Goal: Contribute content: Contribute content

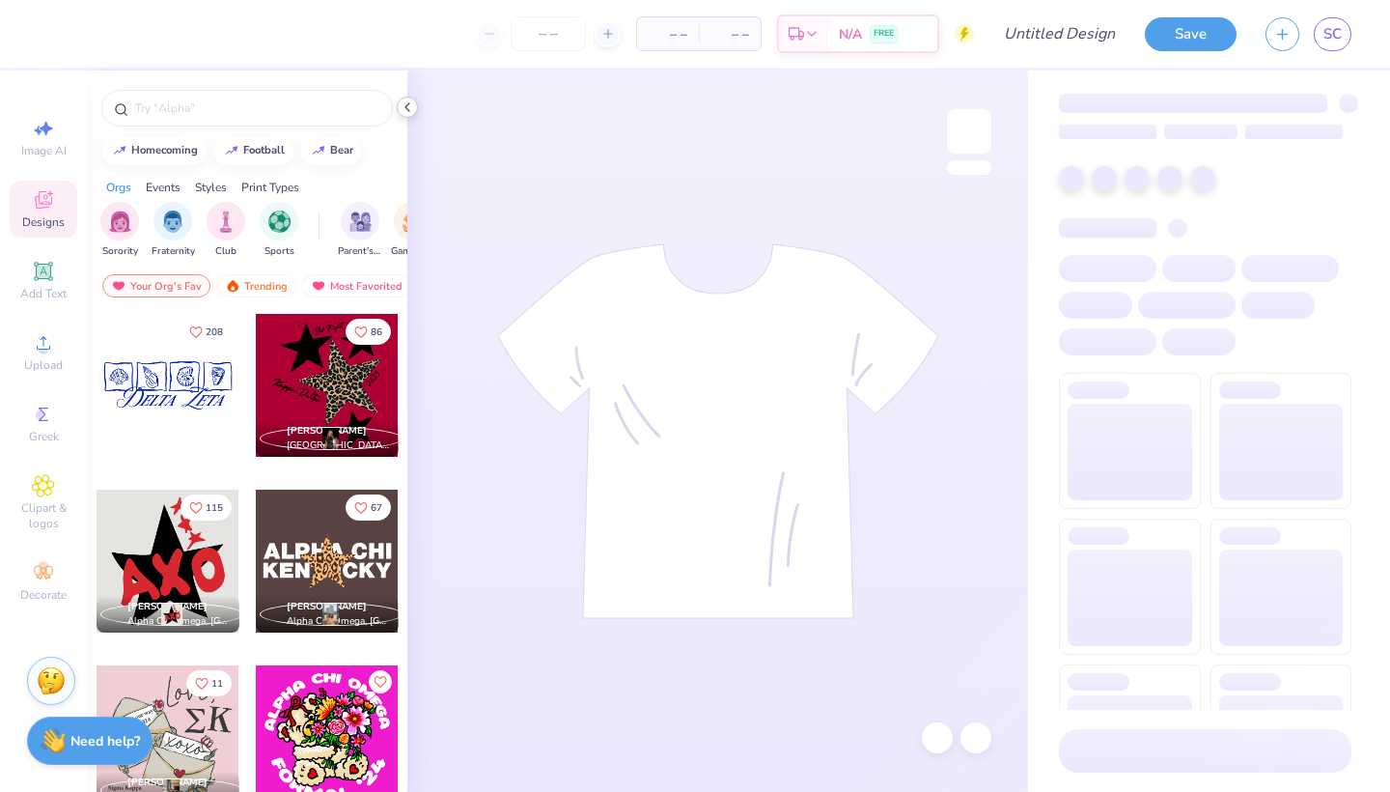
click at [411, 106] on icon at bounding box center [407, 106] width 15 height 15
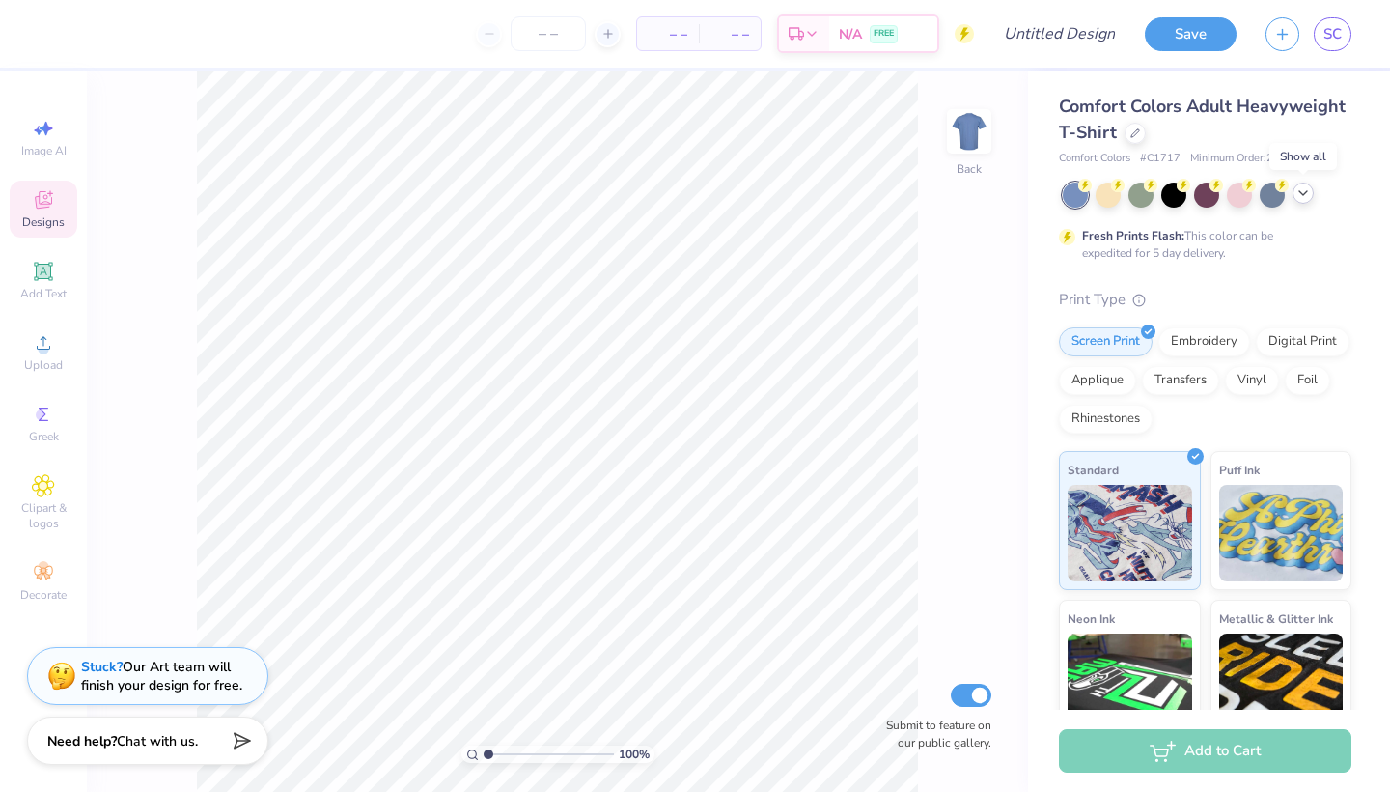
click at [1300, 194] on icon at bounding box center [1303, 192] width 15 height 15
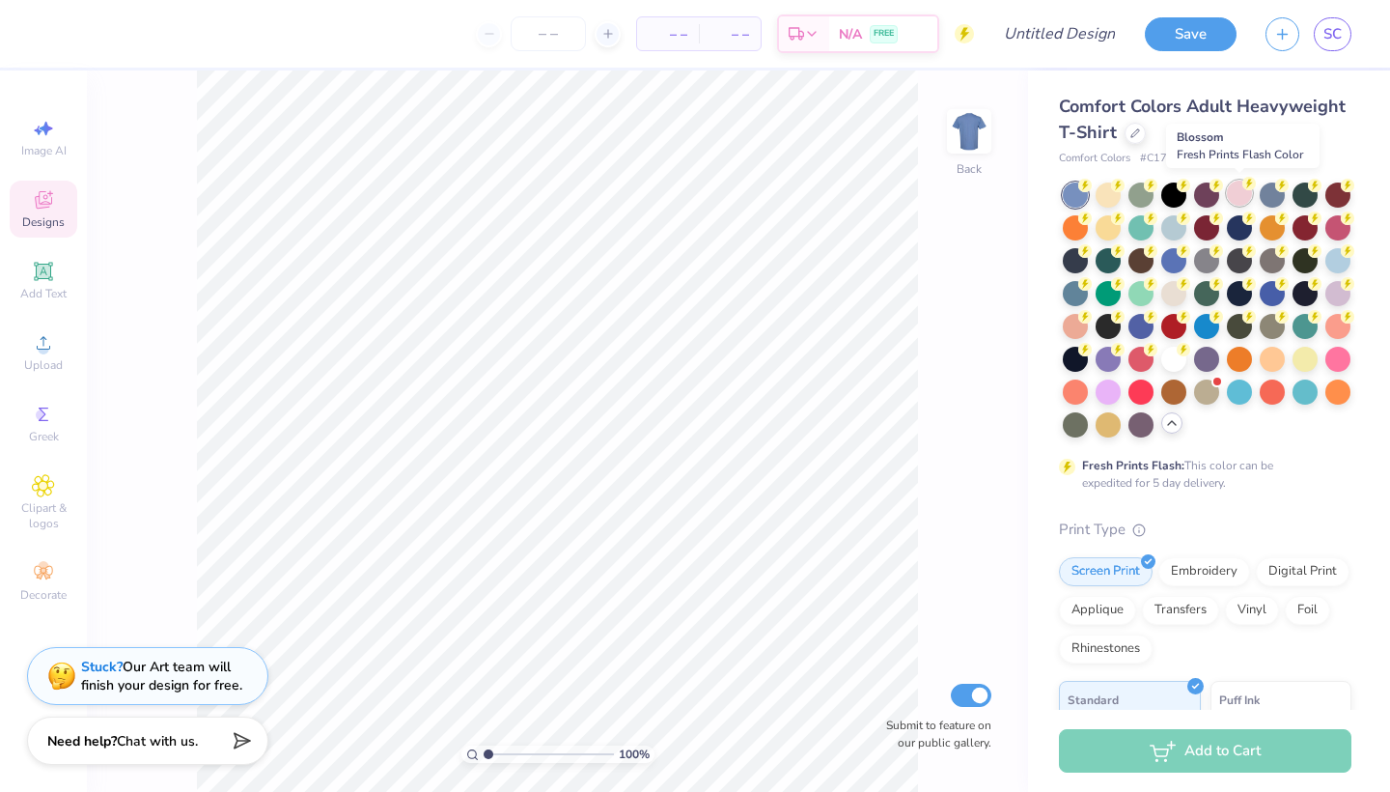
click at [1238, 197] on div at bounding box center [1239, 193] width 25 height 25
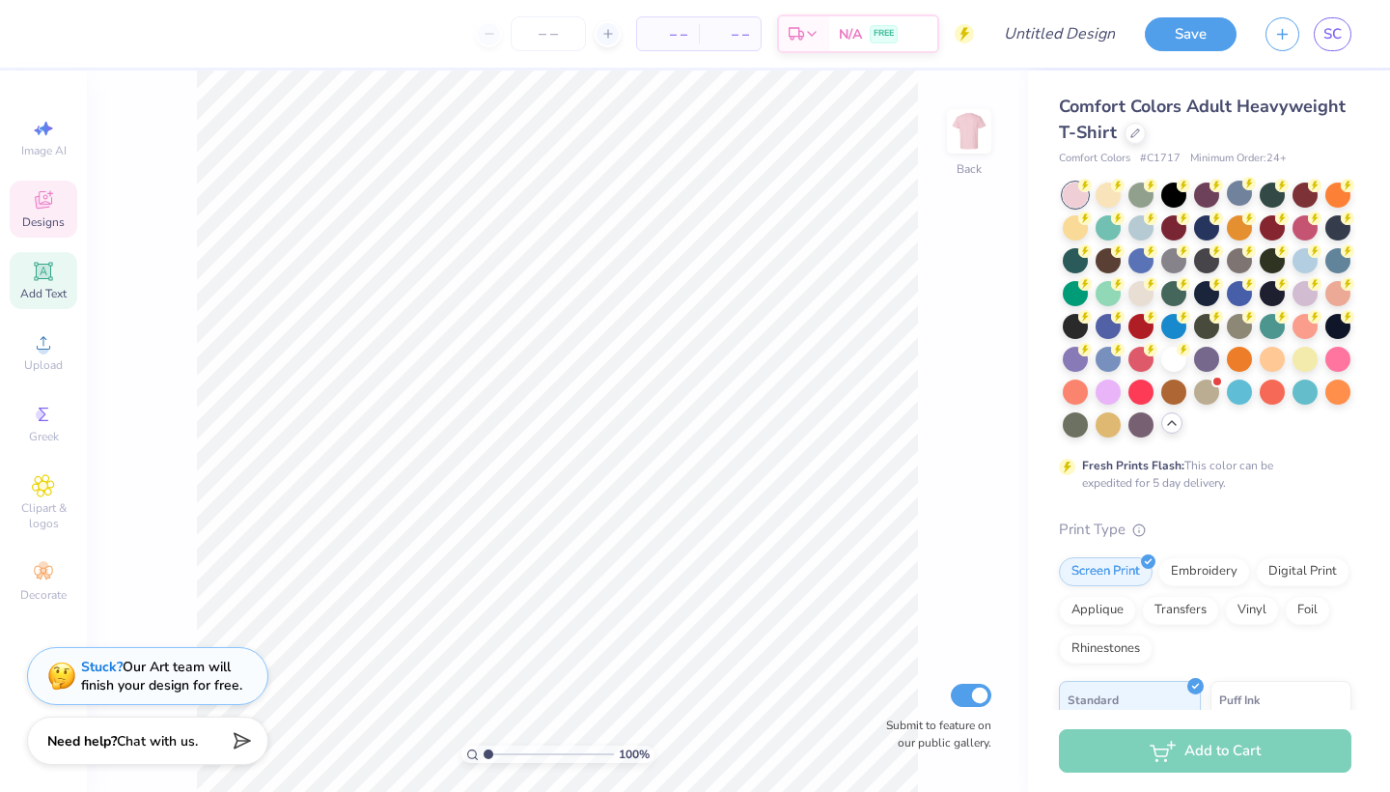
click at [47, 278] on icon at bounding box center [43, 271] width 18 height 18
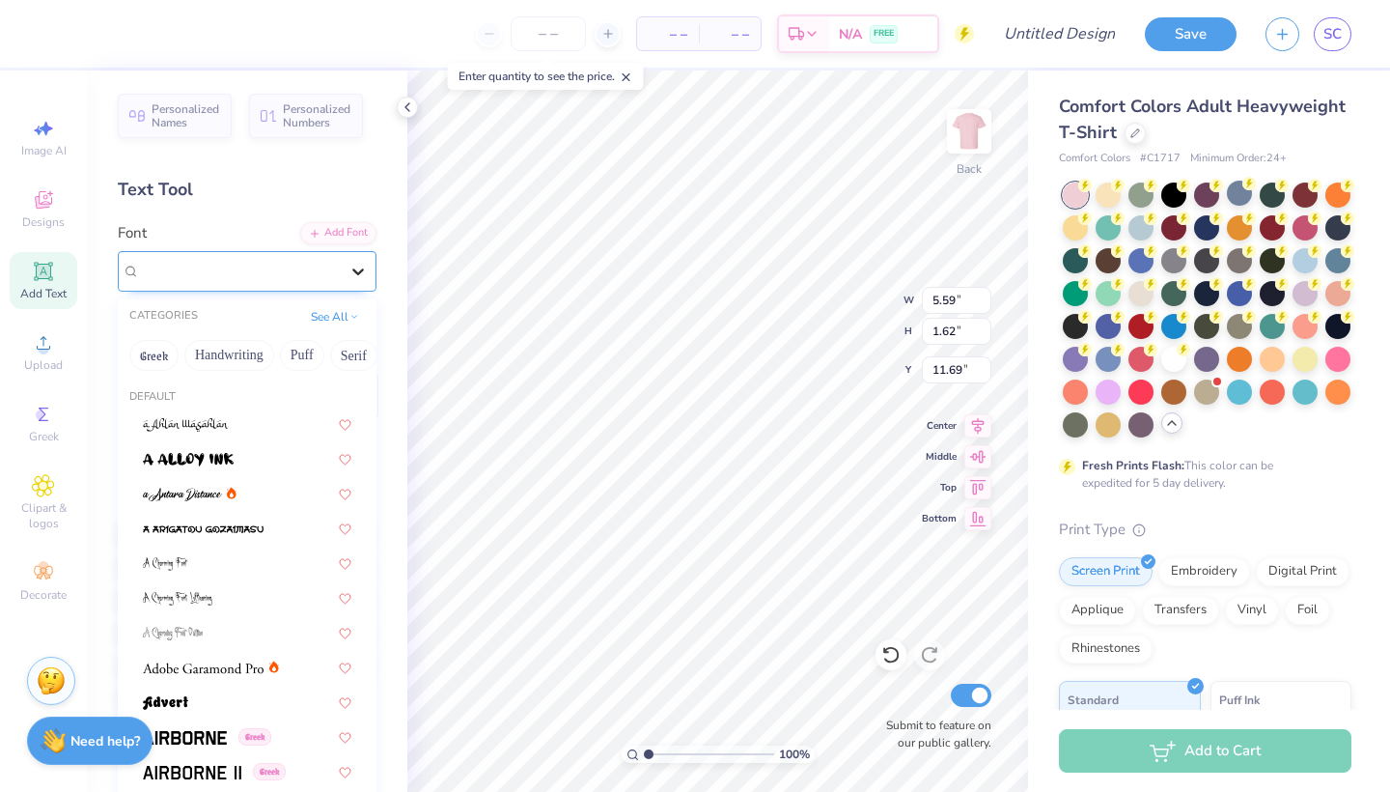
click at [341, 266] on div at bounding box center [358, 271] width 35 height 35
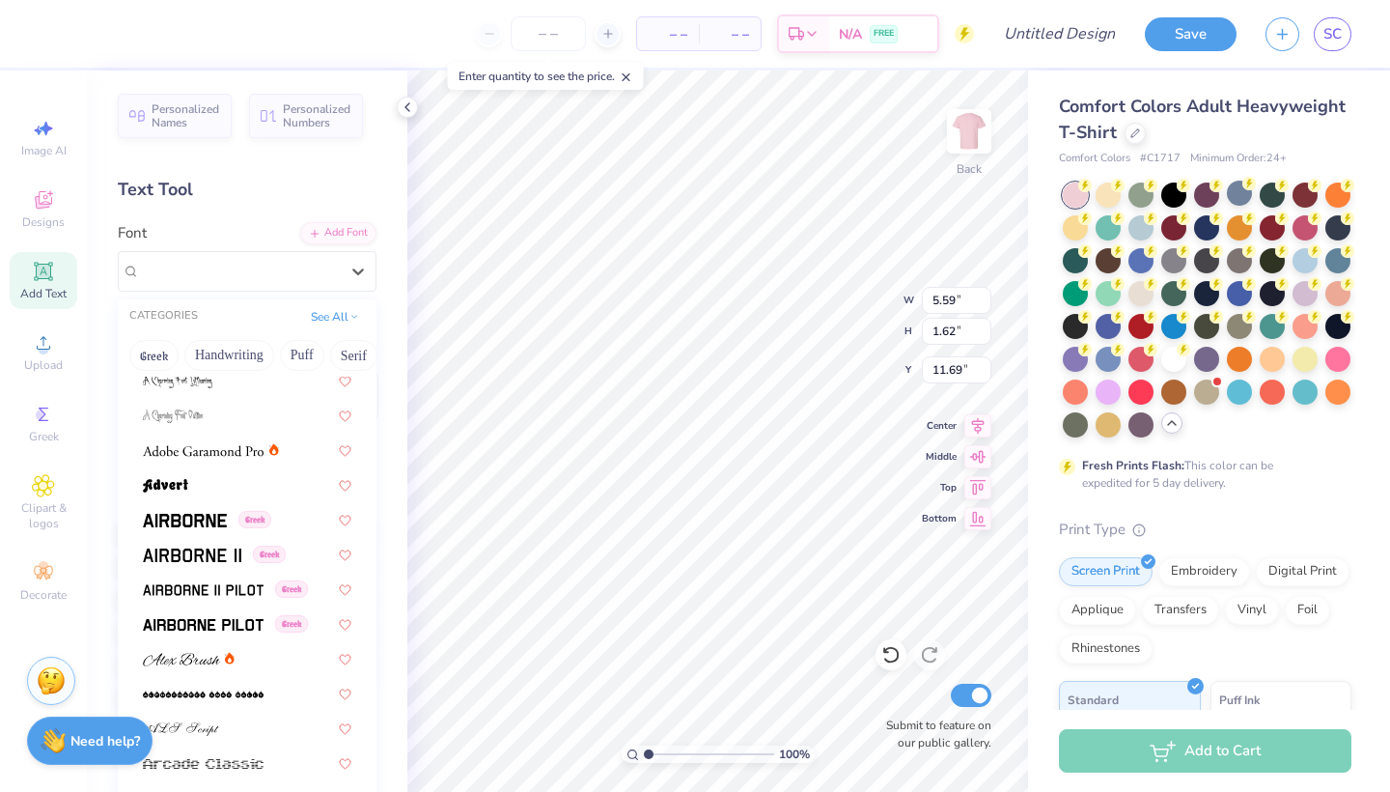
scroll to position [221, 0]
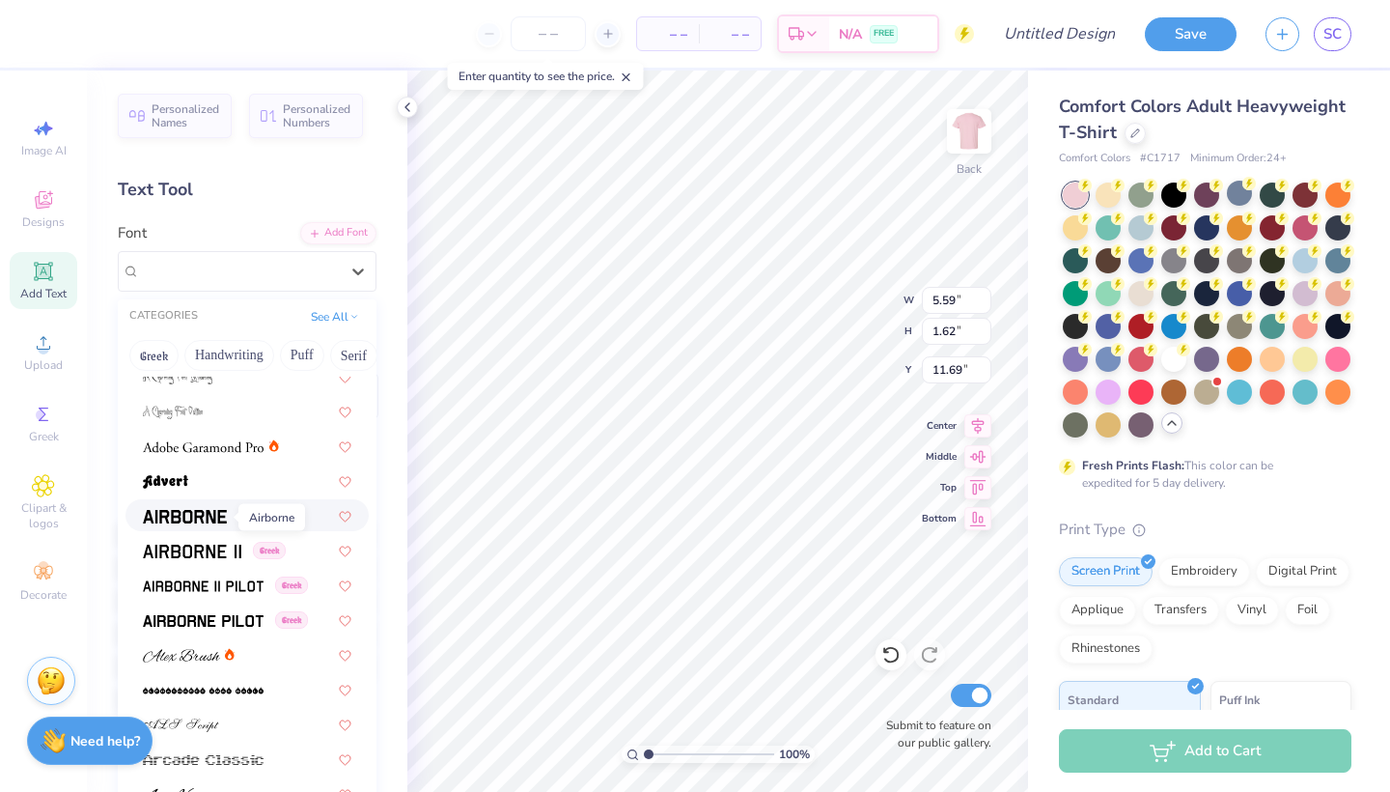
click at [203, 516] on img at bounding box center [185, 517] width 84 height 14
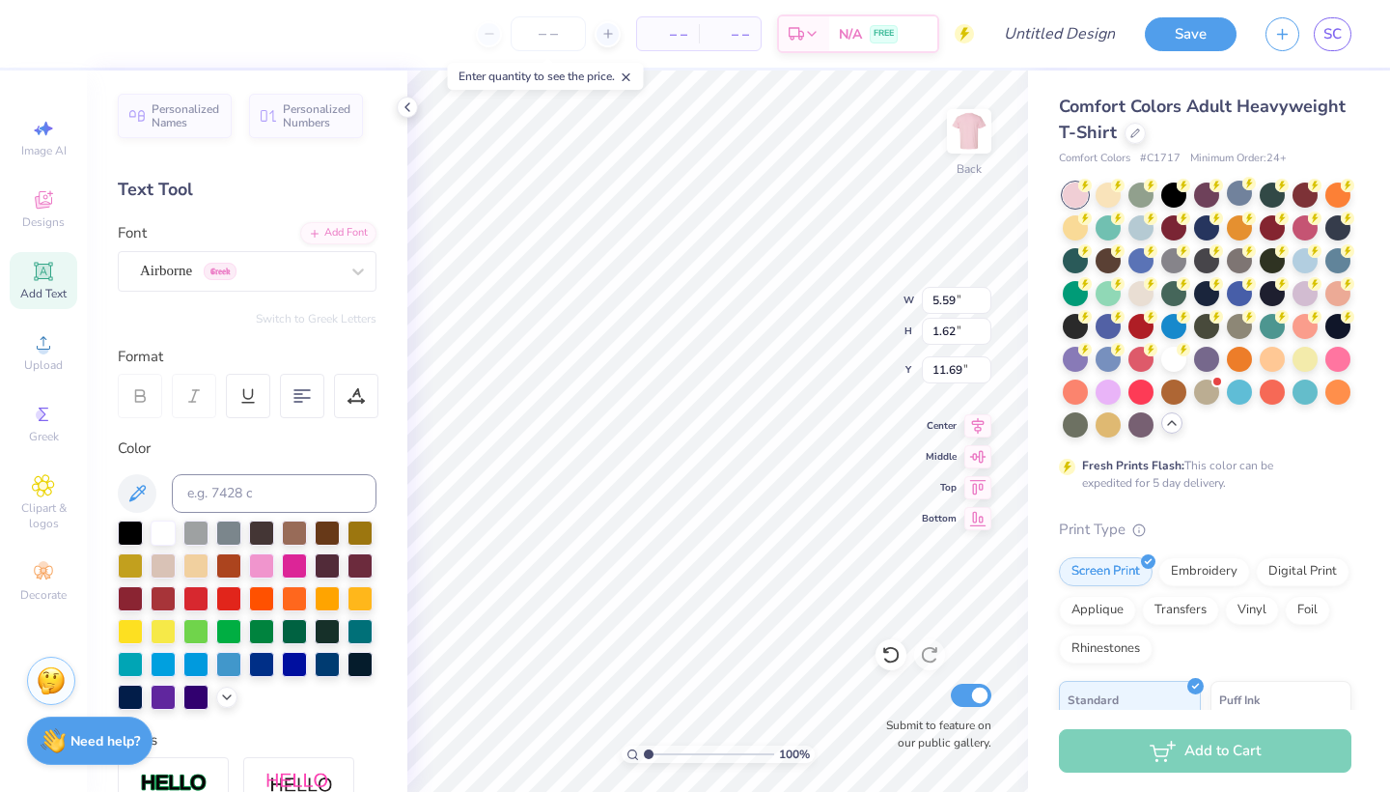
type input "5.35"
type input "1.69"
type input "11.65"
type textarea "THINK PINK THINK PINK THINK PINK"
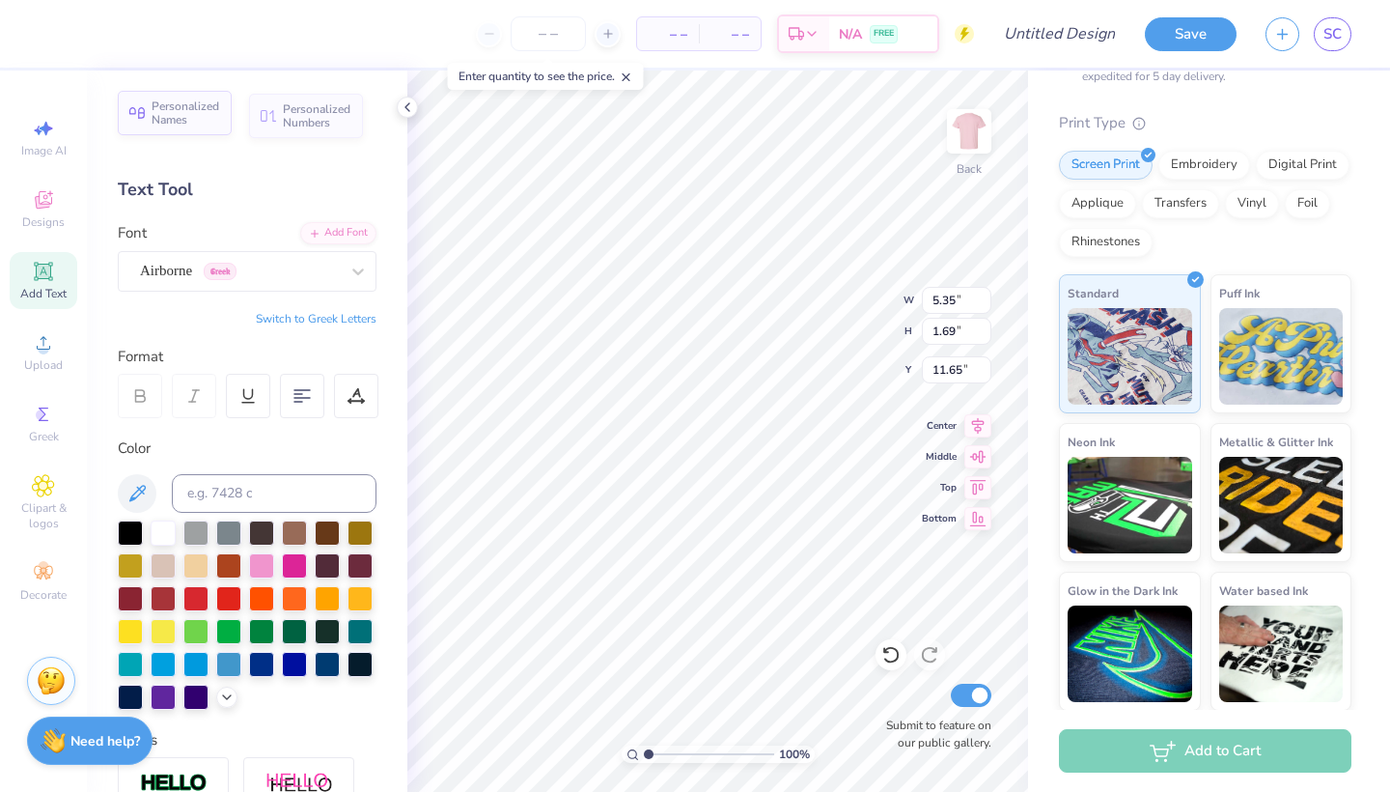
scroll to position [0, 0]
type input "3.00"
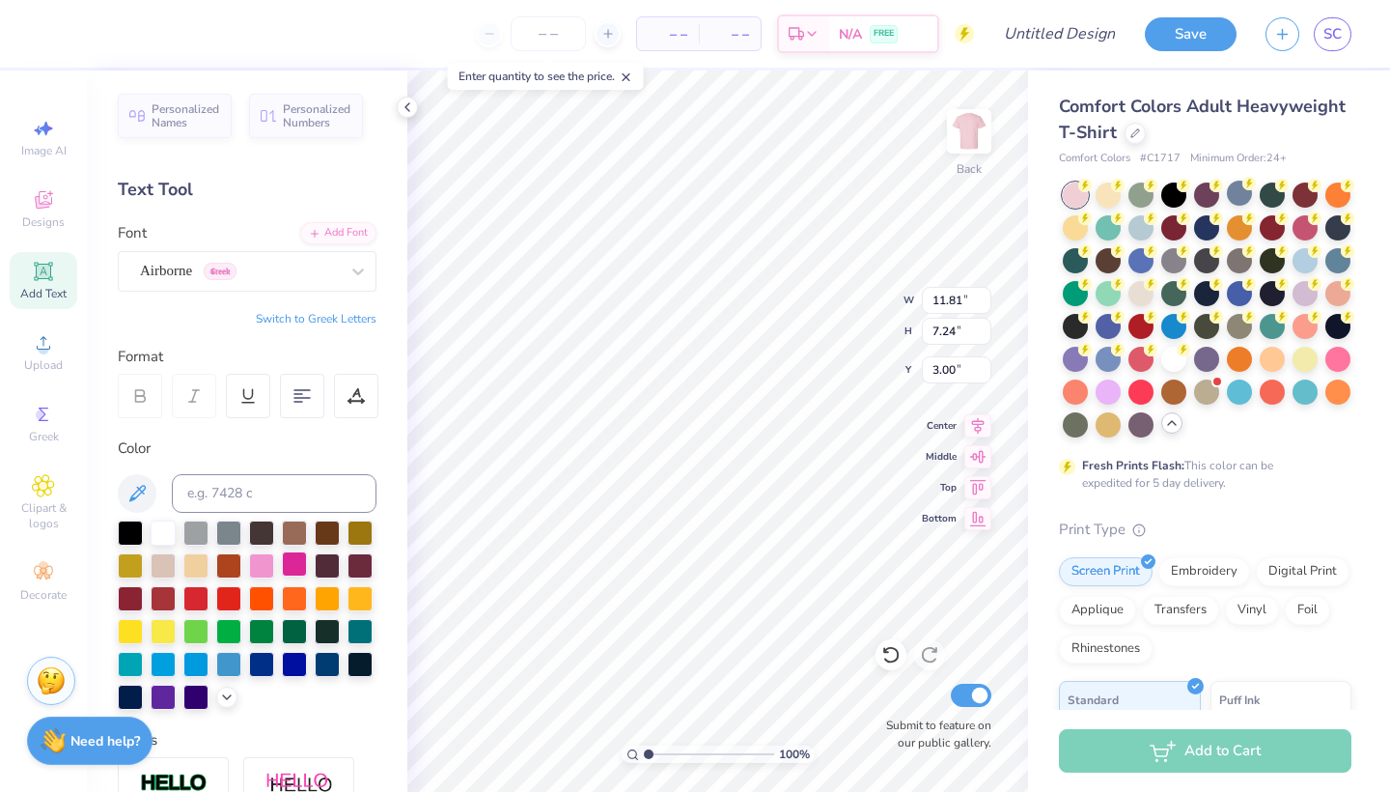
click at [295, 571] on div at bounding box center [294, 563] width 25 height 25
click at [269, 567] on div at bounding box center [261, 563] width 25 height 25
click at [289, 565] on div at bounding box center [294, 563] width 25 height 25
click at [226, 700] on icon at bounding box center [226, 694] width 15 height 15
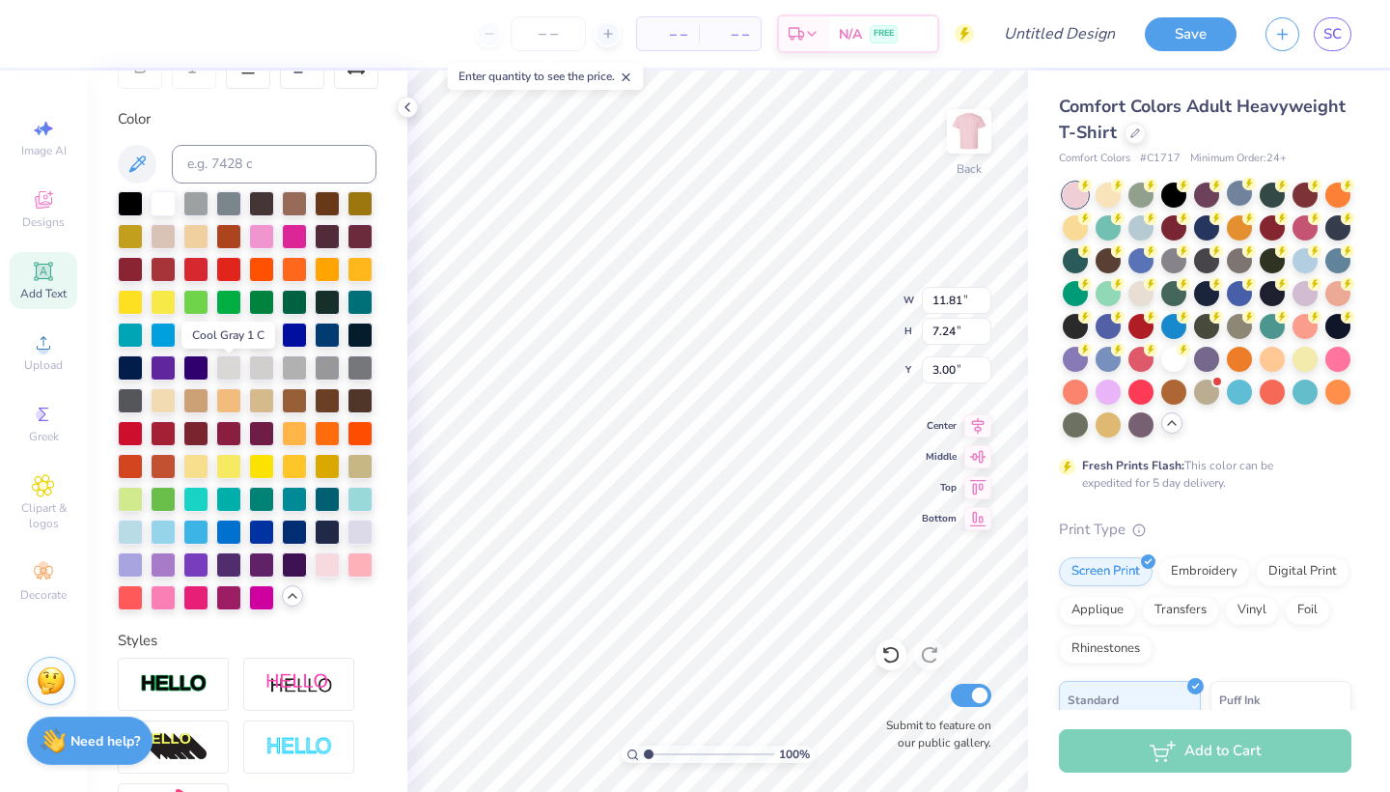
scroll to position [333, 0]
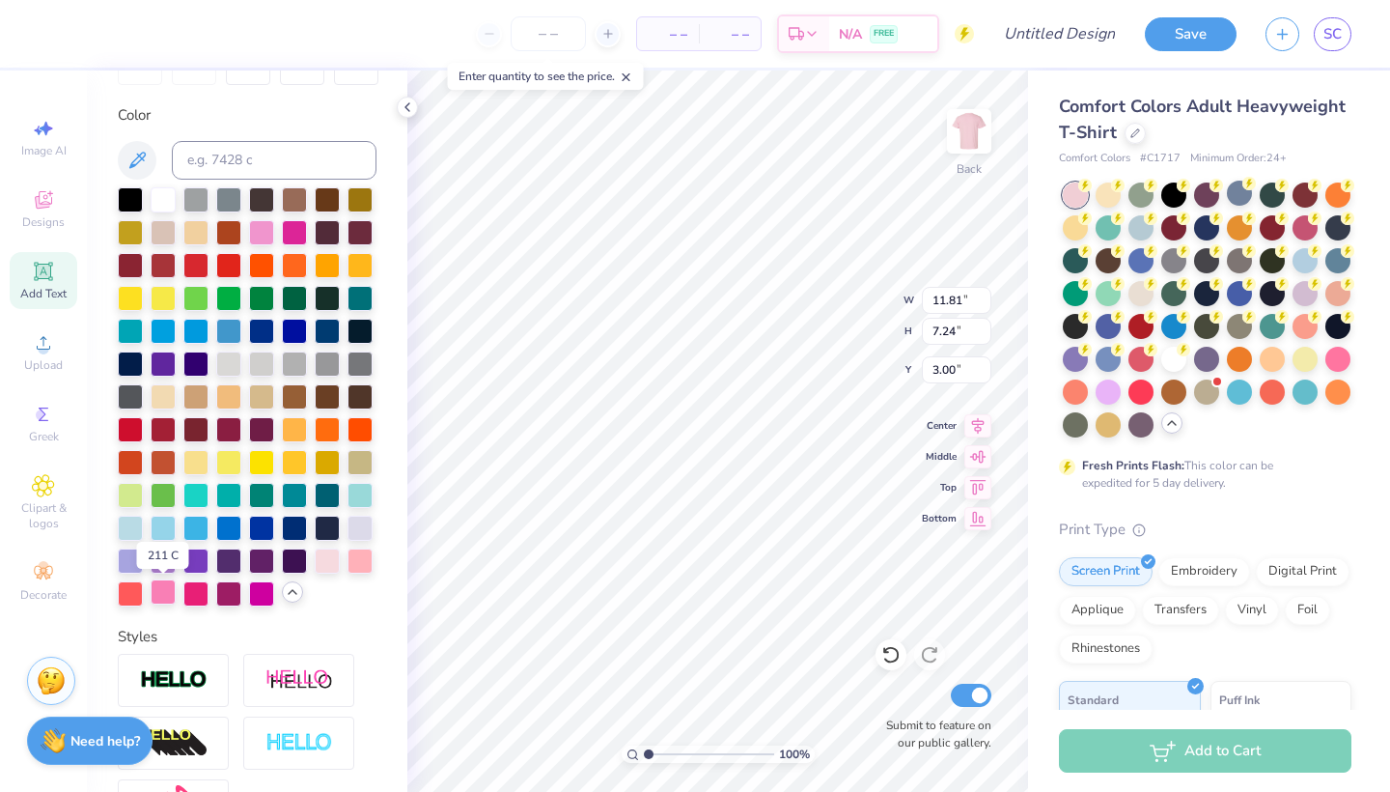
click at [167, 595] on div at bounding box center [163, 591] width 25 height 25
click at [194, 596] on div at bounding box center [195, 591] width 25 height 25
click at [145, 158] on icon at bounding box center [137, 160] width 23 height 23
click at [214, 170] on input at bounding box center [274, 160] width 205 height 39
click at [201, 591] on div at bounding box center [195, 591] width 25 height 25
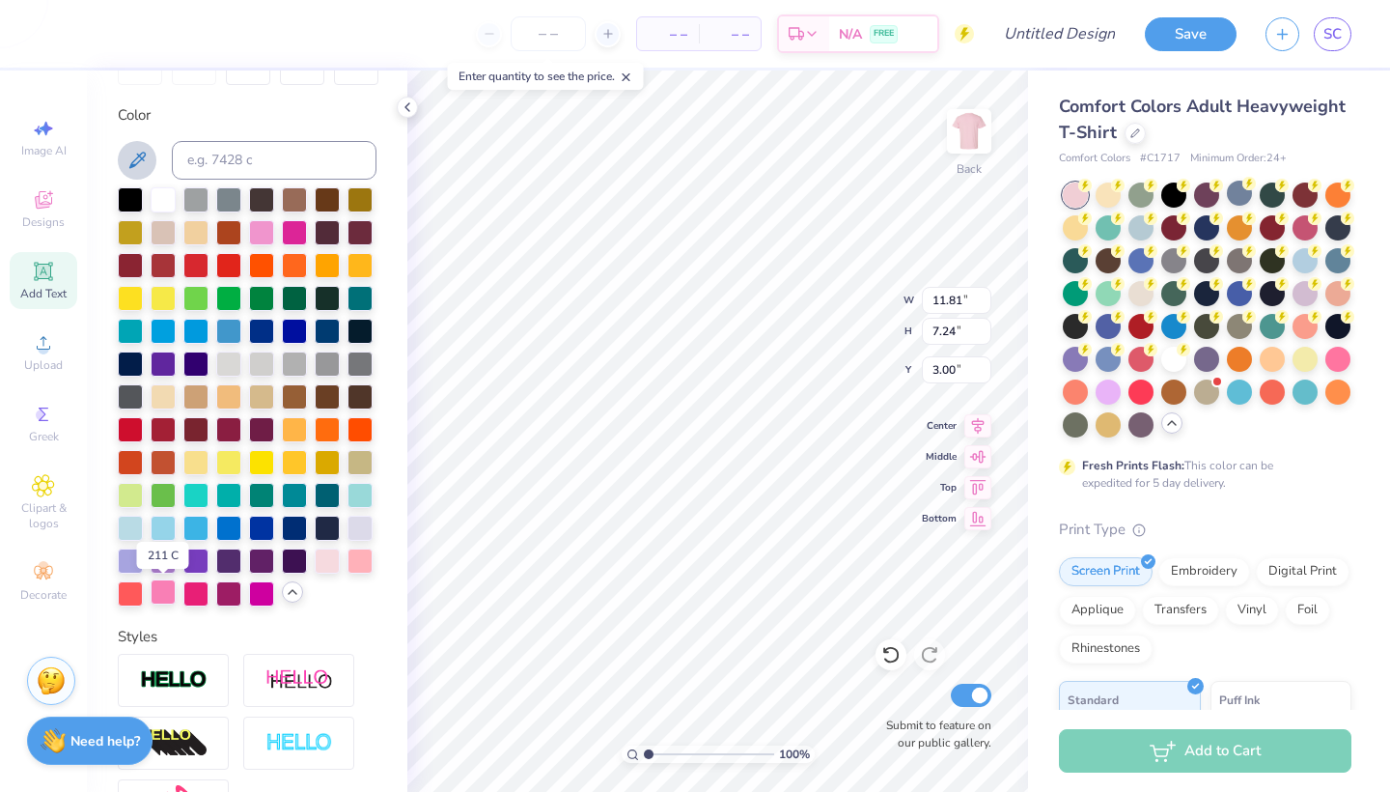
click at [168, 597] on div at bounding box center [163, 591] width 25 height 25
click at [142, 170] on button at bounding box center [137, 160] width 39 height 39
click at [191, 597] on div at bounding box center [195, 591] width 25 height 25
click at [287, 238] on div at bounding box center [294, 230] width 25 height 25
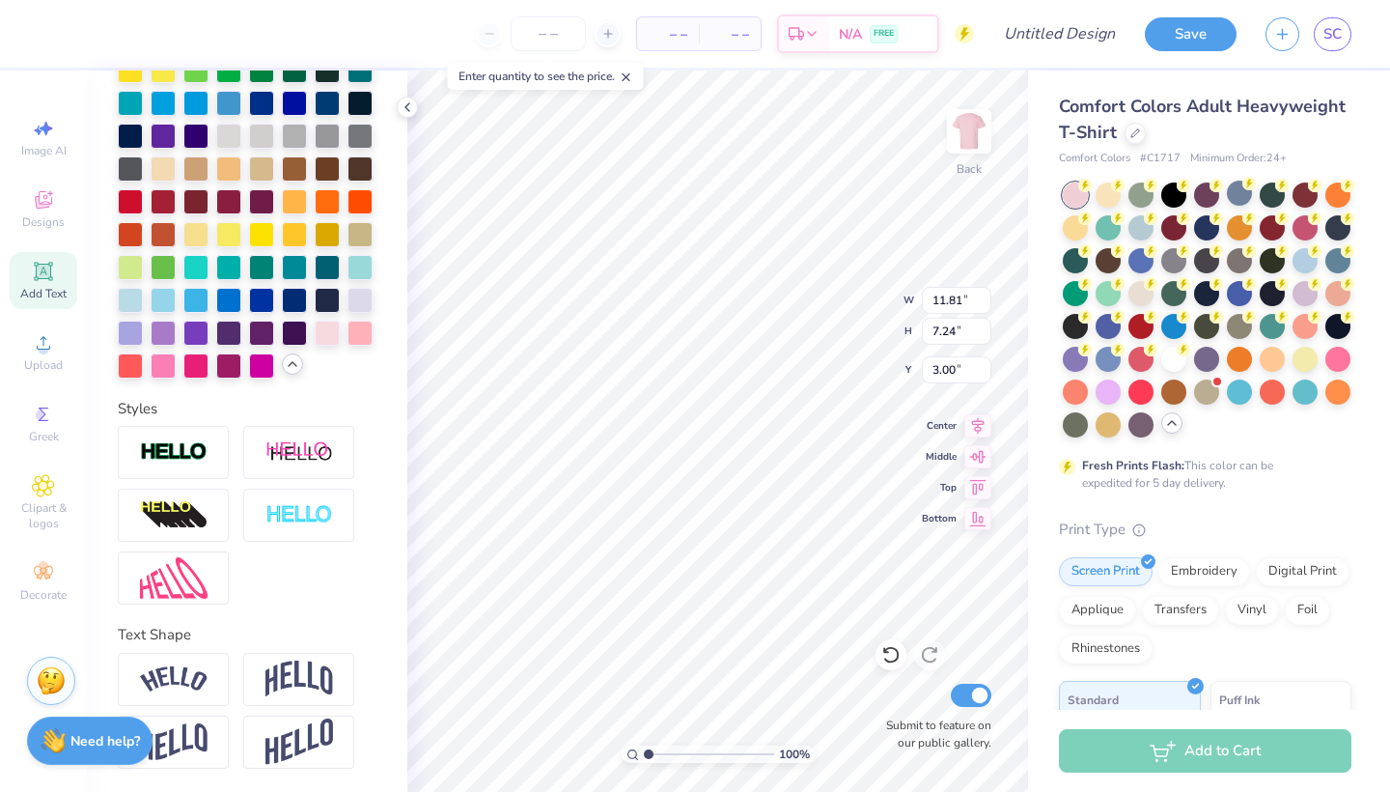
scroll to position [561, 0]
click at [984, 296] on input "11.82" at bounding box center [957, 300] width 70 height 27
click at [984, 296] on input "11.83" at bounding box center [957, 300] width 70 height 27
click at [984, 296] on input "11.84" at bounding box center [957, 300] width 70 height 27
click at [984, 296] on input "11.85" at bounding box center [957, 300] width 70 height 27
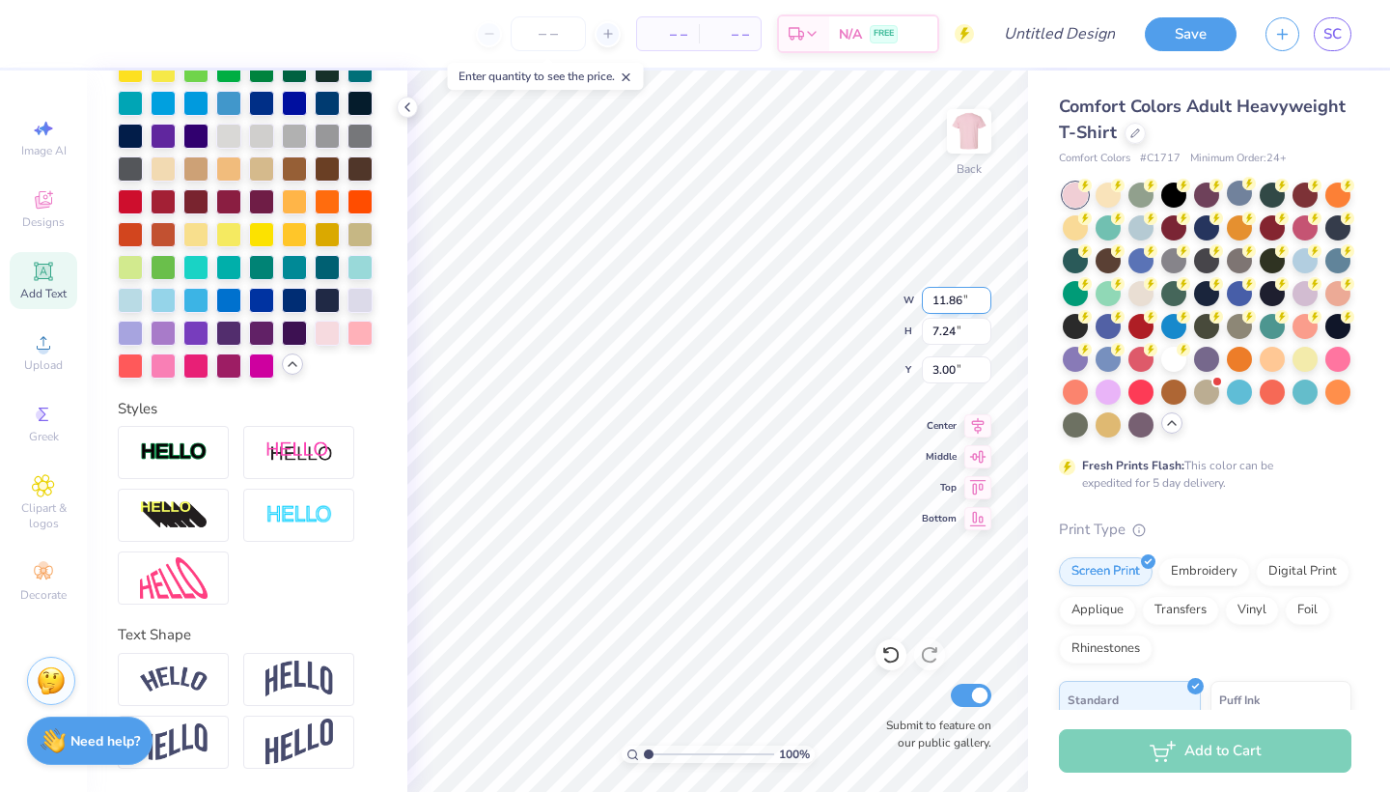
click at [984, 296] on input "11.86" at bounding box center [957, 300] width 70 height 27
click at [984, 296] on input "11.87" at bounding box center [957, 300] width 70 height 27
click at [984, 296] on input "11.88" at bounding box center [957, 300] width 70 height 27
click at [984, 296] on input "11.89" at bounding box center [957, 300] width 70 height 27
click at [984, 296] on input "11.9" at bounding box center [957, 300] width 70 height 27
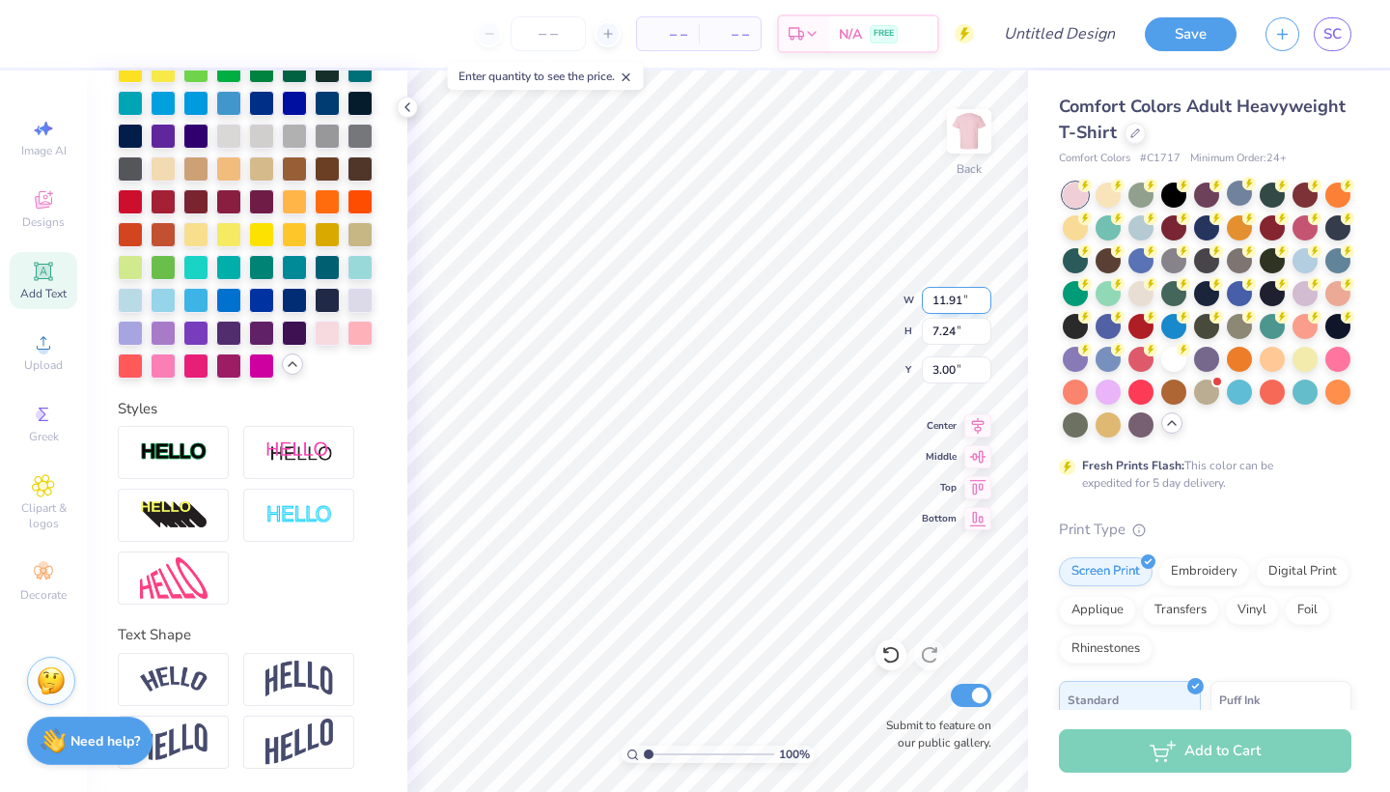
click at [984, 296] on input "11.91" at bounding box center [957, 300] width 70 height 27
type input "12.13"
click at [984, 296] on input "12.13" at bounding box center [957, 300] width 70 height 27
type input "7.25"
type input "2.90"
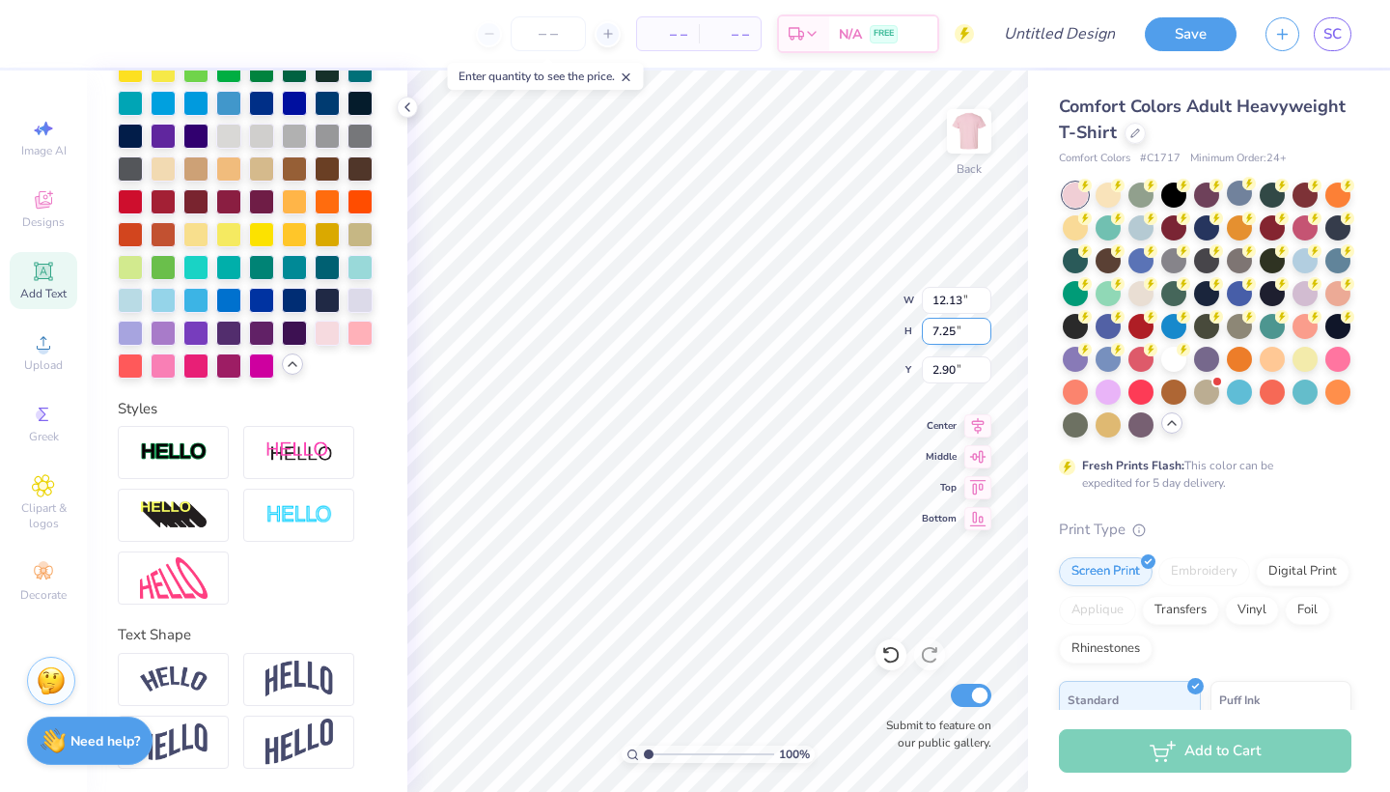
click at [986, 328] on input "7.25" at bounding box center [957, 331] width 70 height 27
click at [986, 328] on input "7.26" at bounding box center [957, 331] width 70 height 27
click at [986, 328] on input "7.46" at bounding box center [957, 331] width 70 height 27
click at [986, 328] on input "7.47" at bounding box center [957, 331] width 70 height 27
click at [986, 328] on input "7.48" at bounding box center [957, 331] width 70 height 27
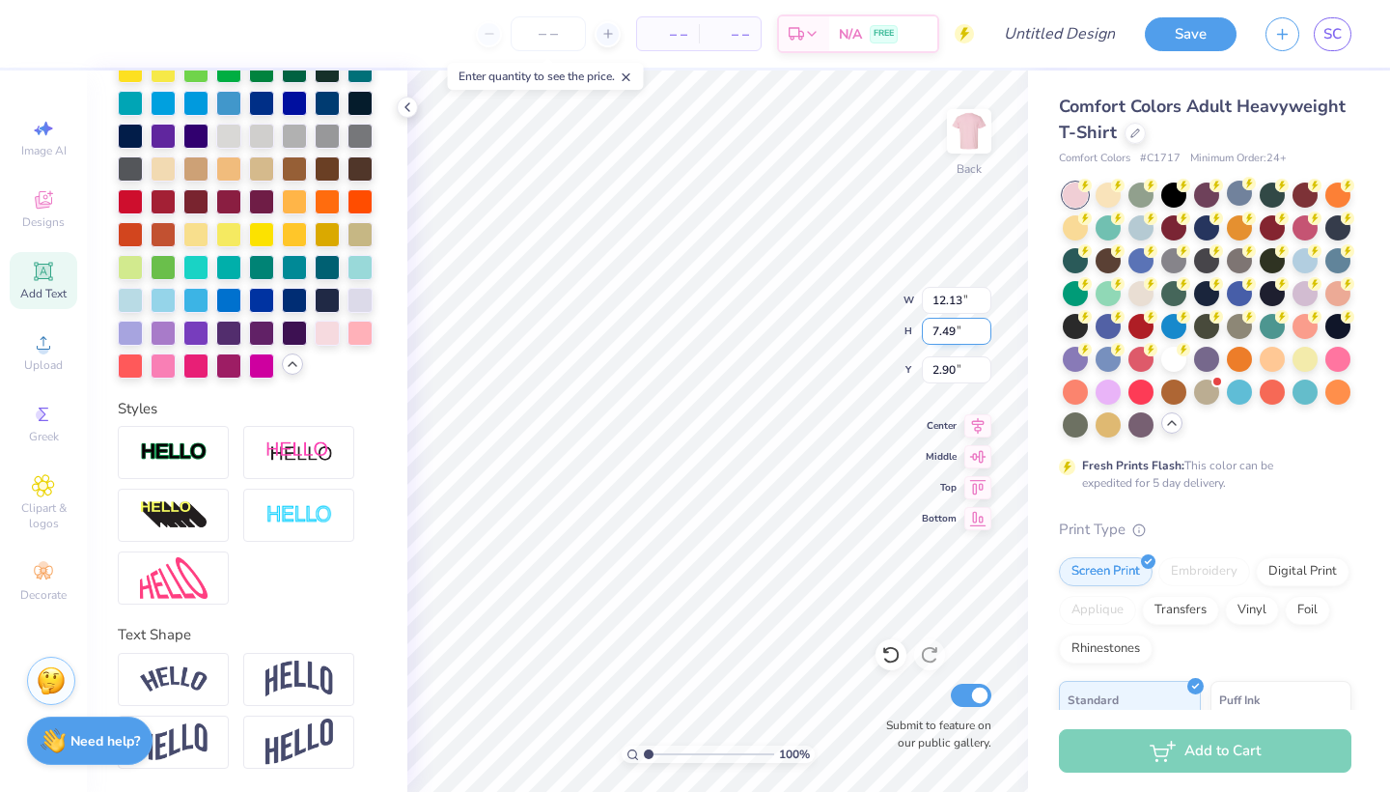
click at [986, 328] on input "7.49" at bounding box center [957, 331] width 70 height 27
type input "7.21"
click at [985, 335] on input "7.21" at bounding box center [957, 331] width 70 height 27
type input "2.89"
type input "11.76"
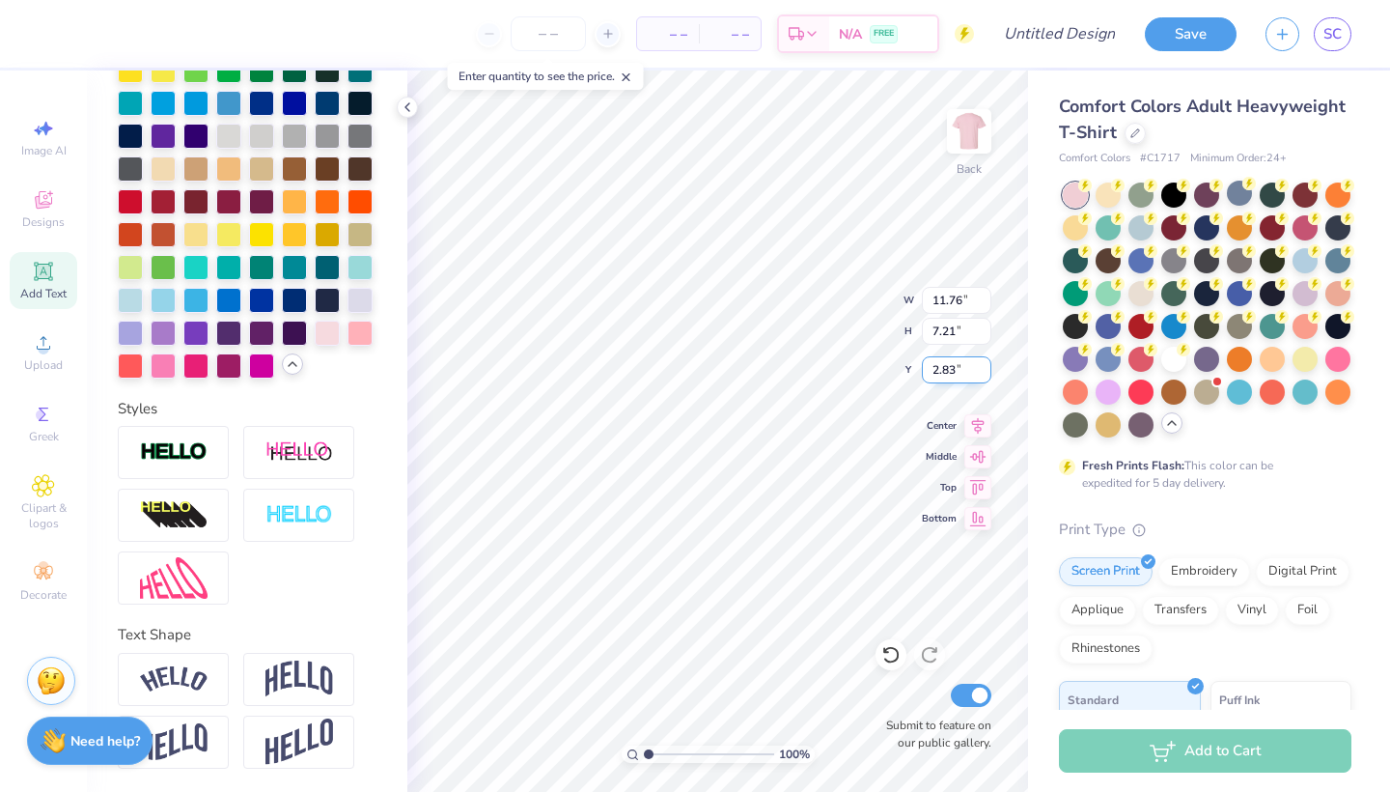
click at [984, 374] on input "2.83" at bounding box center [957, 369] width 70 height 27
type input "2.78"
click at [984, 374] on input "2.78" at bounding box center [957, 369] width 70 height 27
click at [984, 337] on input "7.2" at bounding box center [957, 331] width 70 height 27
click at [984, 337] on input "7.11" at bounding box center [957, 331] width 70 height 27
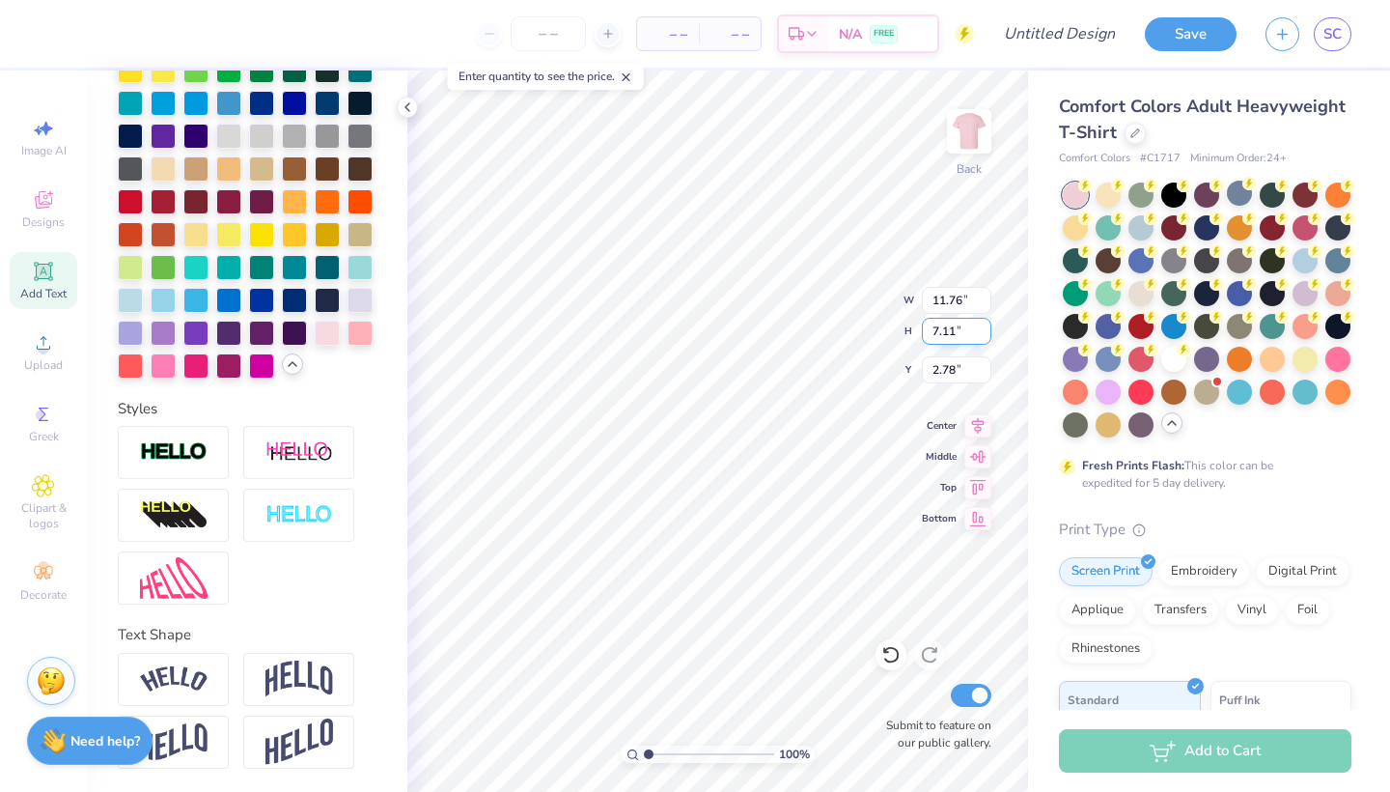
type input "7.1"
click at [984, 337] on input "7.1" at bounding box center [957, 331] width 70 height 27
type input "11.75"
type input "7.10"
type input "2.84"
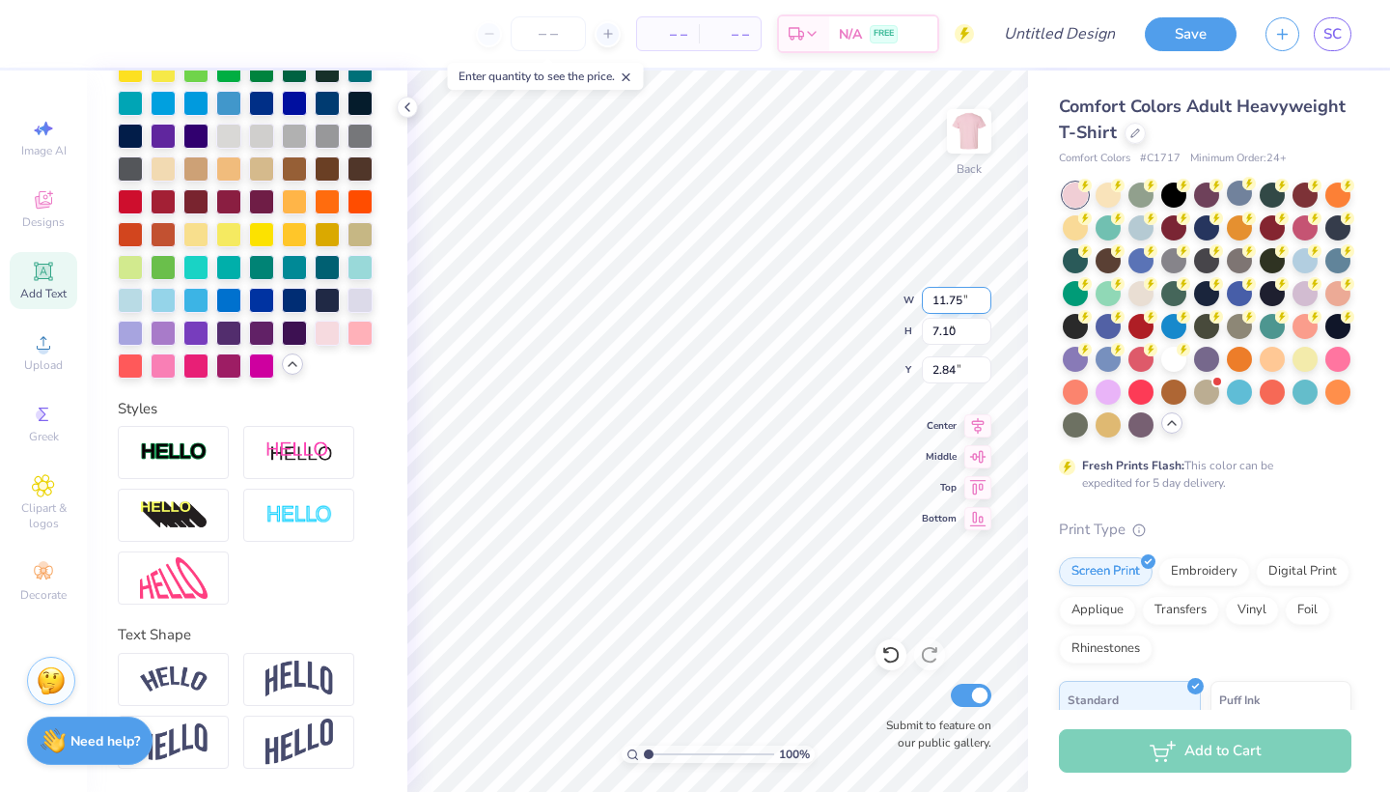
click at [986, 303] on input "11.75" at bounding box center [957, 300] width 70 height 27
type input "11.68"
click at [986, 303] on input "11.68" at bounding box center [957, 300] width 70 height 27
click at [1285, 37] on icon "button" at bounding box center [1283, 31] width 16 height 16
click at [1334, 44] on link "SC" at bounding box center [1333, 34] width 38 height 34
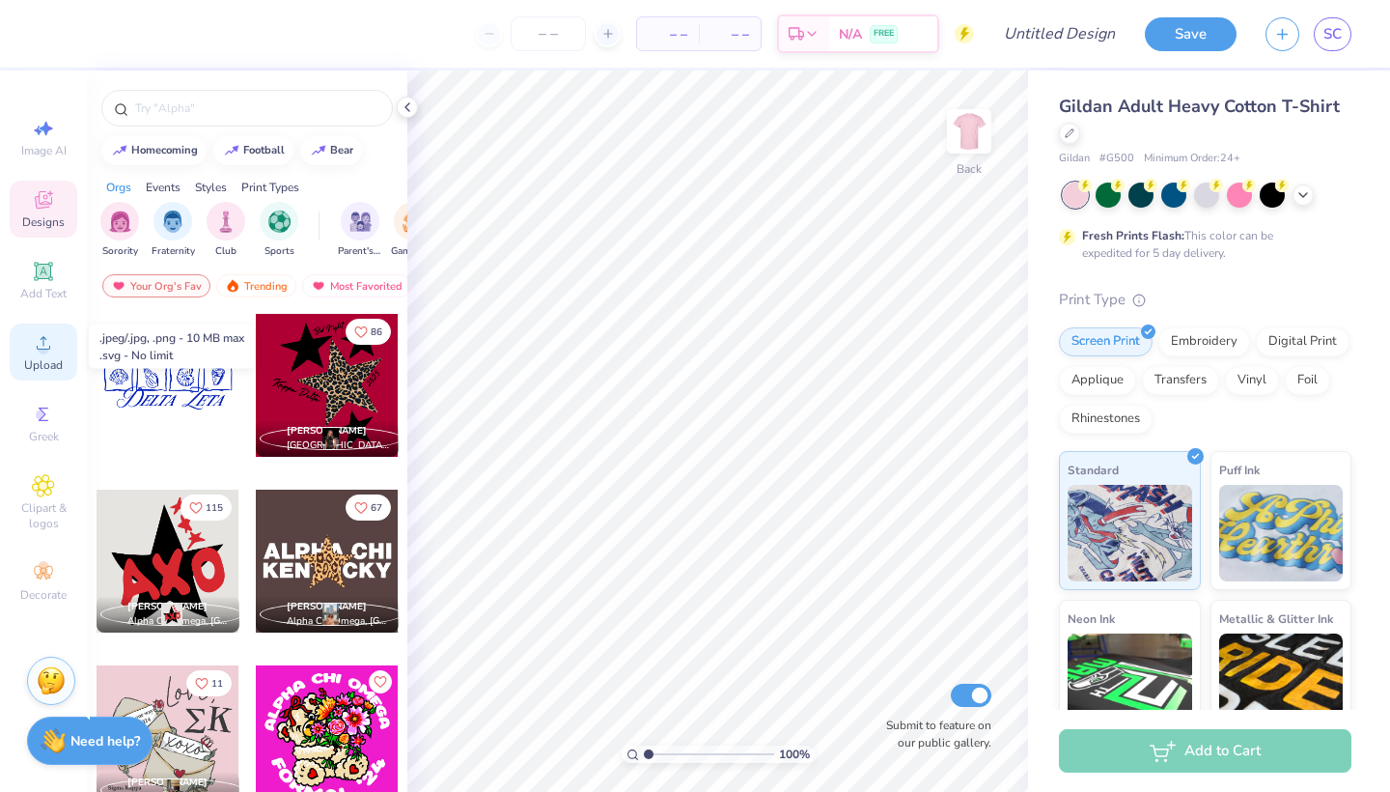
click at [35, 372] on span "Upload" at bounding box center [43, 364] width 39 height 15
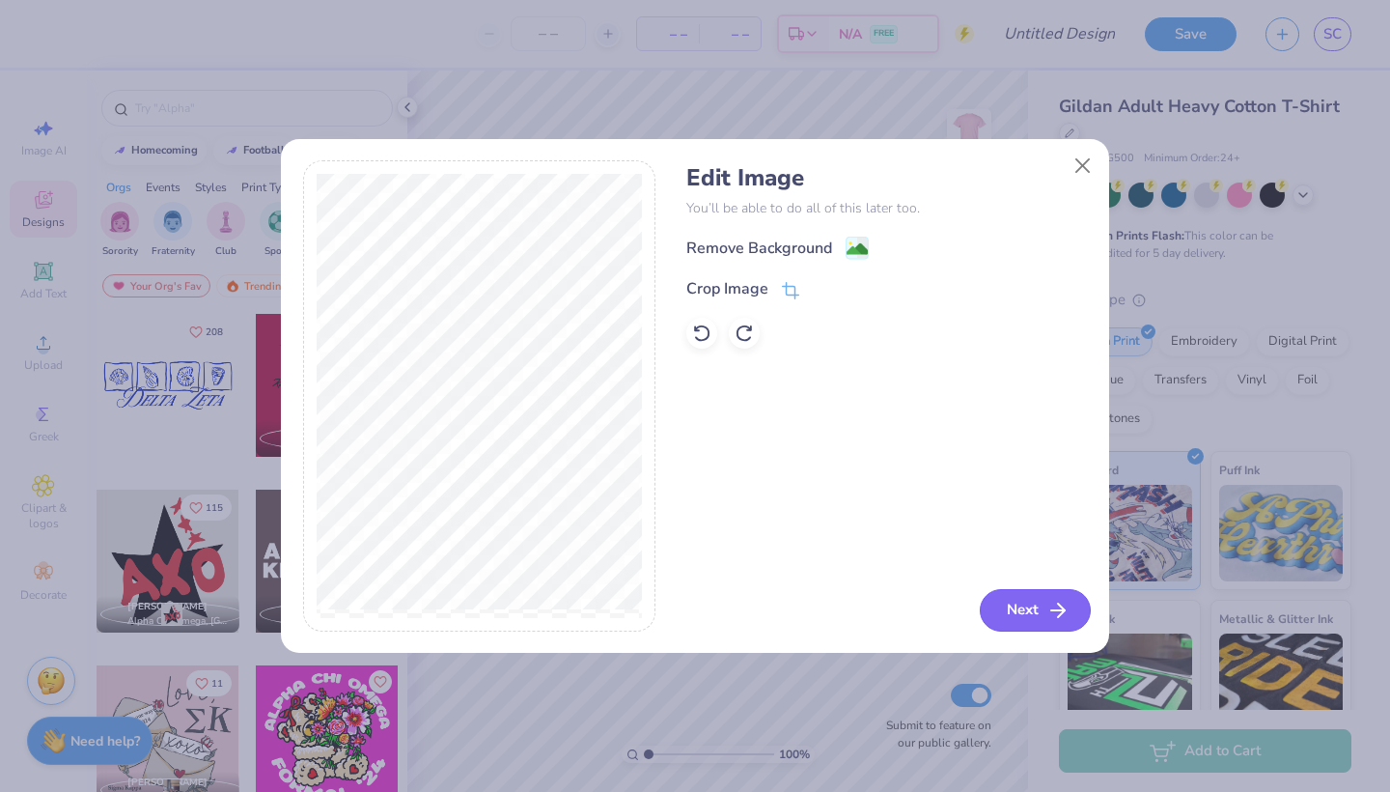
click at [1031, 613] on button "Next" at bounding box center [1035, 610] width 111 height 42
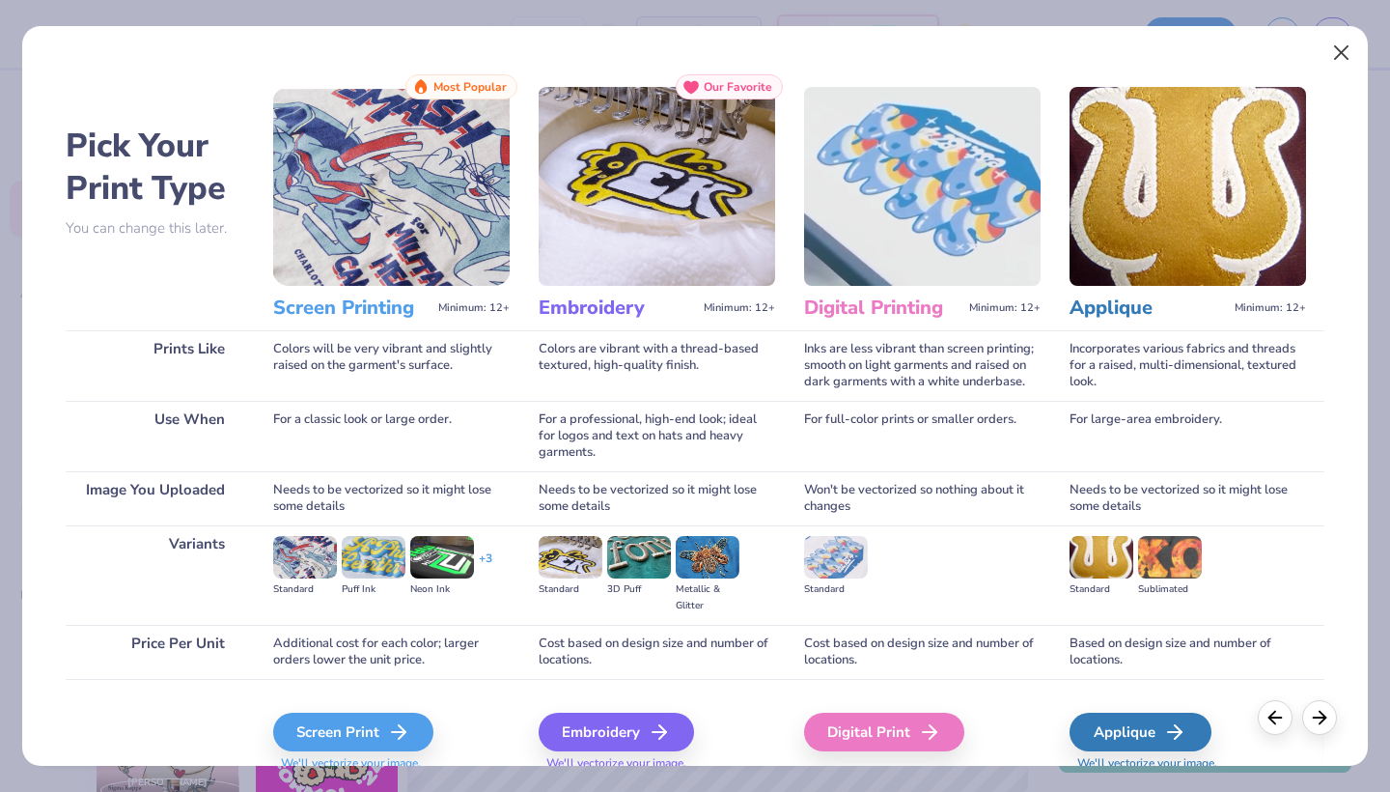
click at [1343, 52] on button "Close" at bounding box center [1342, 53] width 37 height 37
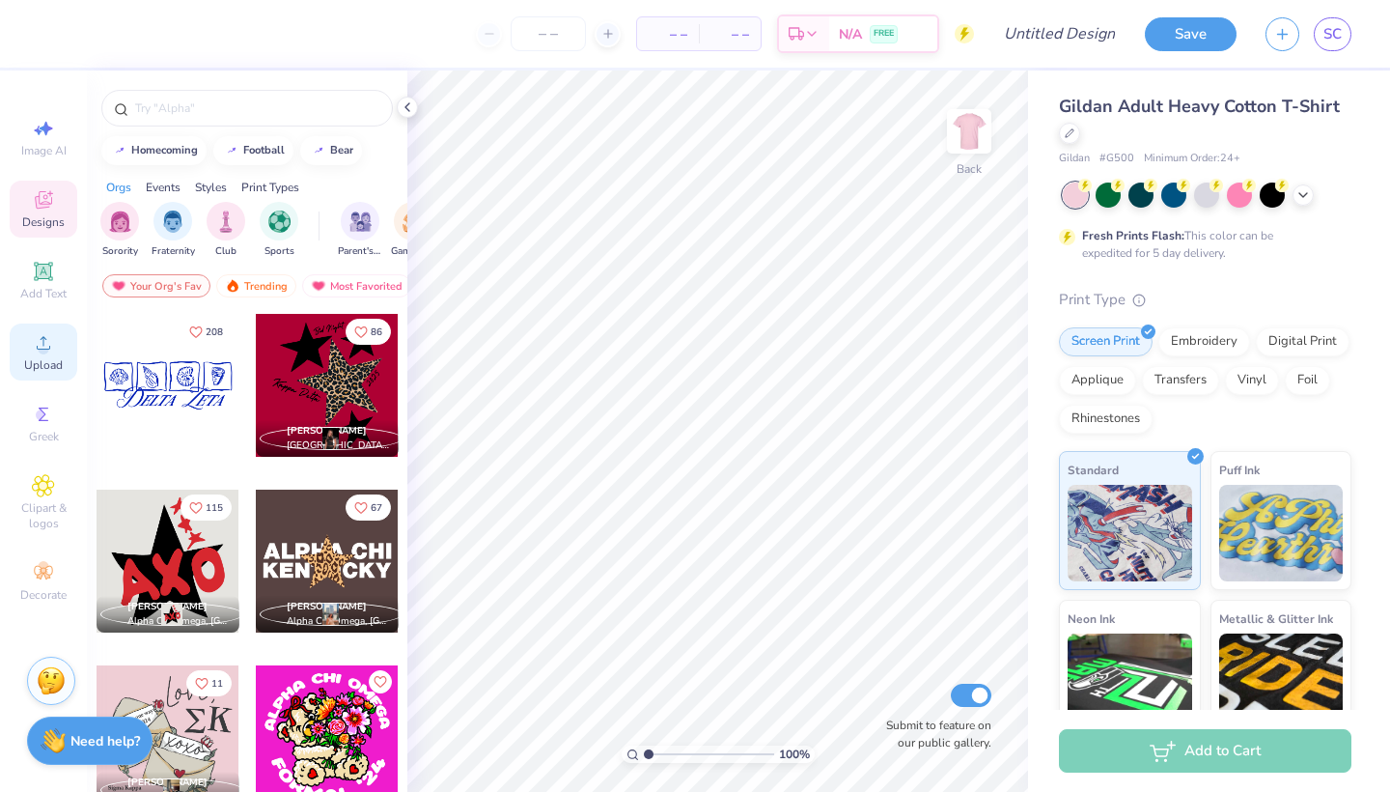
click at [18, 369] on div "Upload" at bounding box center [44, 351] width 68 height 57
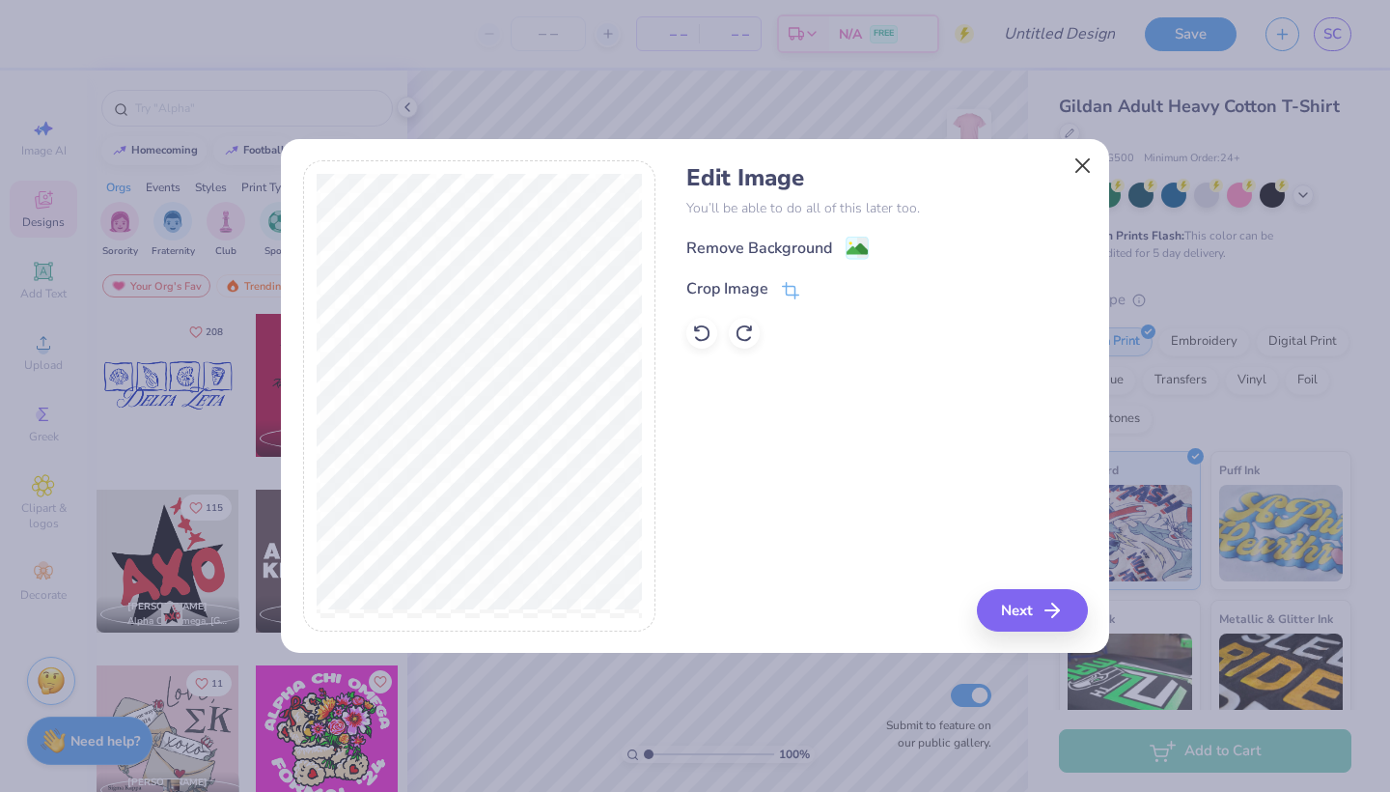
click at [1075, 169] on button "Close" at bounding box center [1083, 165] width 37 height 37
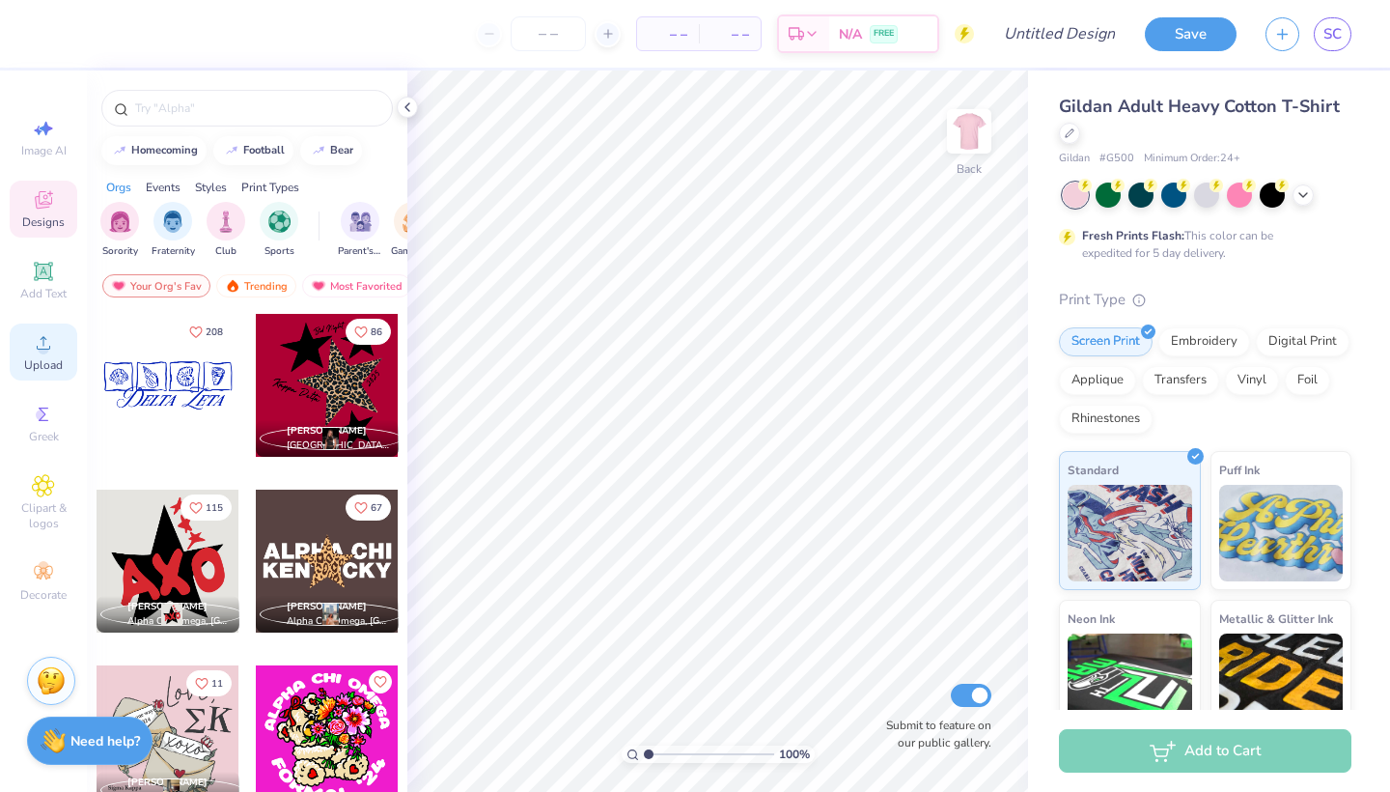
click at [32, 352] on icon at bounding box center [43, 342] width 23 height 23
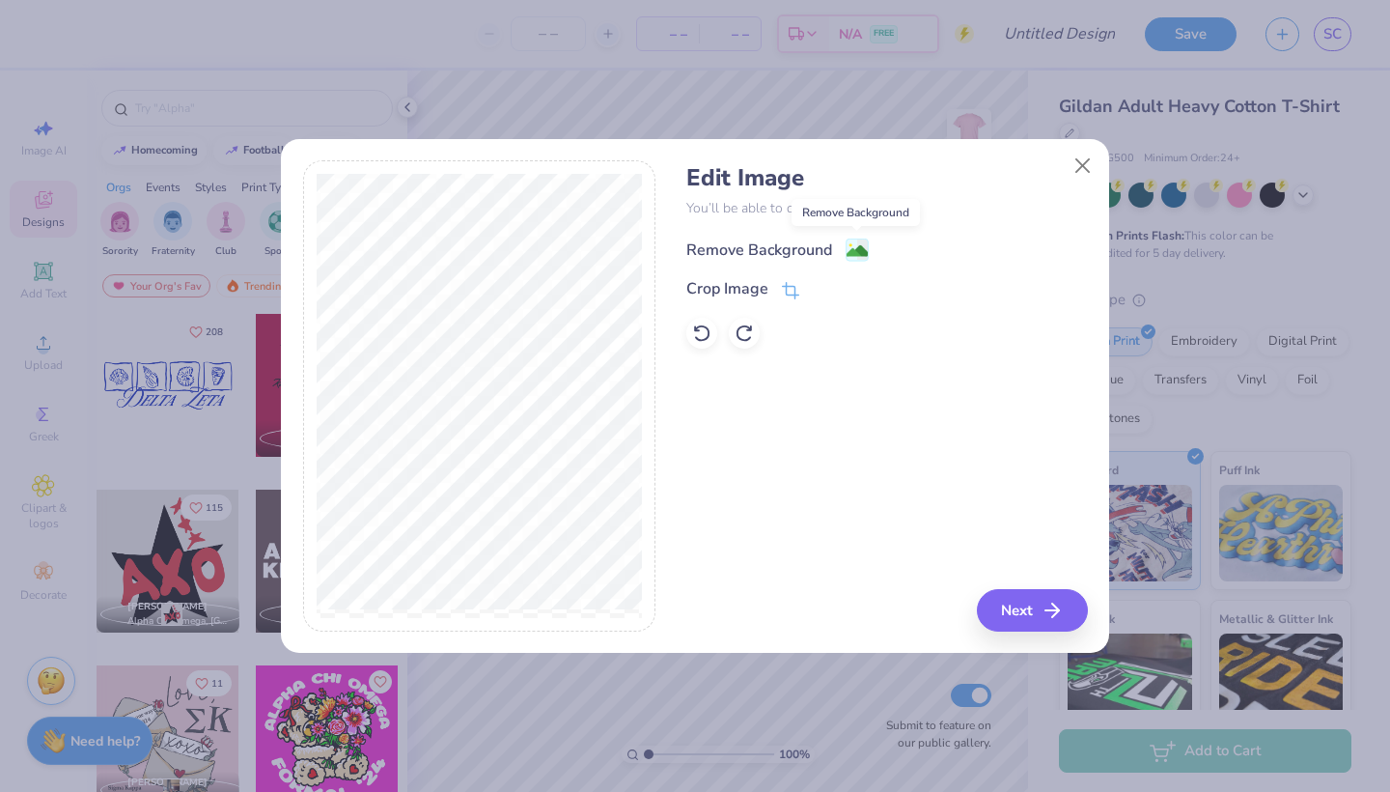
click at [860, 253] on image at bounding box center [857, 250] width 21 height 21
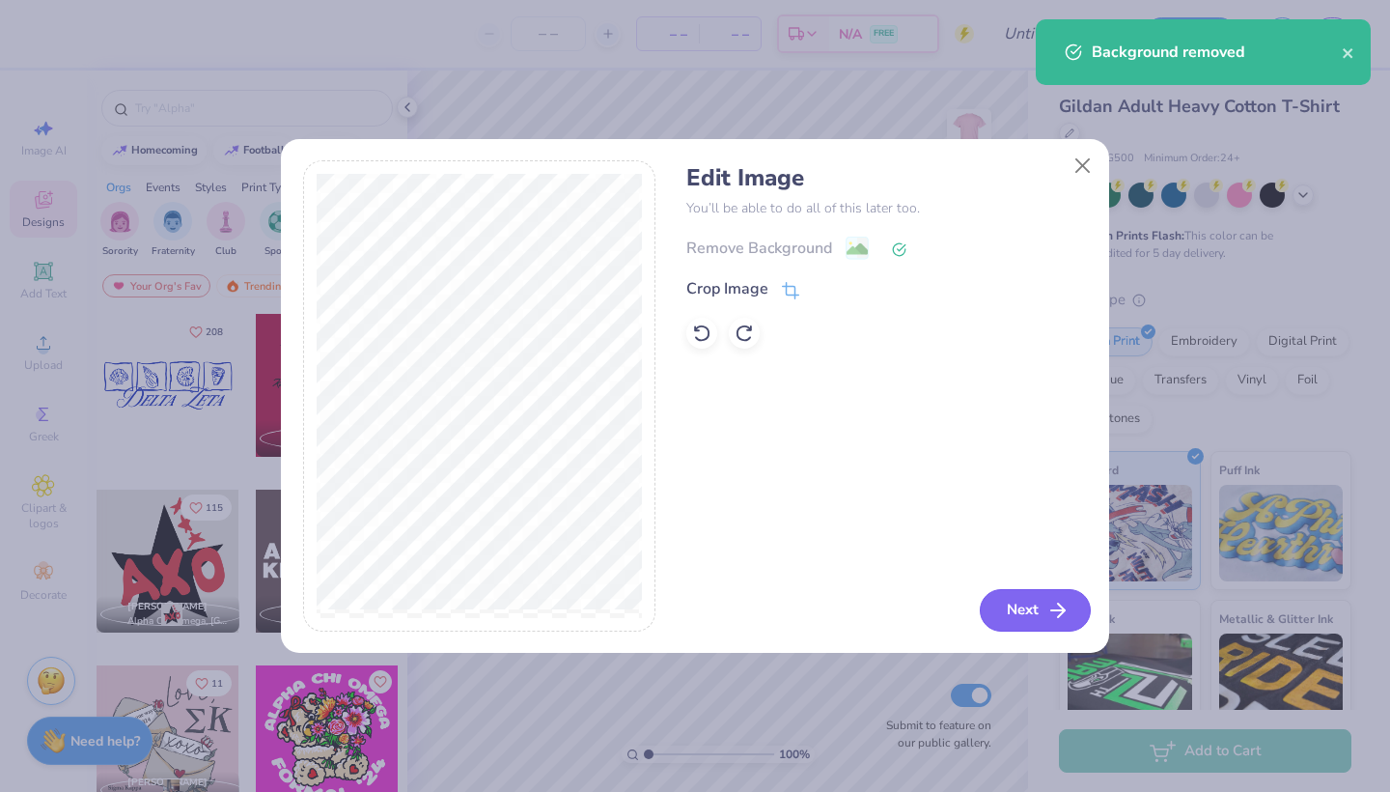
click at [1023, 606] on button "Next" at bounding box center [1035, 610] width 111 height 42
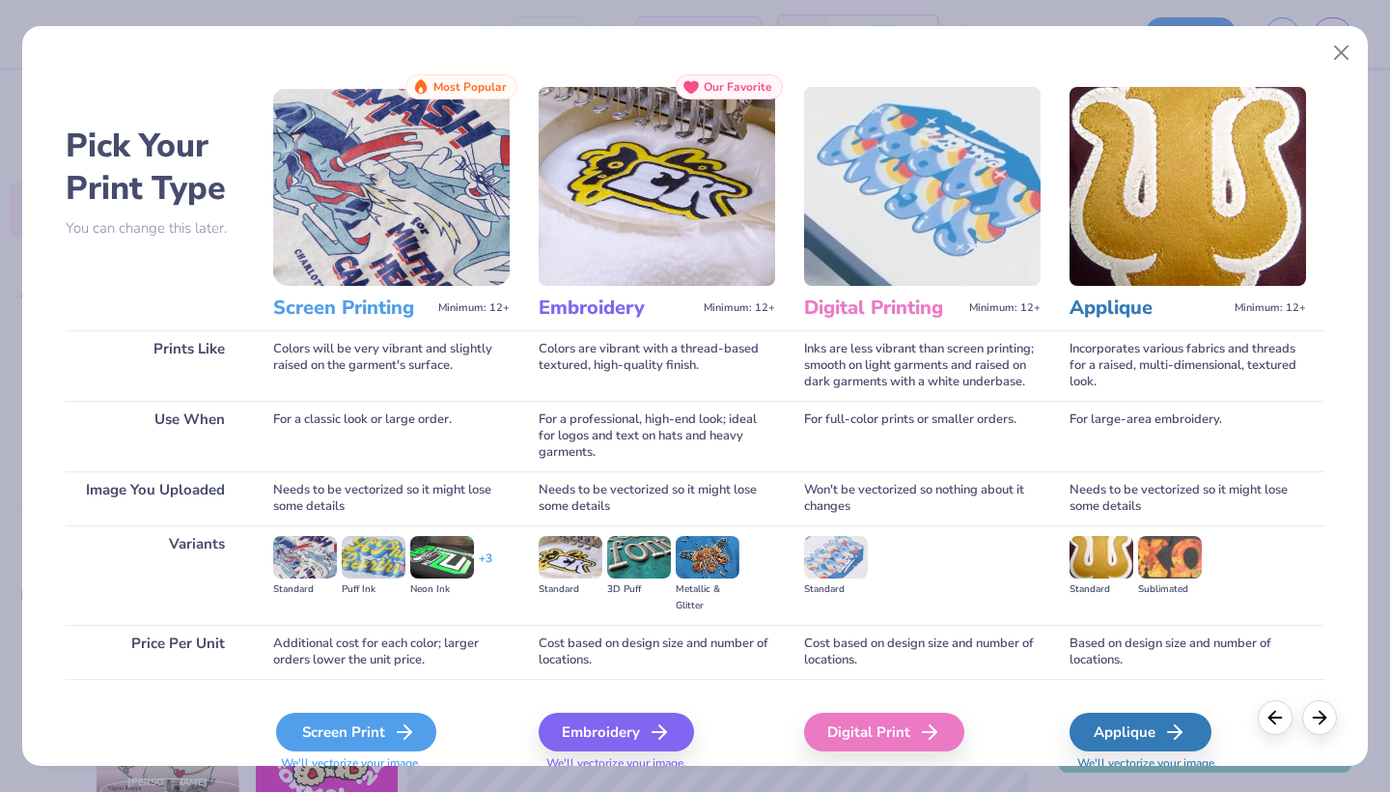
click at [369, 729] on div "Screen Print" at bounding box center [356, 732] width 160 height 39
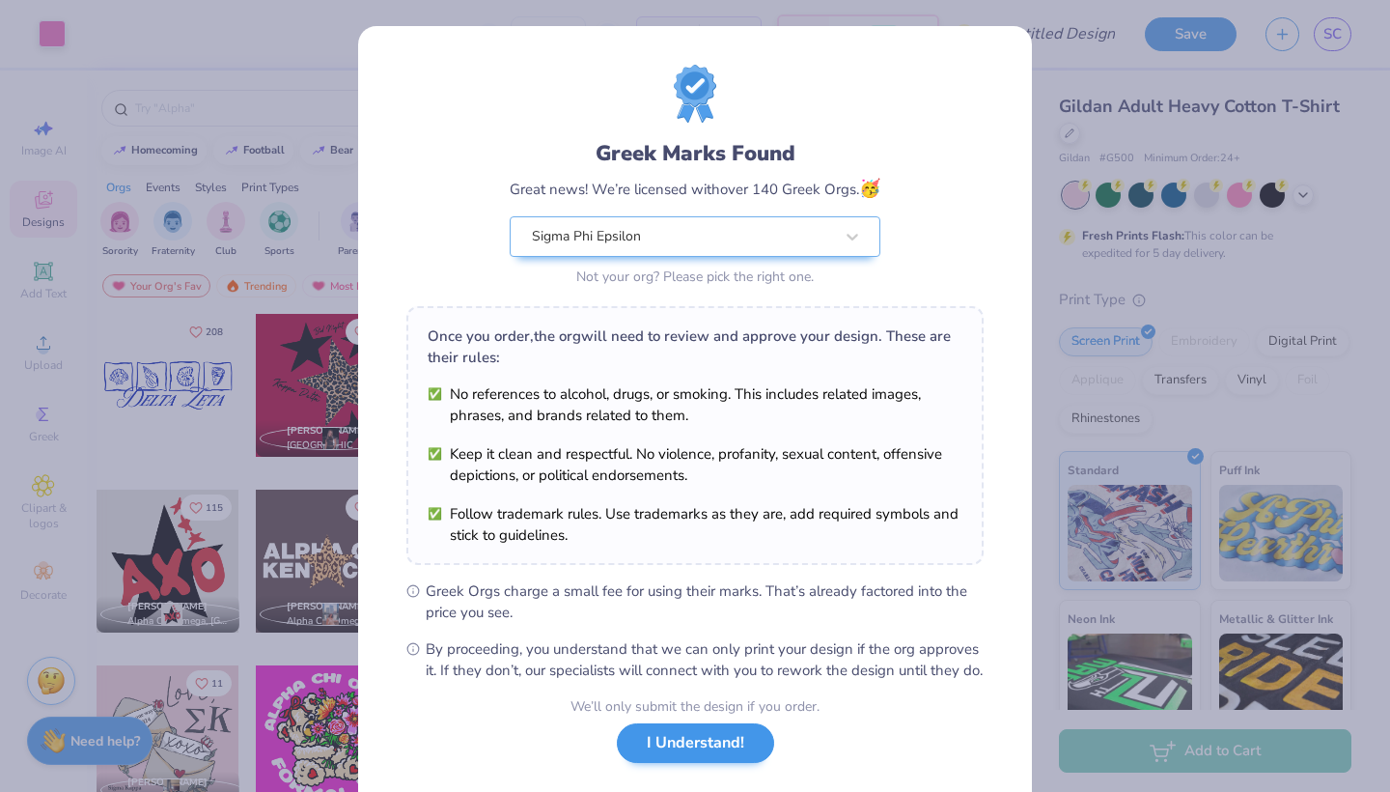
click at [712, 763] on button "I Understand!" at bounding box center [695, 743] width 157 height 40
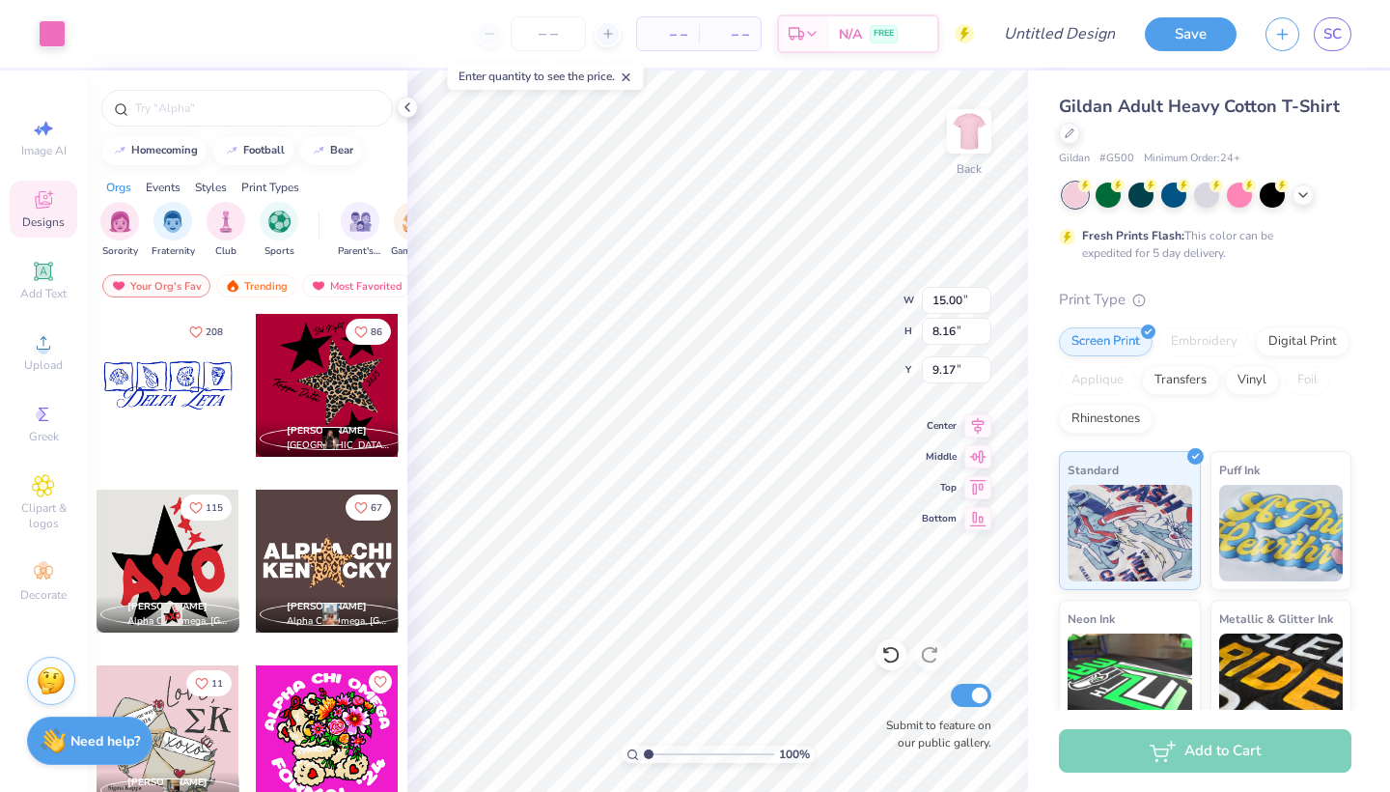
type input "12.95"
type input "7.05"
type input "3.00"
click at [58, 40] on div at bounding box center [52, 31] width 27 height 27
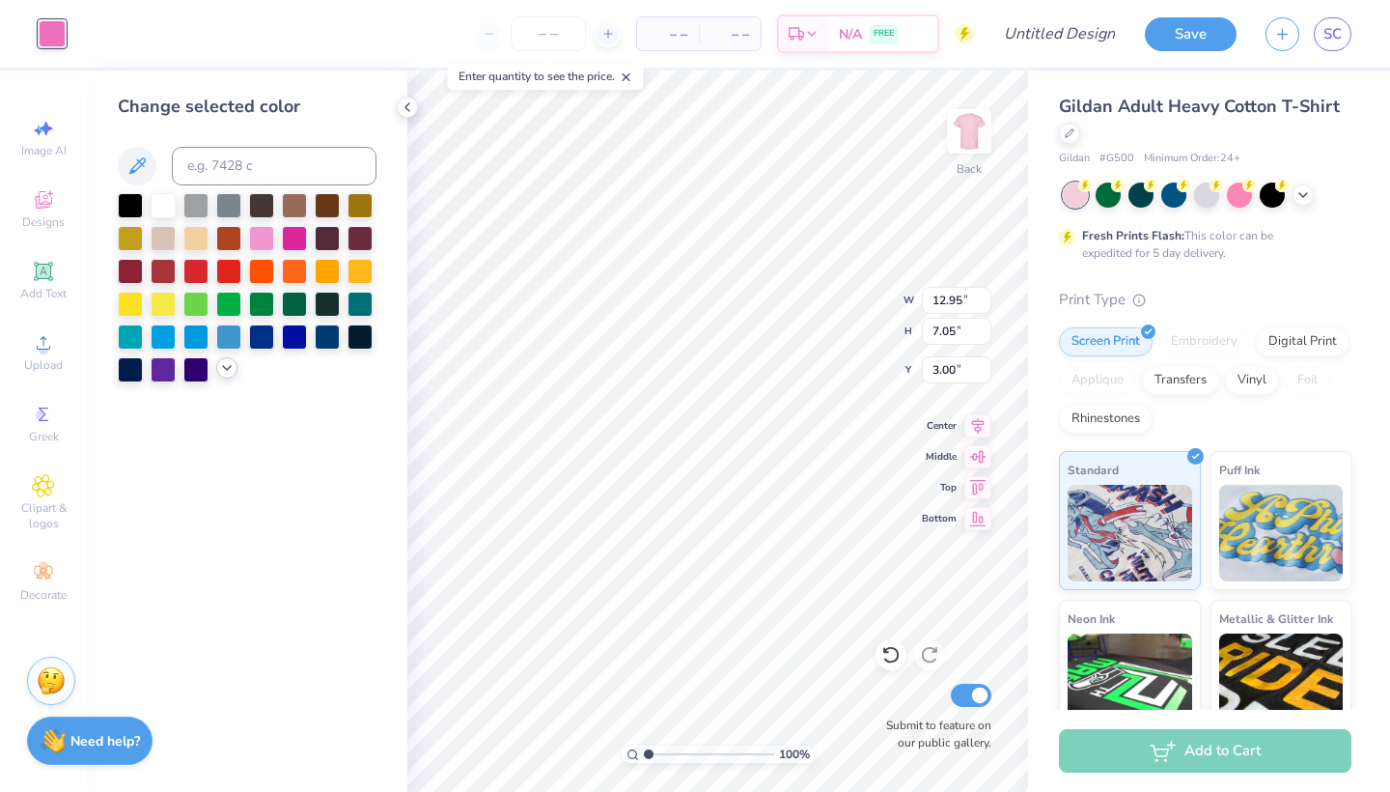
click at [227, 376] on icon at bounding box center [226, 367] width 15 height 15
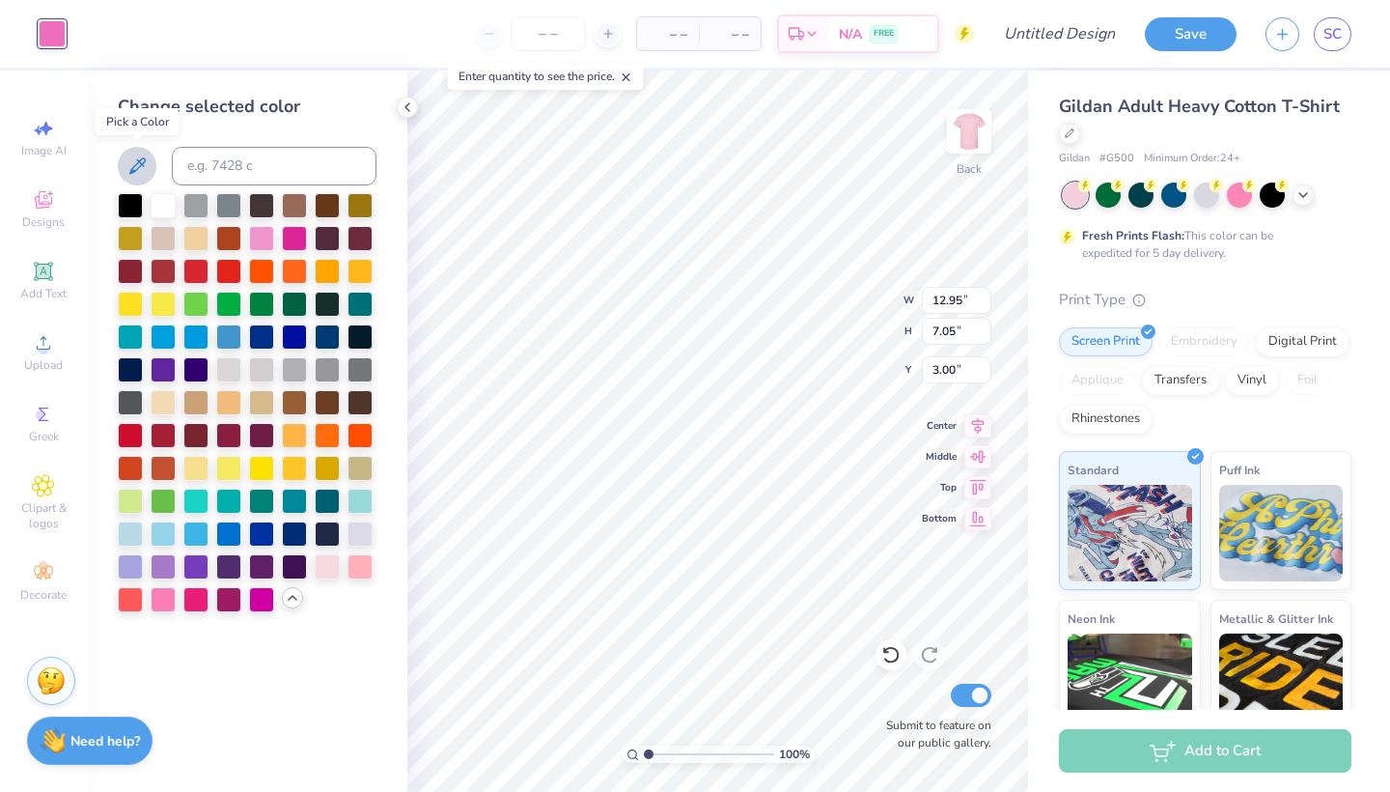
click at [143, 160] on icon at bounding box center [137, 165] width 23 height 23
click at [143, 164] on icon at bounding box center [137, 165] width 16 height 16
click at [138, 158] on icon at bounding box center [137, 165] width 23 height 23
click at [137, 157] on icon at bounding box center [137, 165] width 23 height 23
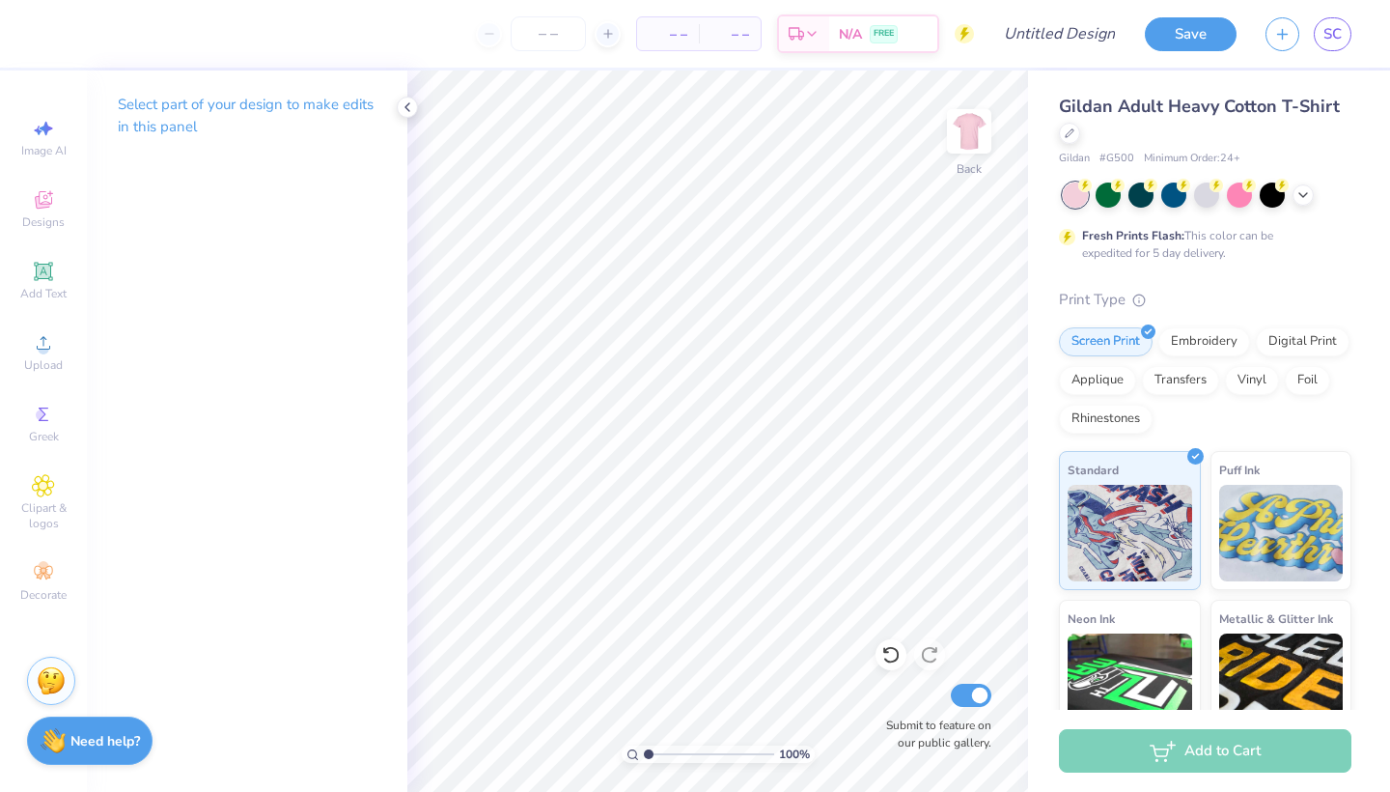
click at [397, 97] on div "Select part of your design to make edits in this panel" at bounding box center [247, 122] width 321 height 105
click at [403, 110] on icon at bounding box center [407, 106] width 15 height 15
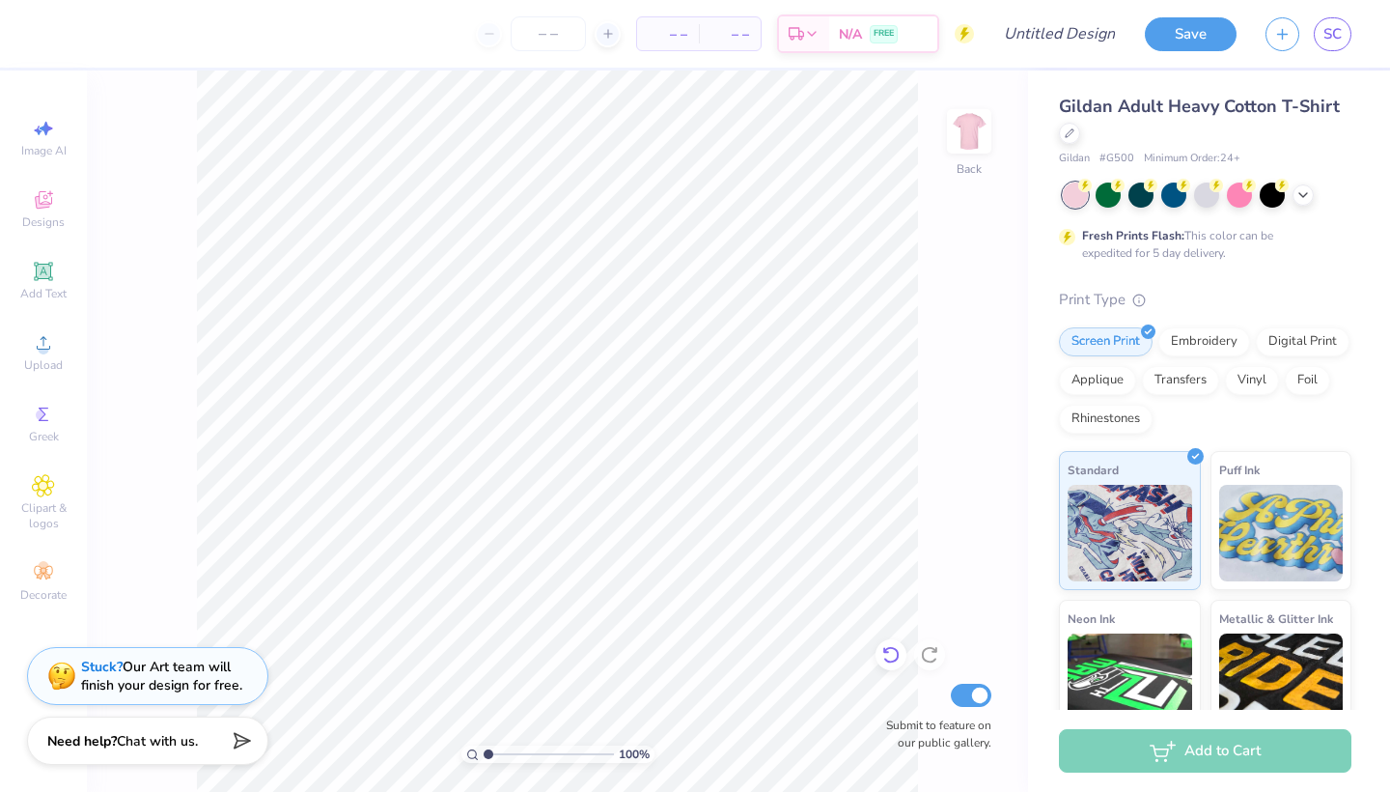
click at [898, 662] on icon at bounding box center [891, 654] width 19 height 19
click at [48, 33] on div at bounding box center [52, 31] width 27 height 27
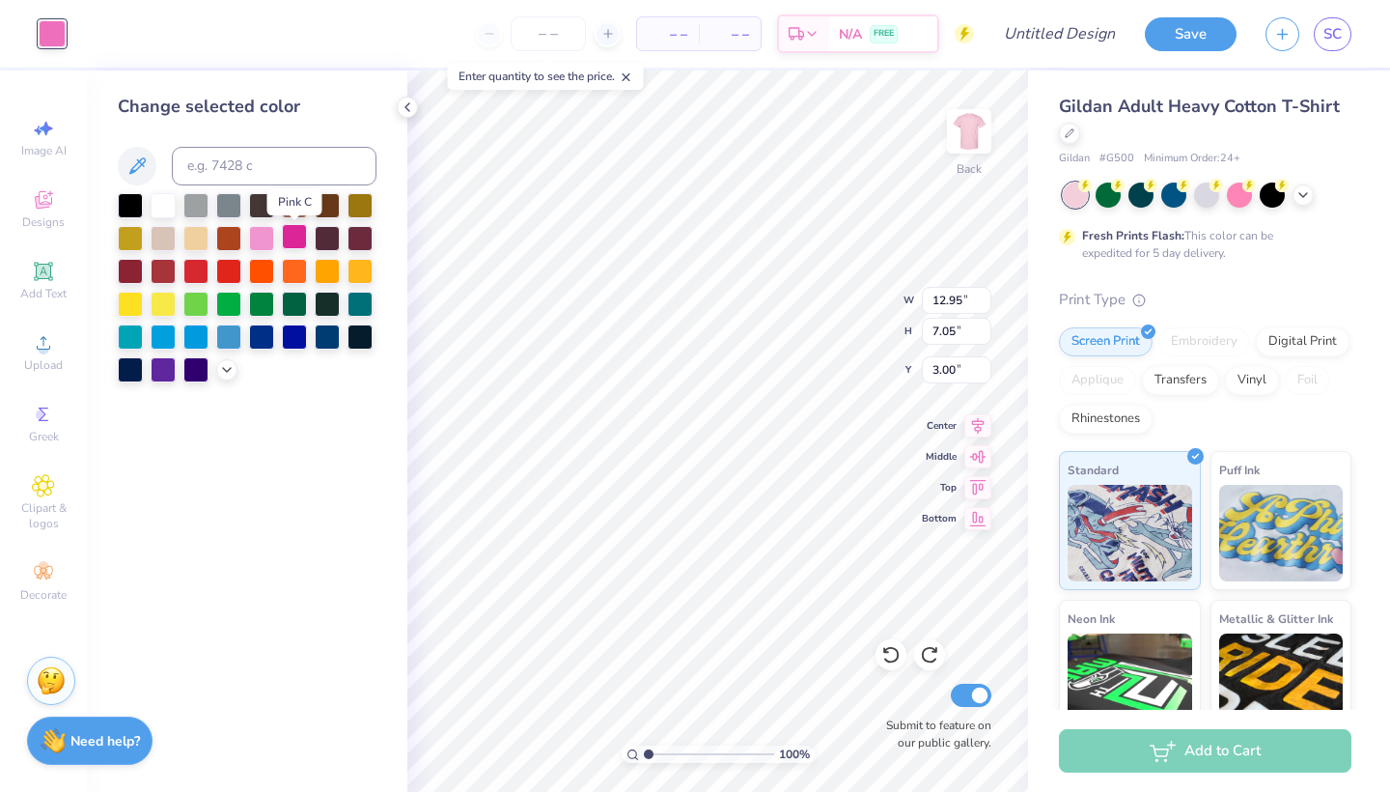
click at [300, 243] on div at bounding box center [294, 236] width 25 height 25
click at [225, 376] on icon at bounding box center [226, 367] width 15 height 15
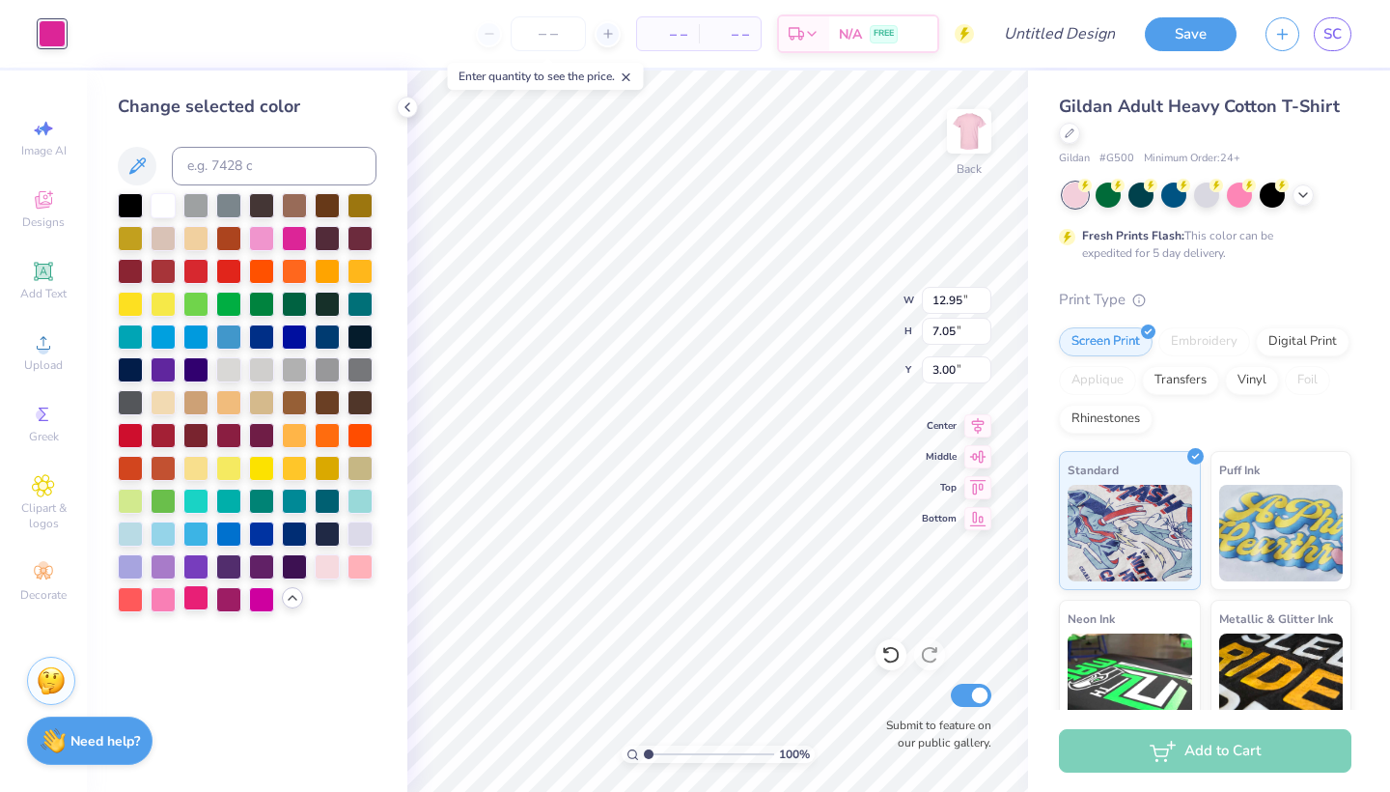
click at [202, 603] on div at bounding box center [195, 597] width 25 height 25
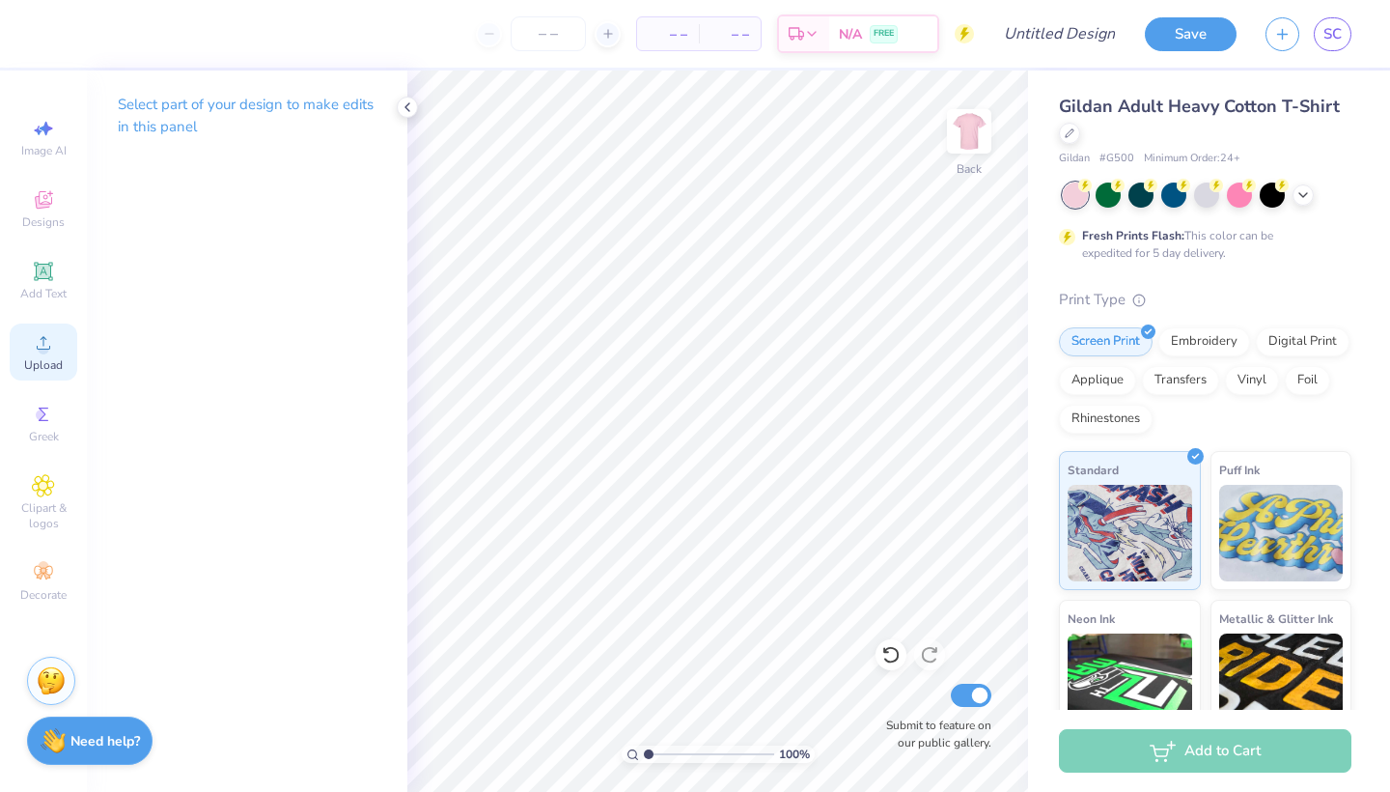
click at [49, 357] on span "Upload" at bounding box center [43, 364] width 39 height 15
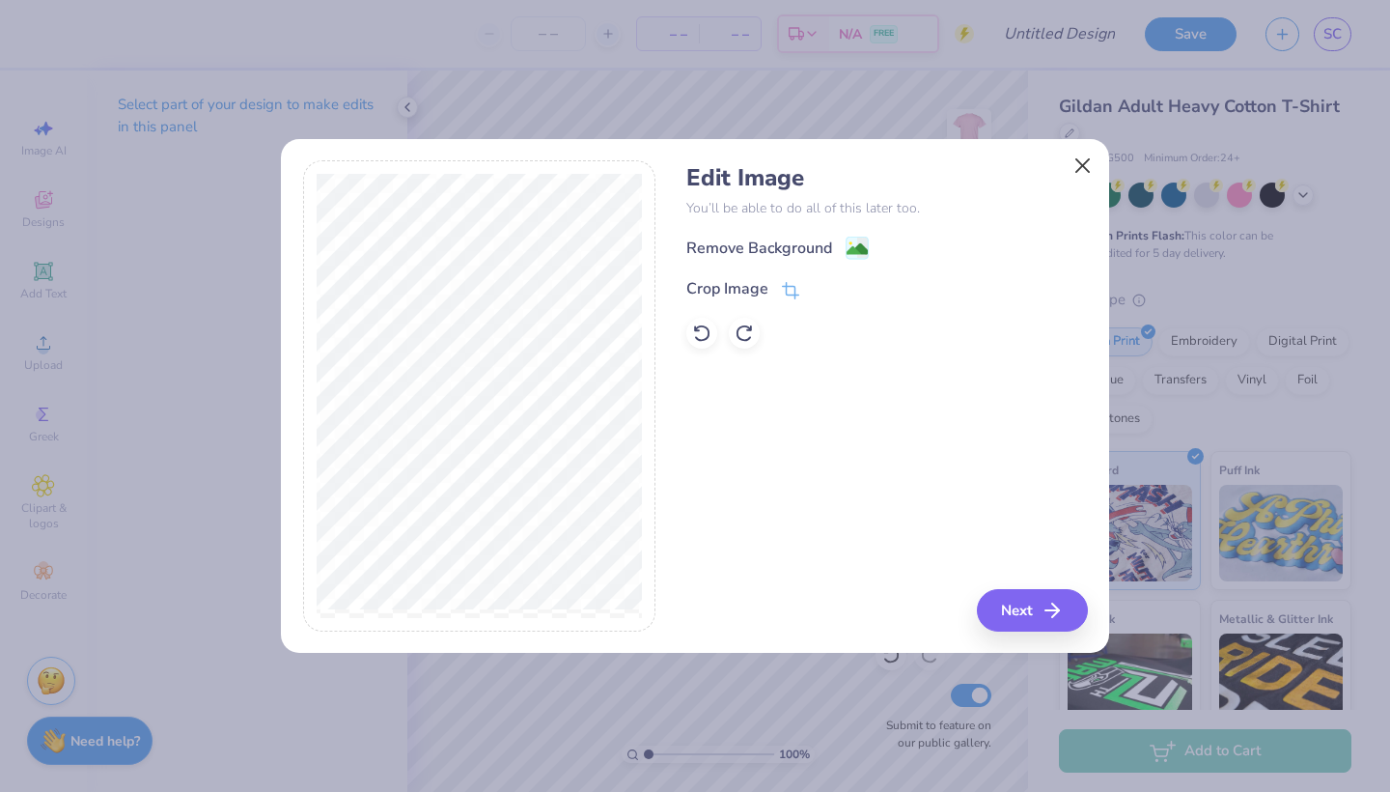
click at [1075, 166] on button "Close" at bounding box center [1083, 165] width 37 height 37
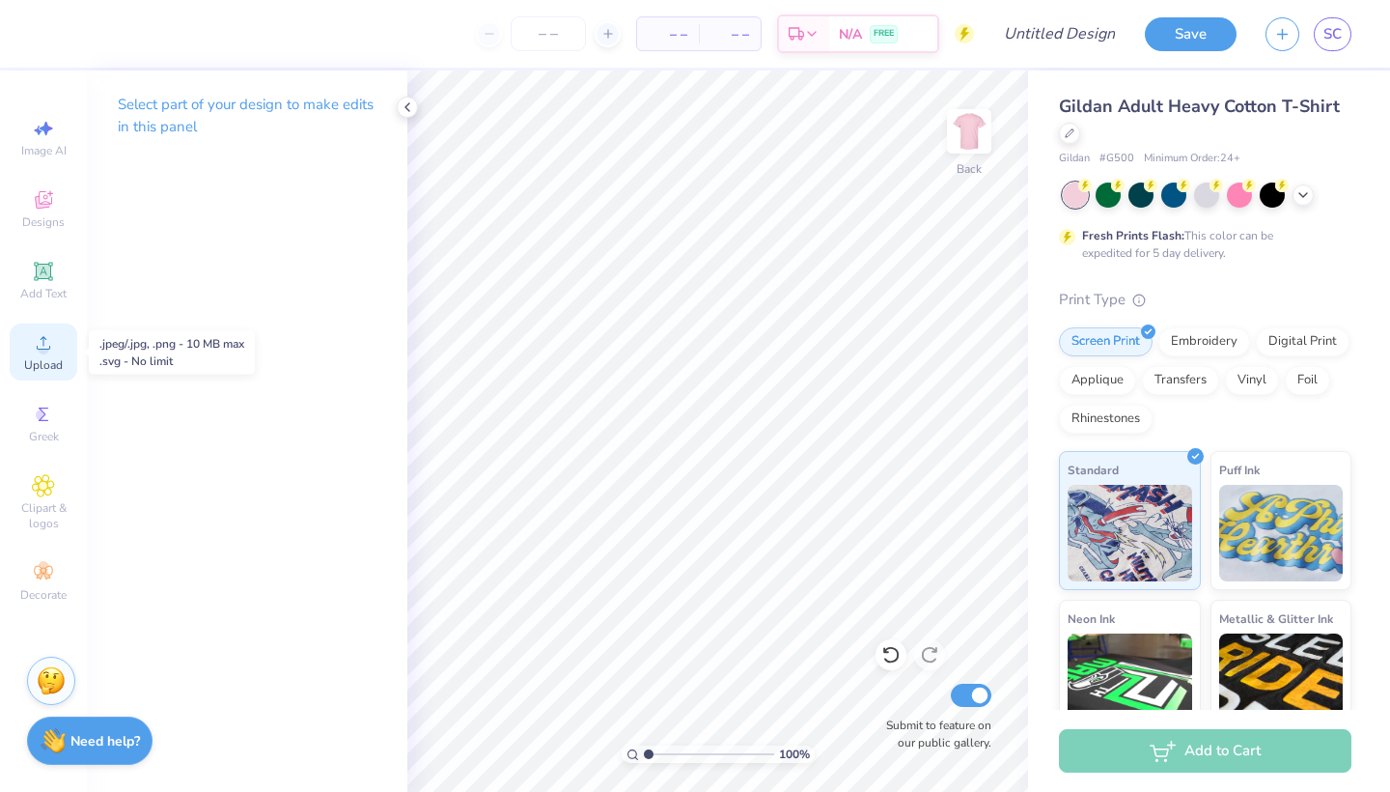
click at [43, 360] on span "Upload" at bounding box center [43, 364] width 39 height 15
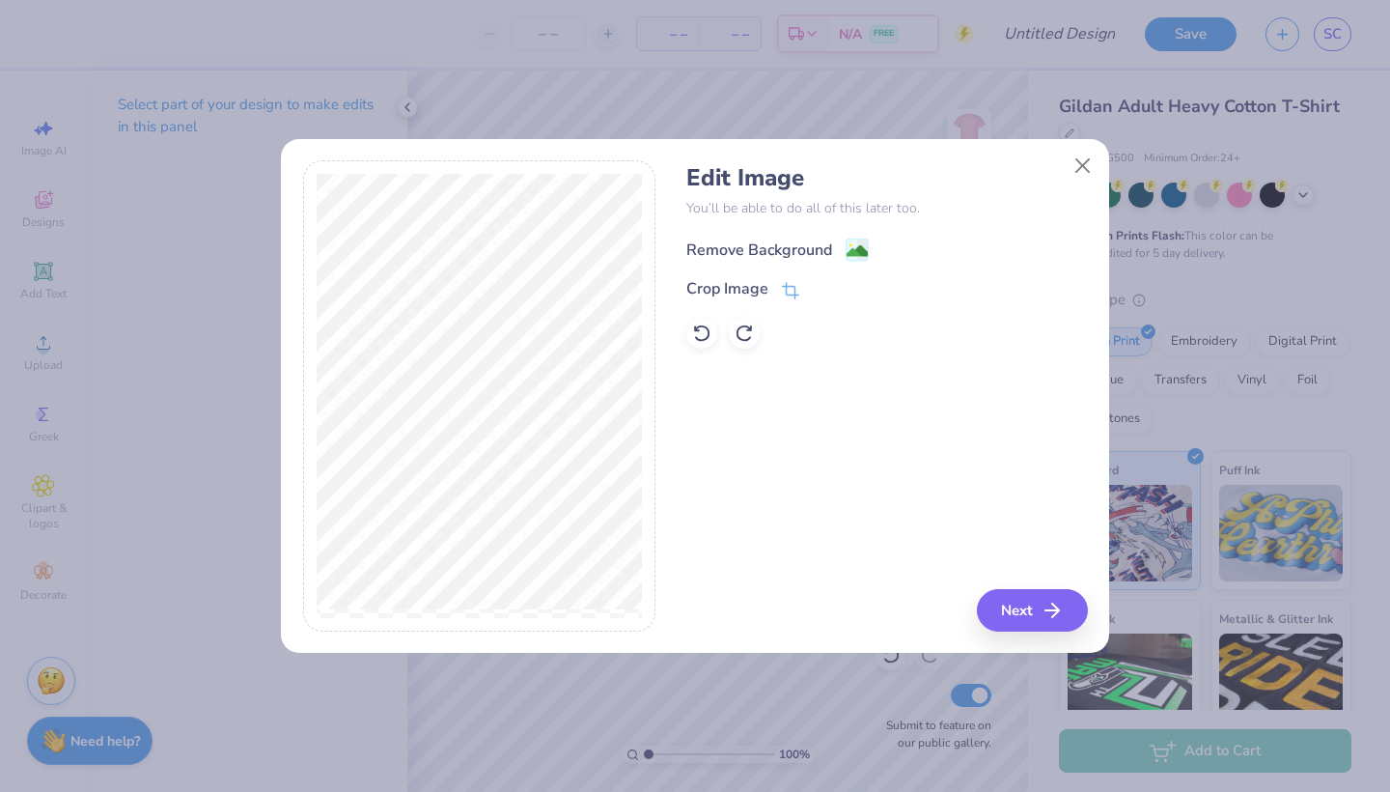
click at [866, 249] on image at bounding box center [857, 250] width 21 height 21
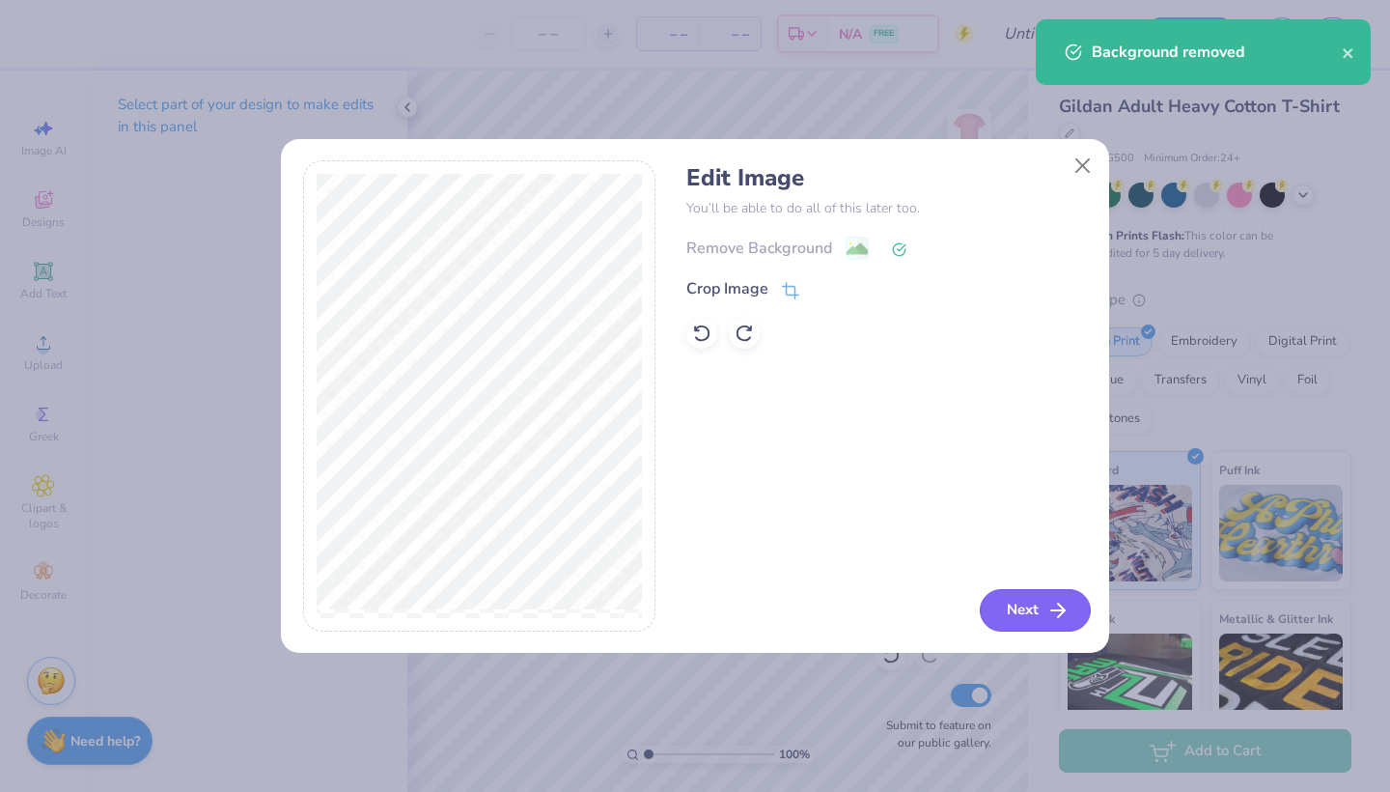
click at [1041, 602] on button "Next" at bounding box center [1035, 610] width 111 height 42
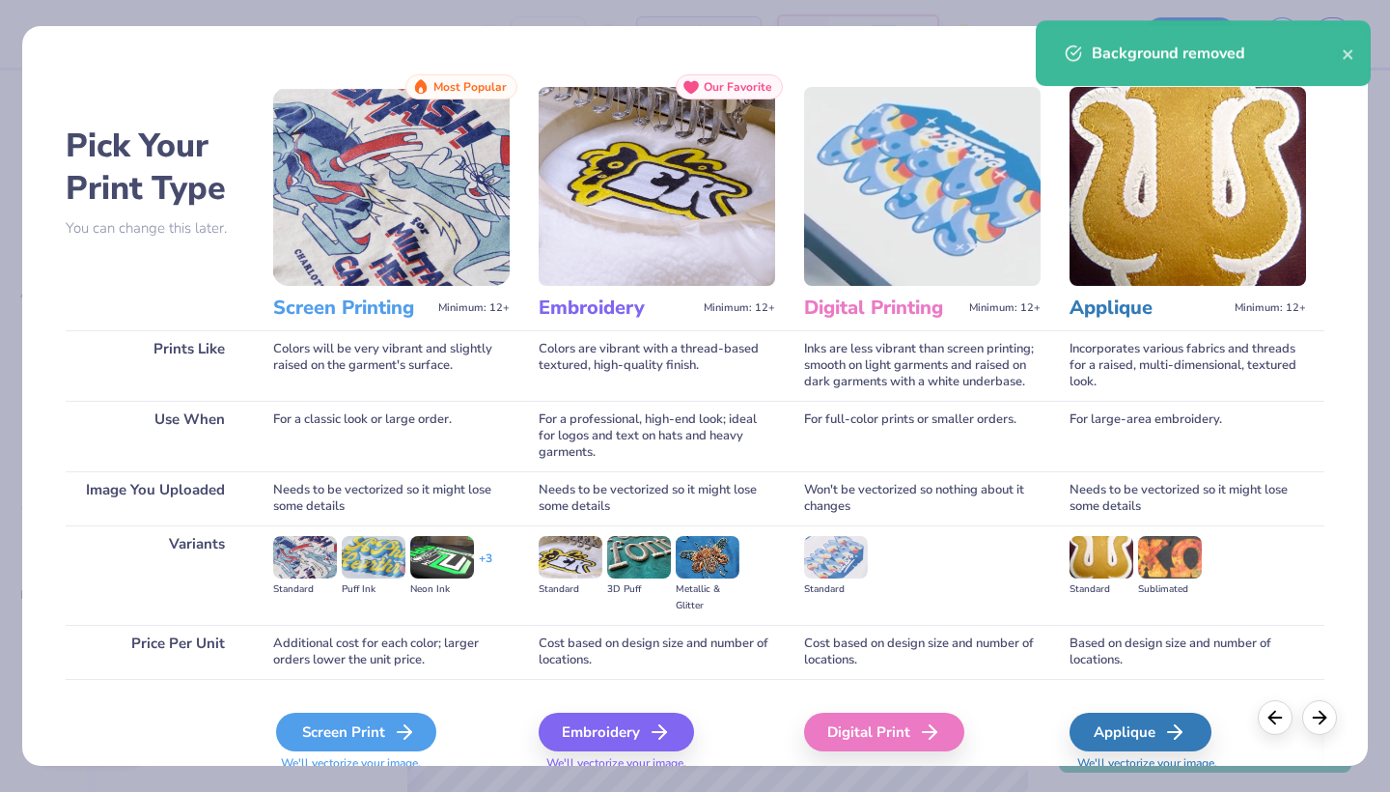
click at [316, 740] on div "Screen Print" at bounding box center [356, 732] width 160 height 39
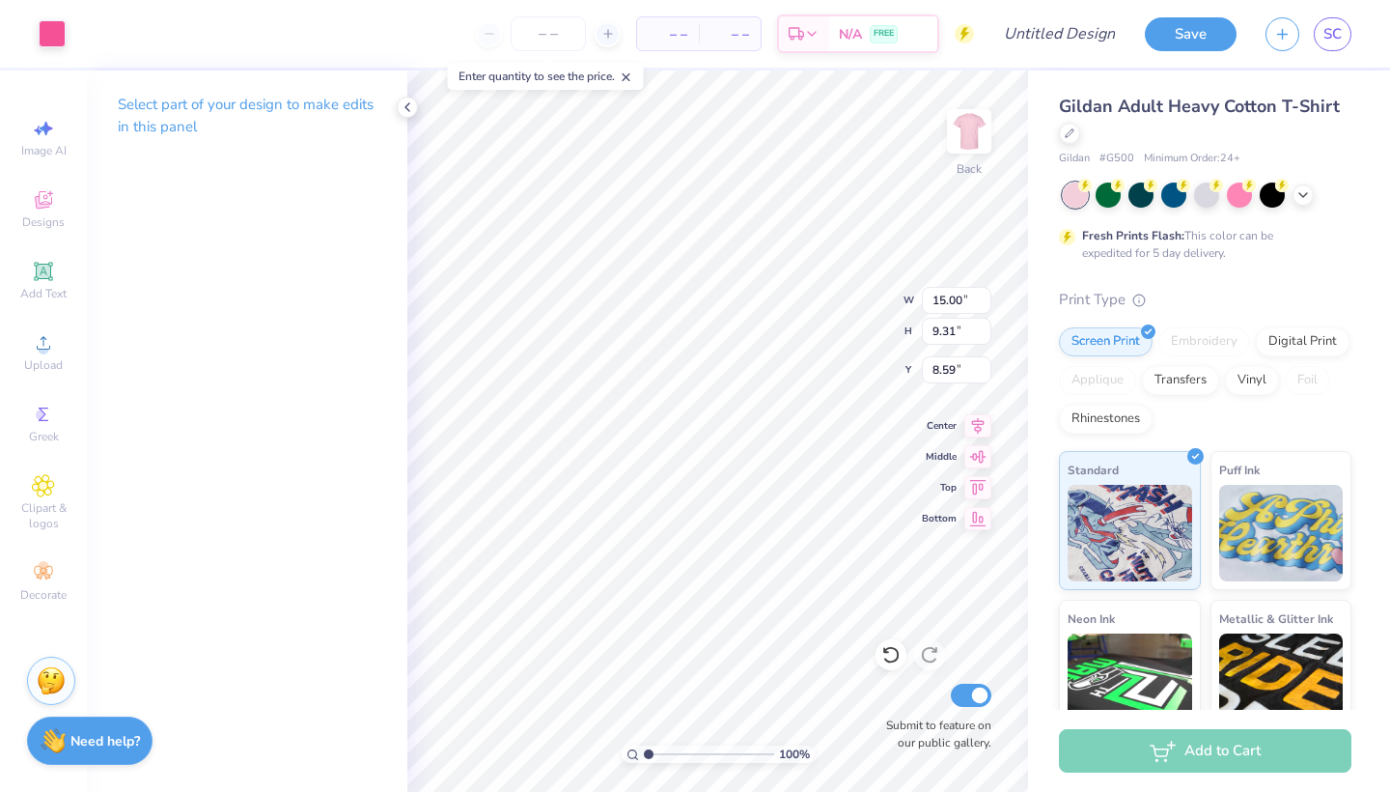
type input "13.56"
type input "8.42"
type input "3.00"
click at [1196, 36] on button "Save" at bounding box center [1191, 31] width 92 height 34
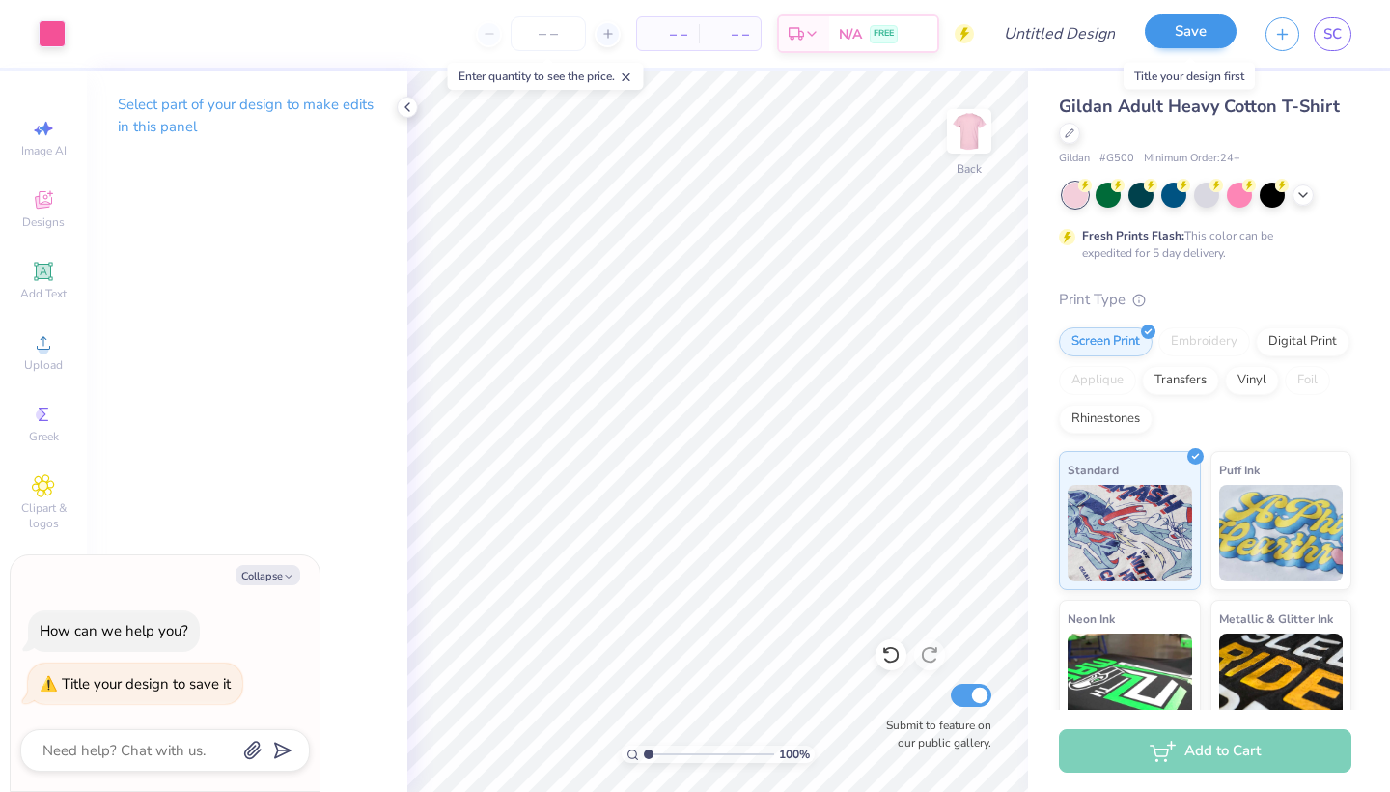
type textarea "x"
type textarea "F"
type textarea "x"
type textarea "FA"
type textarea "x"
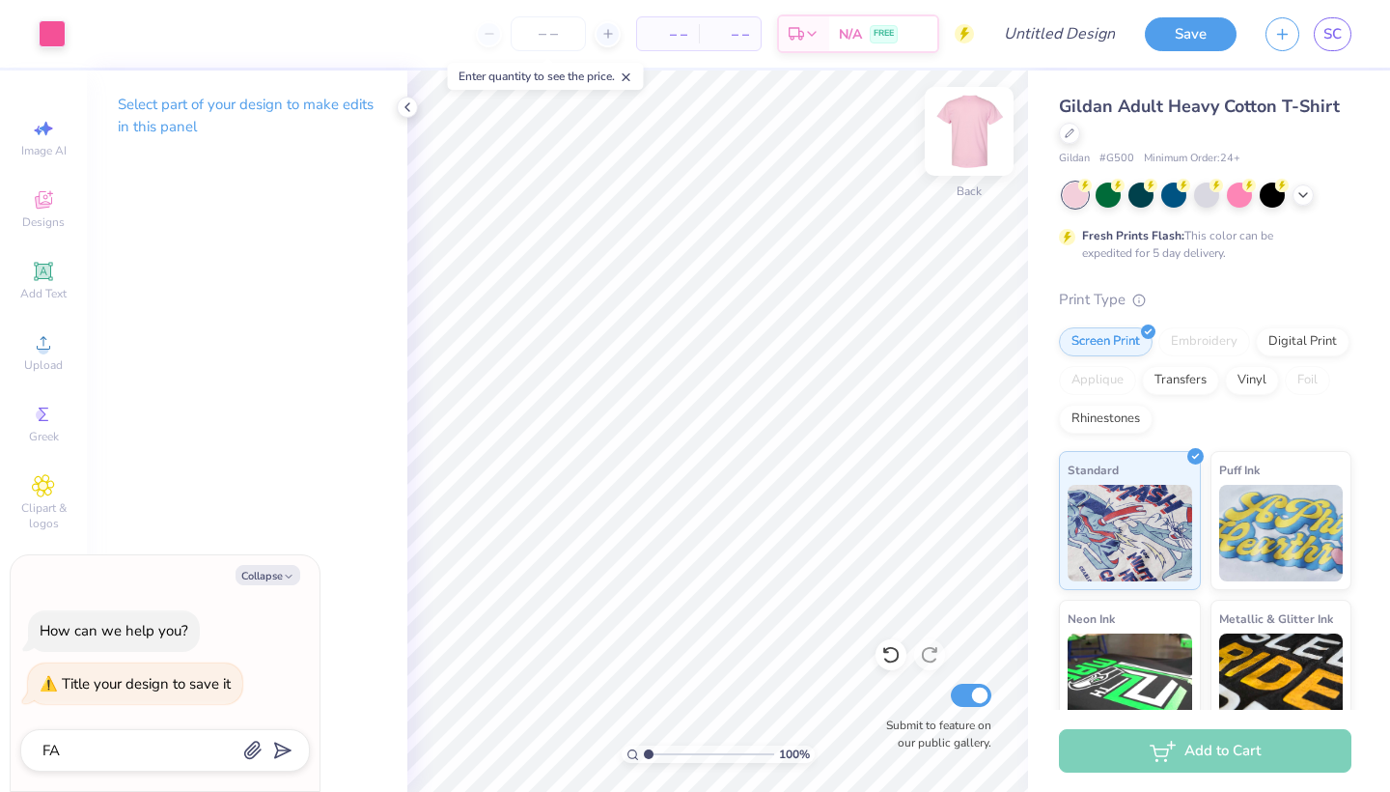
type textarea "FAL"
type textarea "x"
type textarea "FALL"
type textarea "x"
type textarea "FAL"
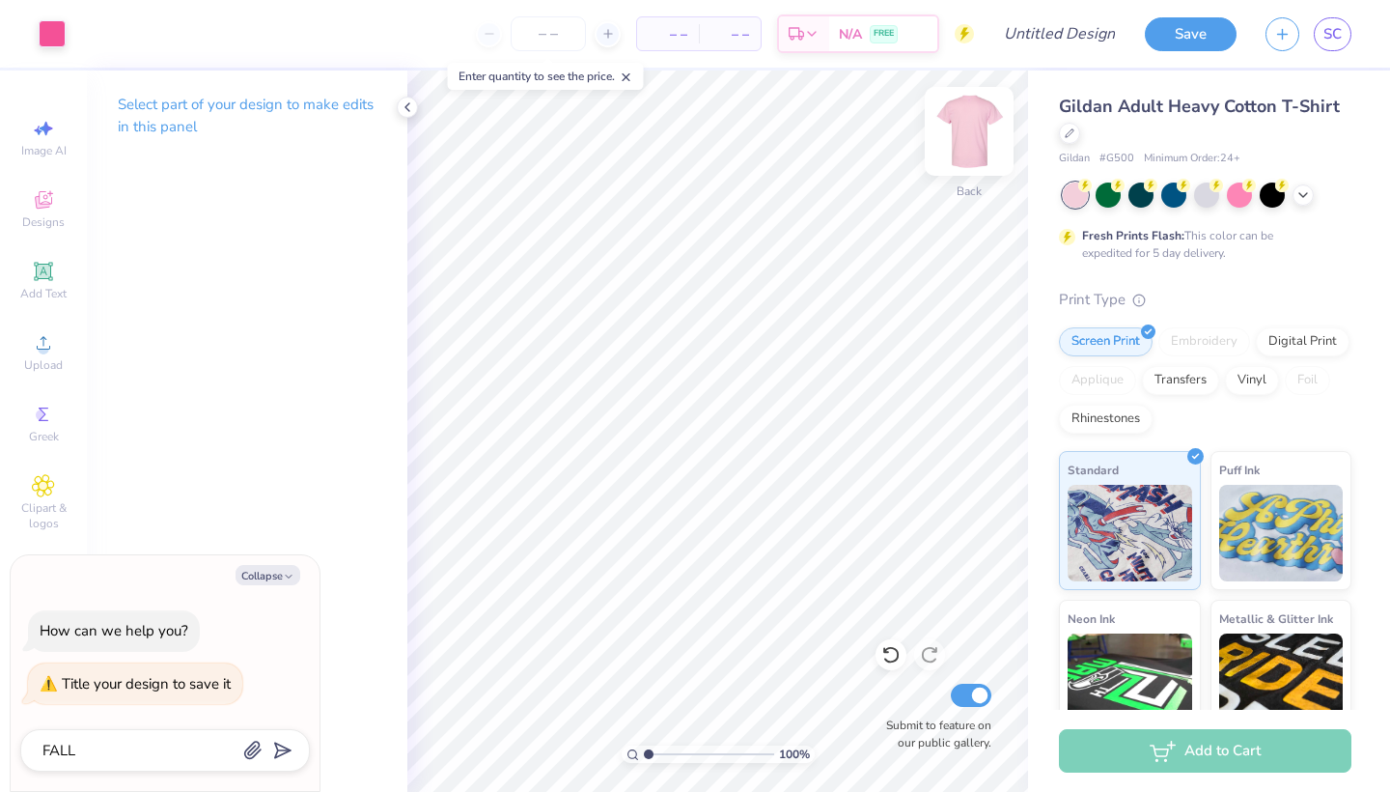
type textarea "x"
type textarea "FA"
type textarea "x"
type textarea "F"
type textarea "x"
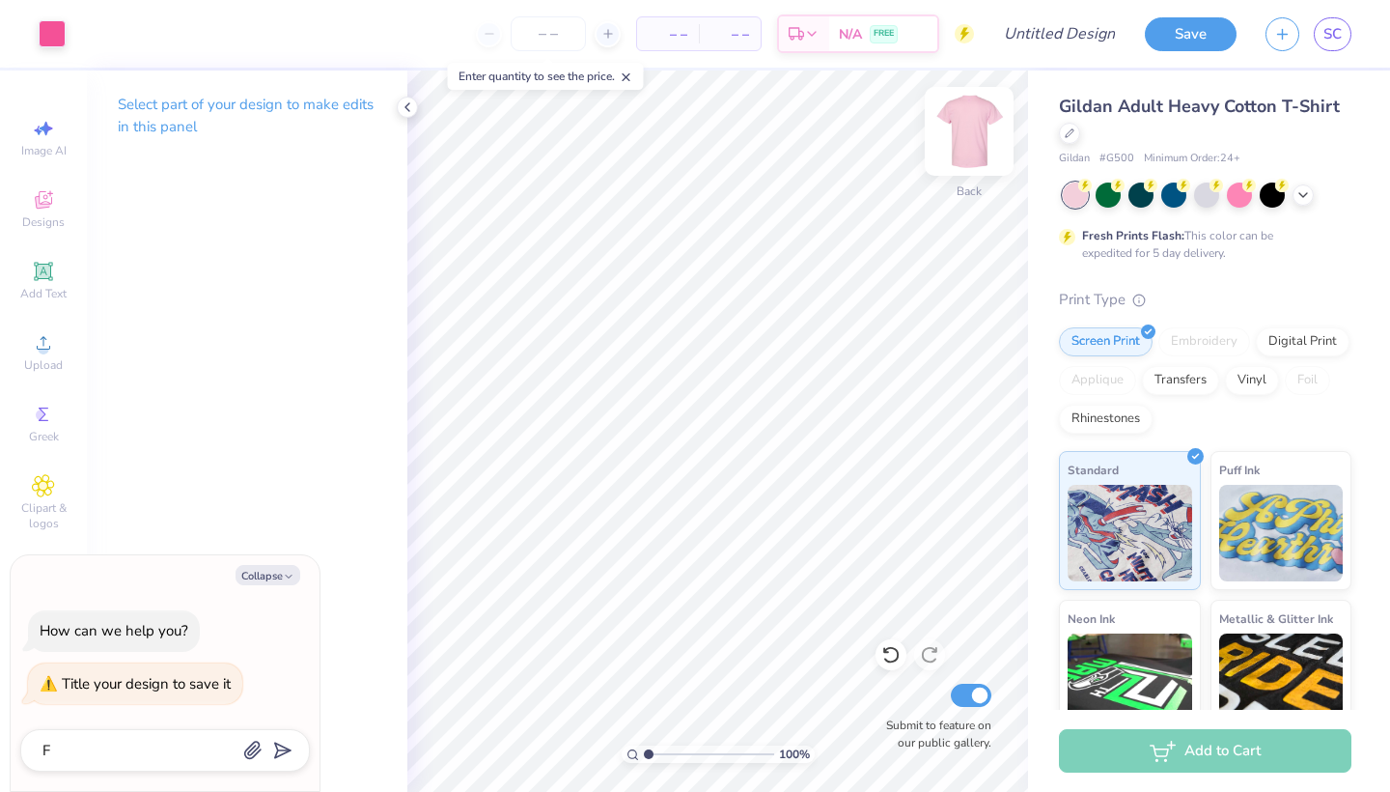
type textarea "x"
type textarea "f"
type textarea "x"
type textarea "fa"
type textarea "x"
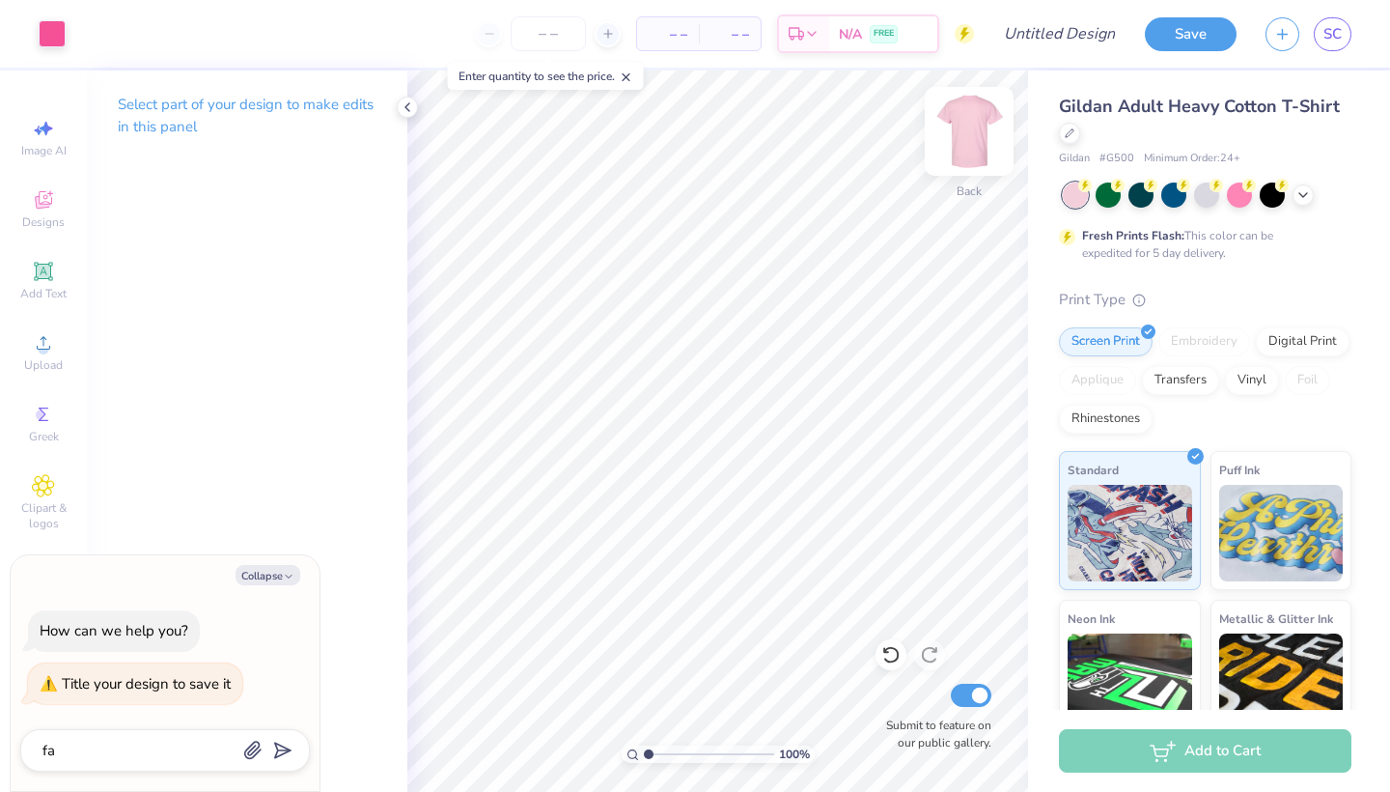
type textarea "f"
type textarea "x"
type textarea "F"
type textarea "x"
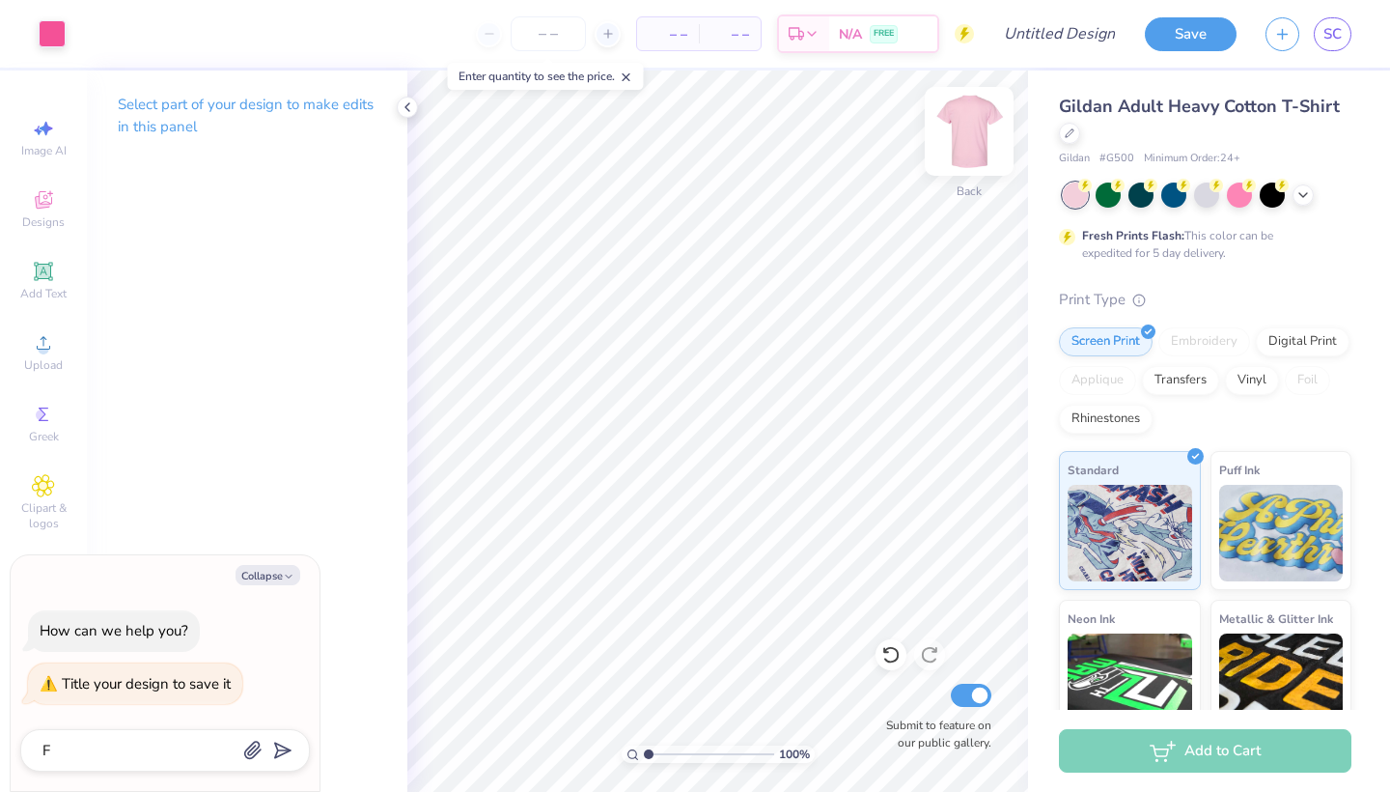
type textarea "Fa"
type textarea "x"
type textarea "Fal"
type textarea "x"
type textarea "Fall"
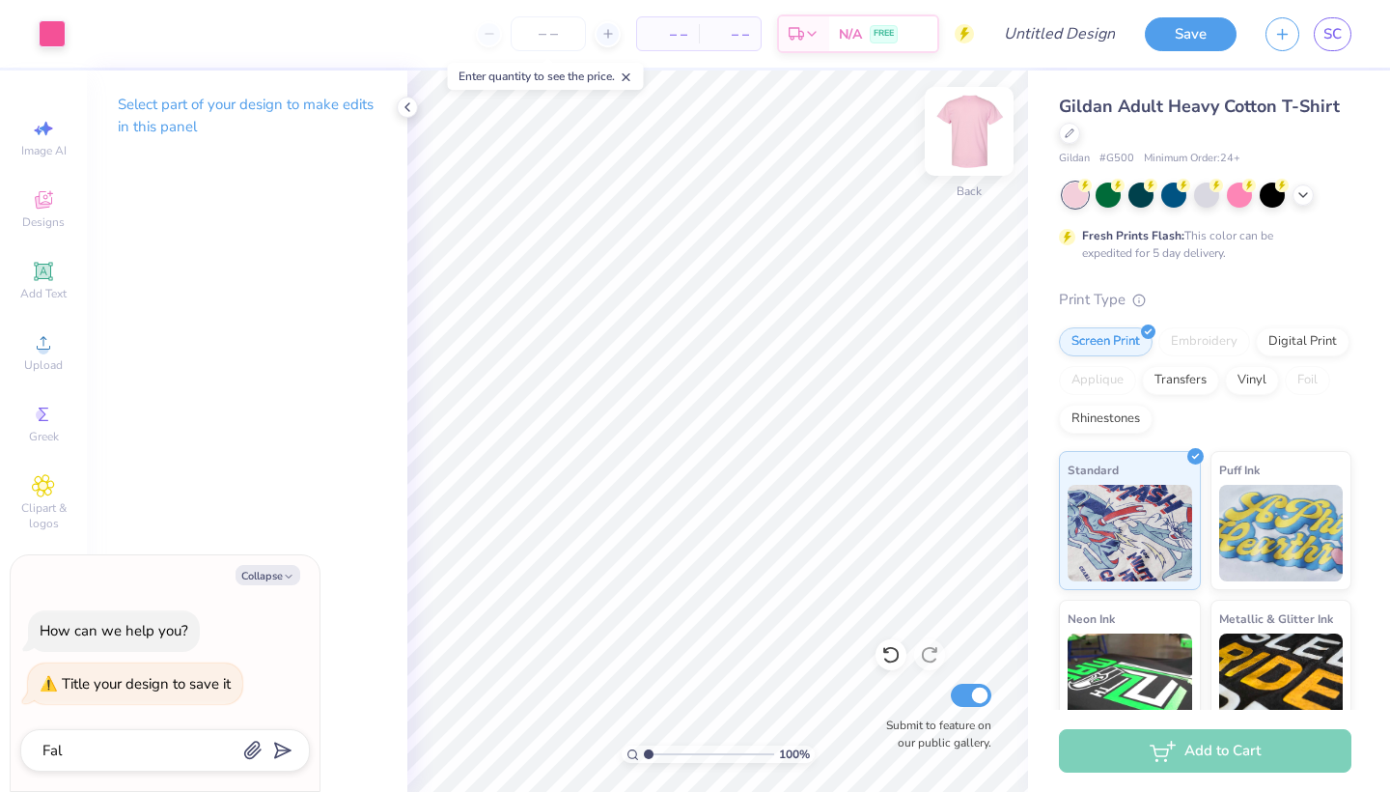
type textarea "x"
type textarea "Fall"
type textarea "x"
type textarea "Fall '"
type textarea "x"
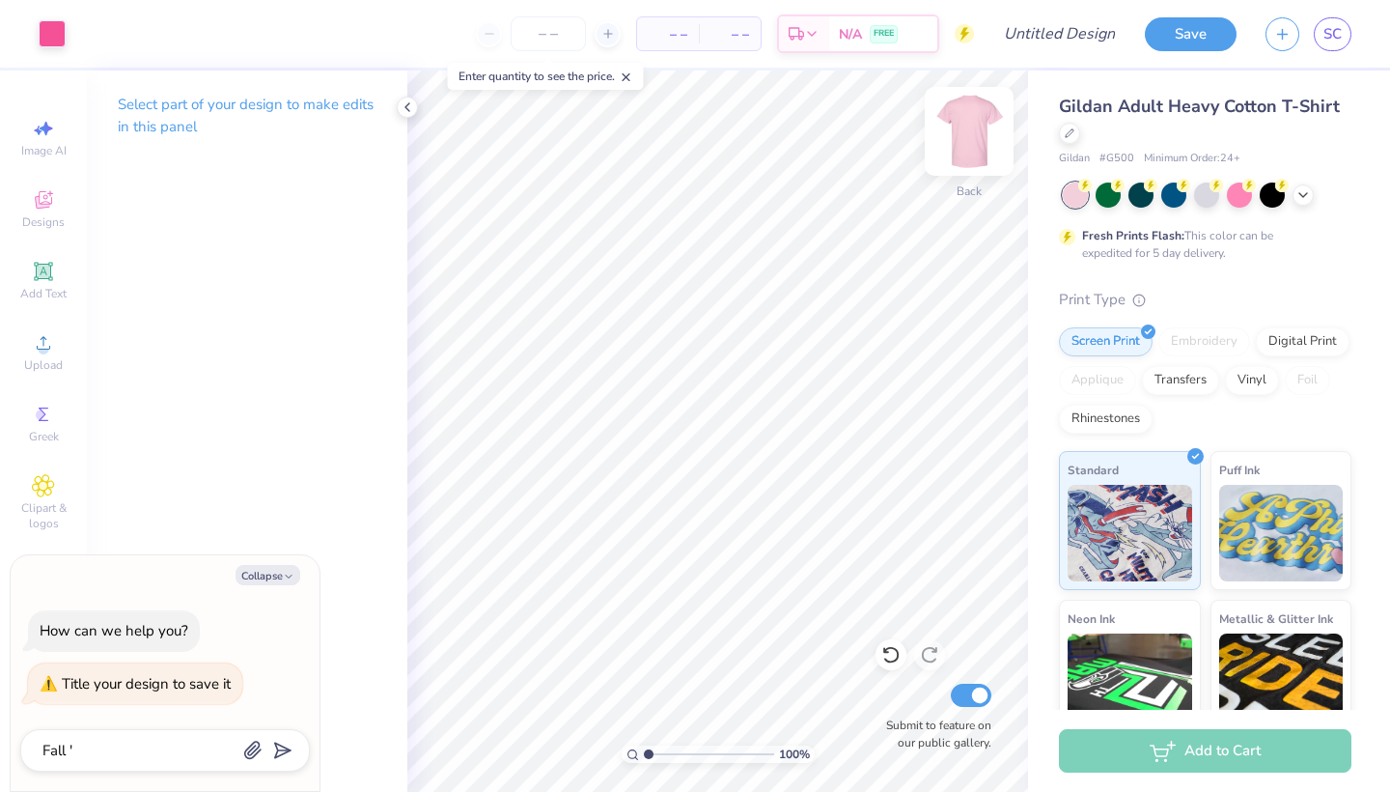
type textarea "Fall '2"
type textarea "x"
type textarea "Fall '25"
type textarea "x"
type textarea "Fall '25"
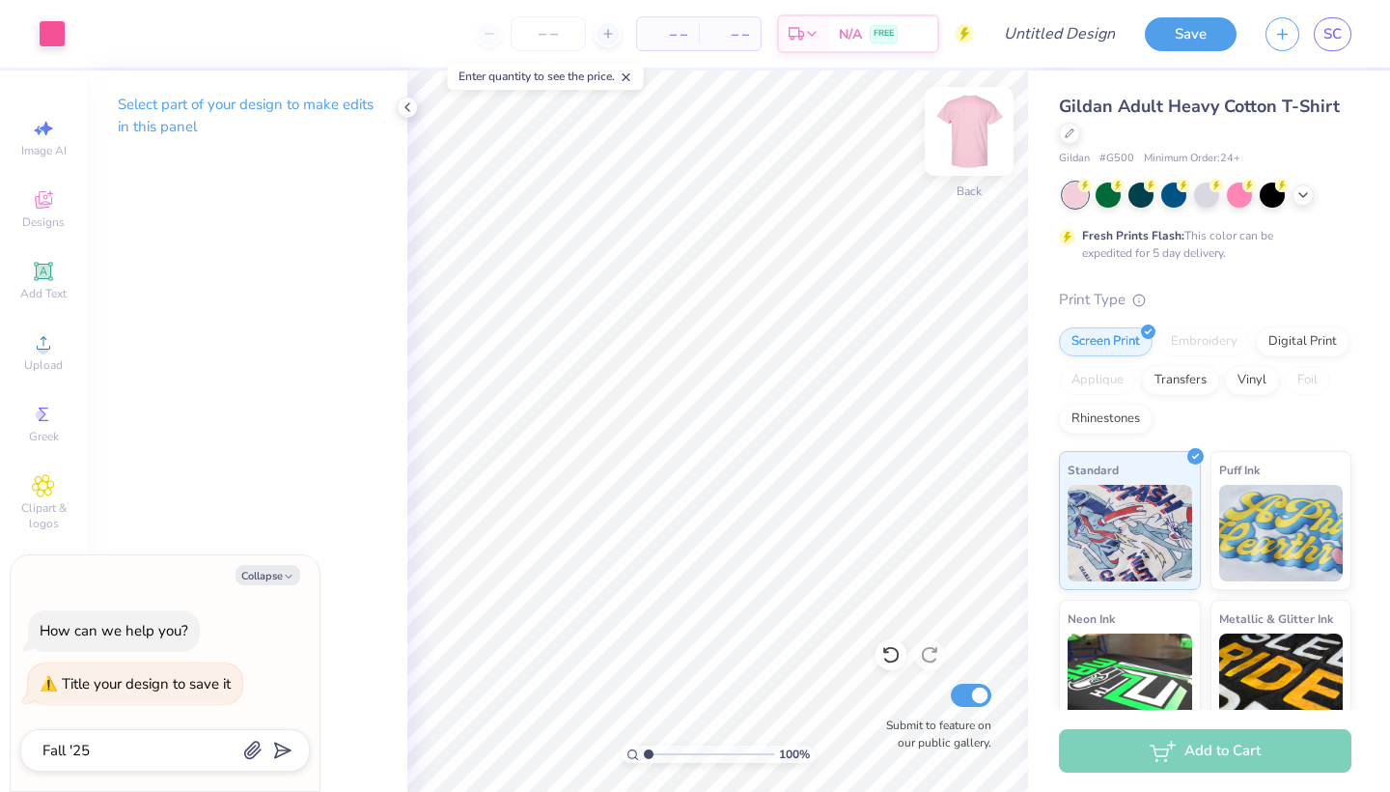
type textarea "x"
type textarea "Fall '25 T"
type textarea "x"
type textarea "Fall '25 Th"
type textarea "x"
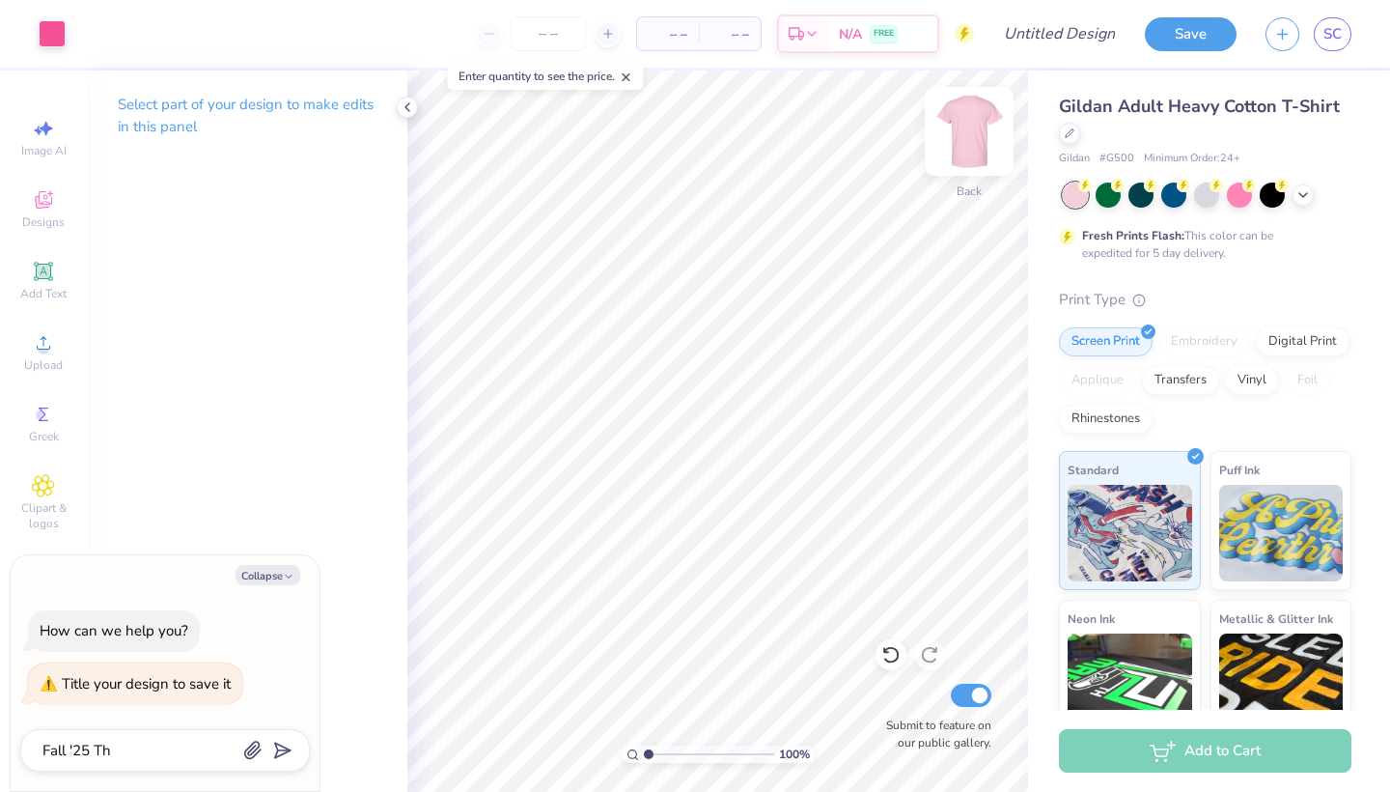
type textarea "Fall '25 Thi"
type textarea "x"
type textarea "Fall '25 Thin"
type textarea "x"
type textarea "Fall '25 Think"
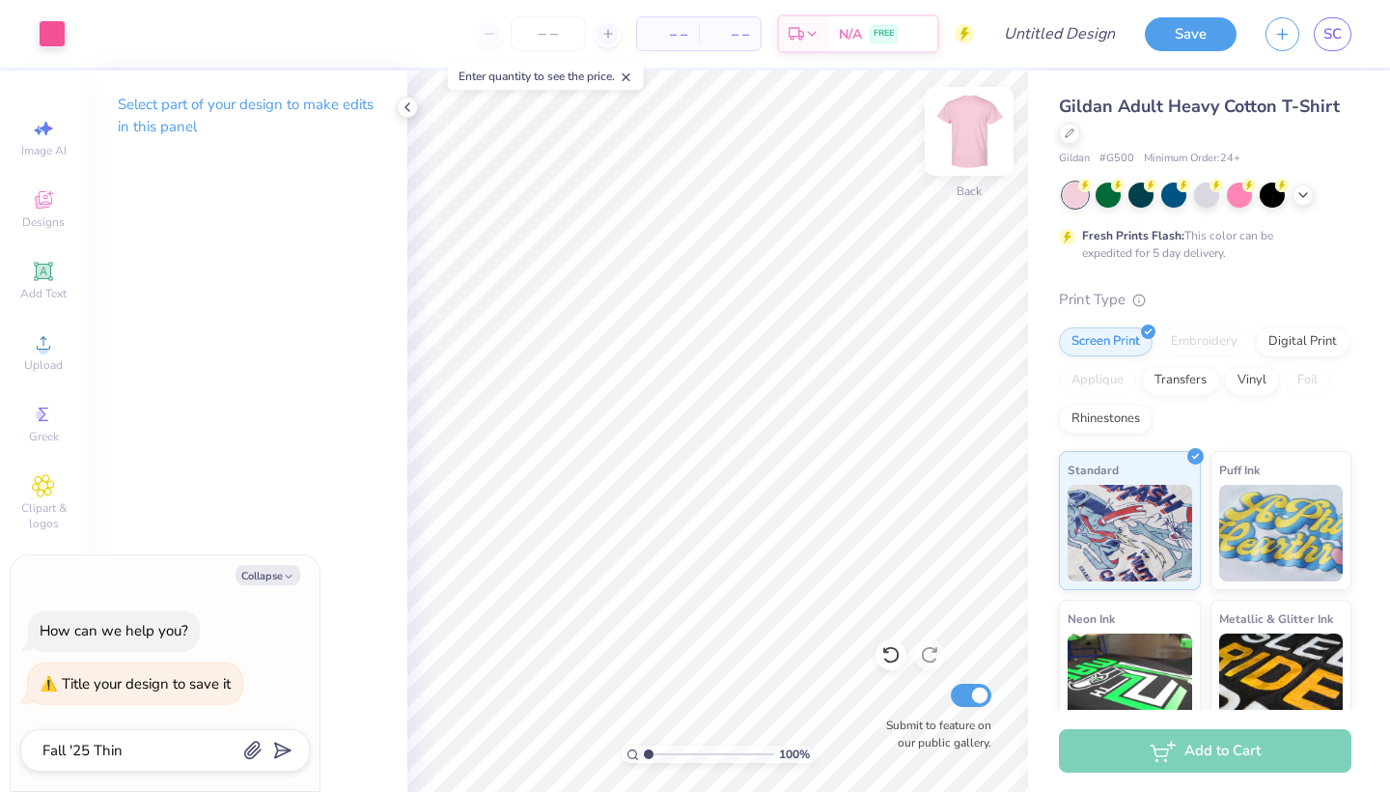
type textarea "x"
type textarea "Fall '25 Think"
type textarea "x"
type textarea "Fall '25 Think P"
type textarea "x"
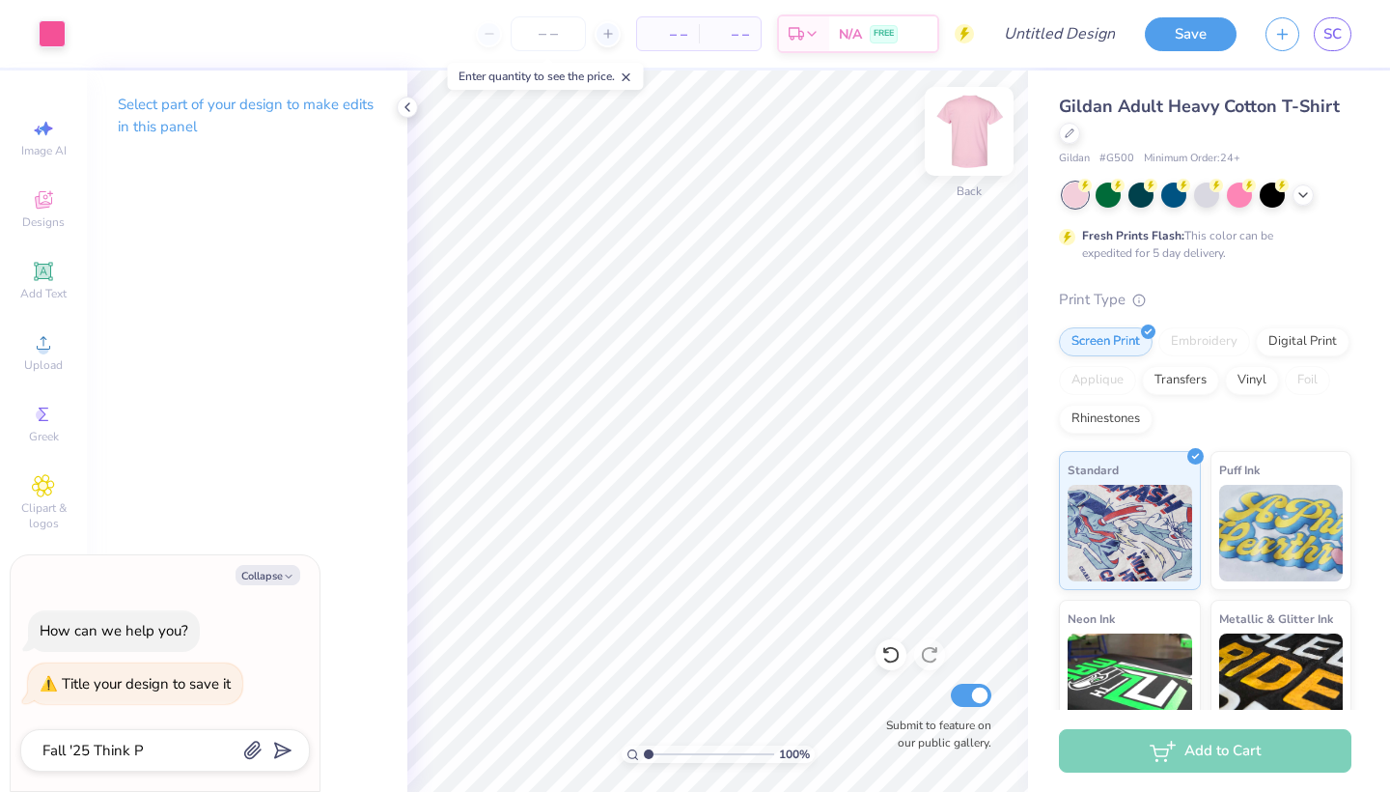
type textarea "Fall '25 Think Pi"
type textarea "x"
type textarea "Fall '25 Think Pin"
type textarea "x"
type textarea "Fall '25 Think Pink"
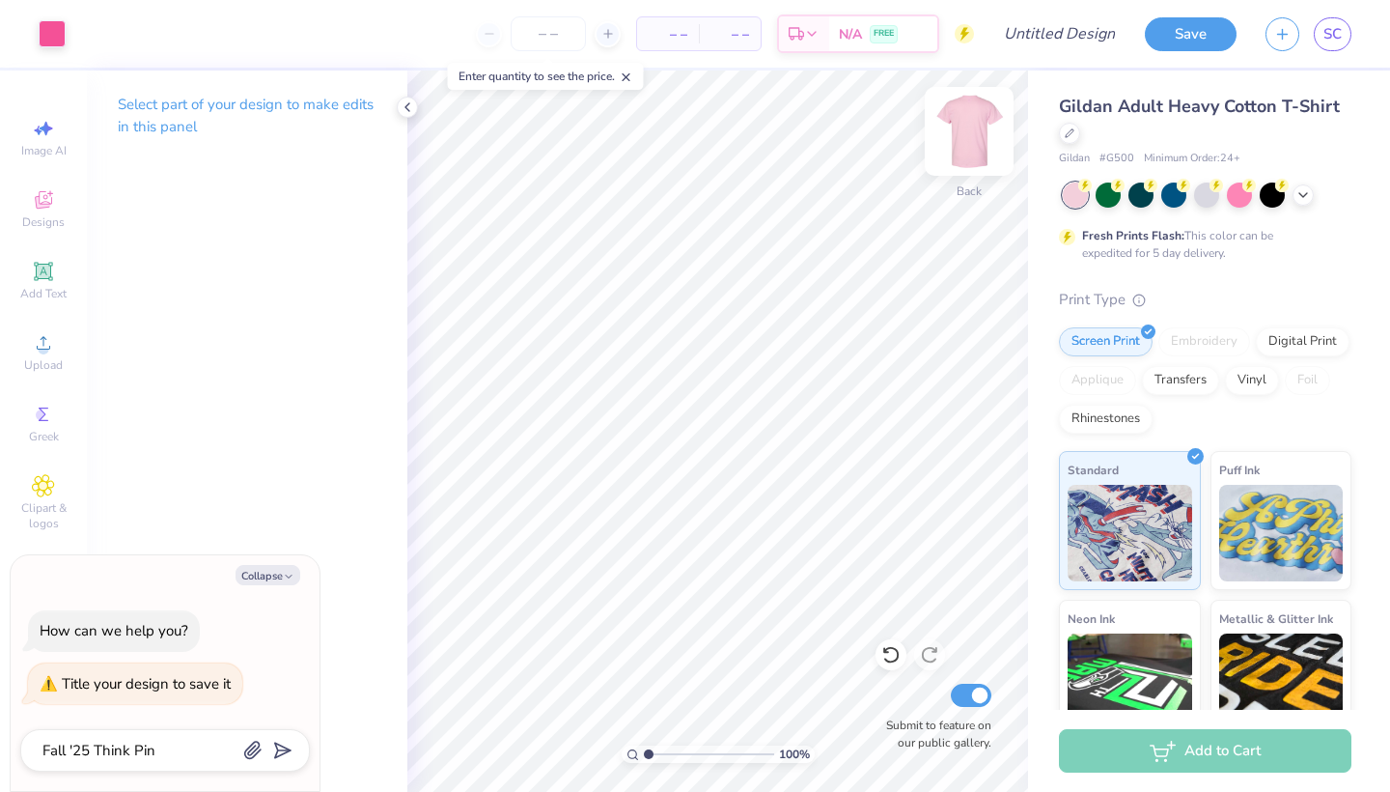
type textarea "x"
type textarea "Fall '25 Think Pink"
type textarea "x"
type textarea "Fall '25 Think Pink S"
type textarea "x"
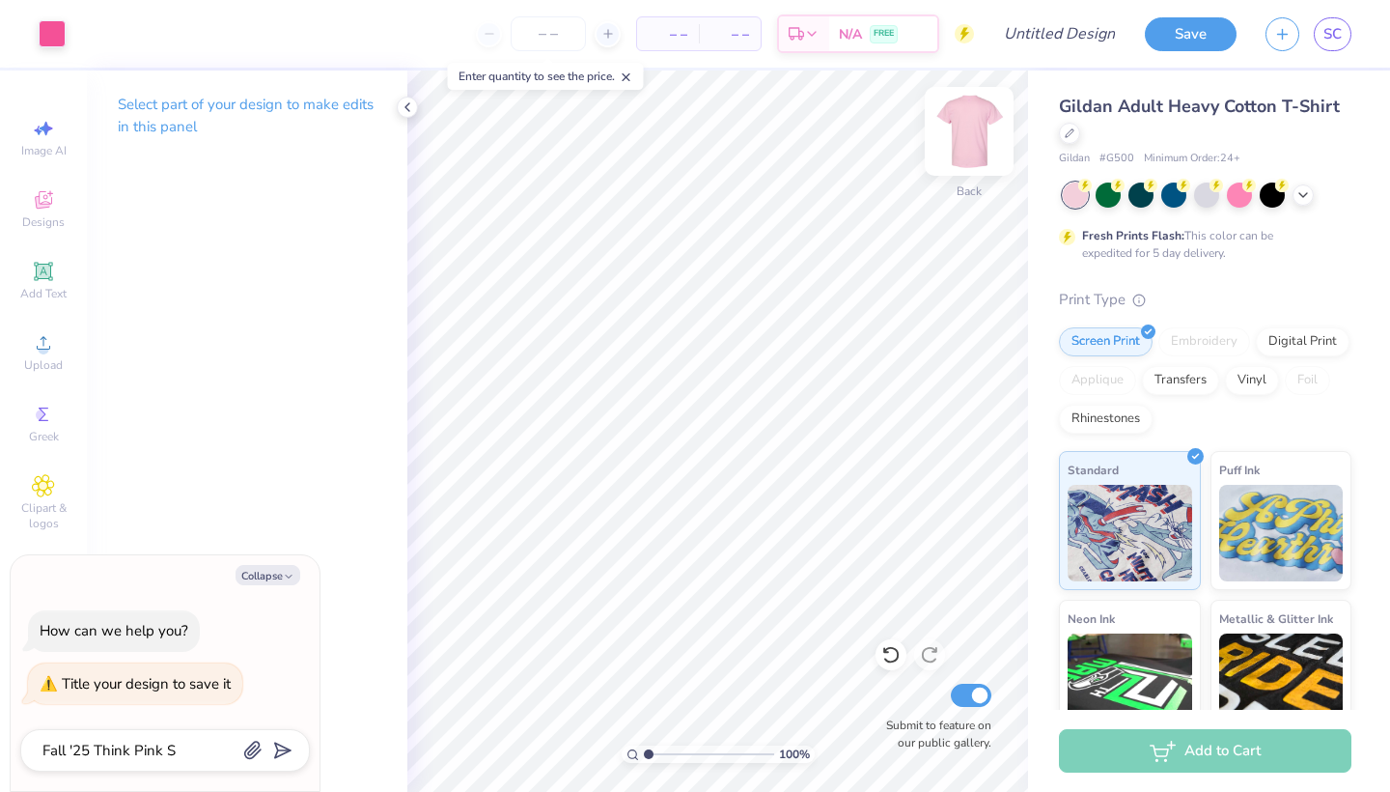
type textarea "Fall '25 Think Pink Sh"
type textarea "x"
type textarea "Fall '25 Think Pink Shi"
type textarea "x"
type textarea "Fall '25 Think Pink Shir"
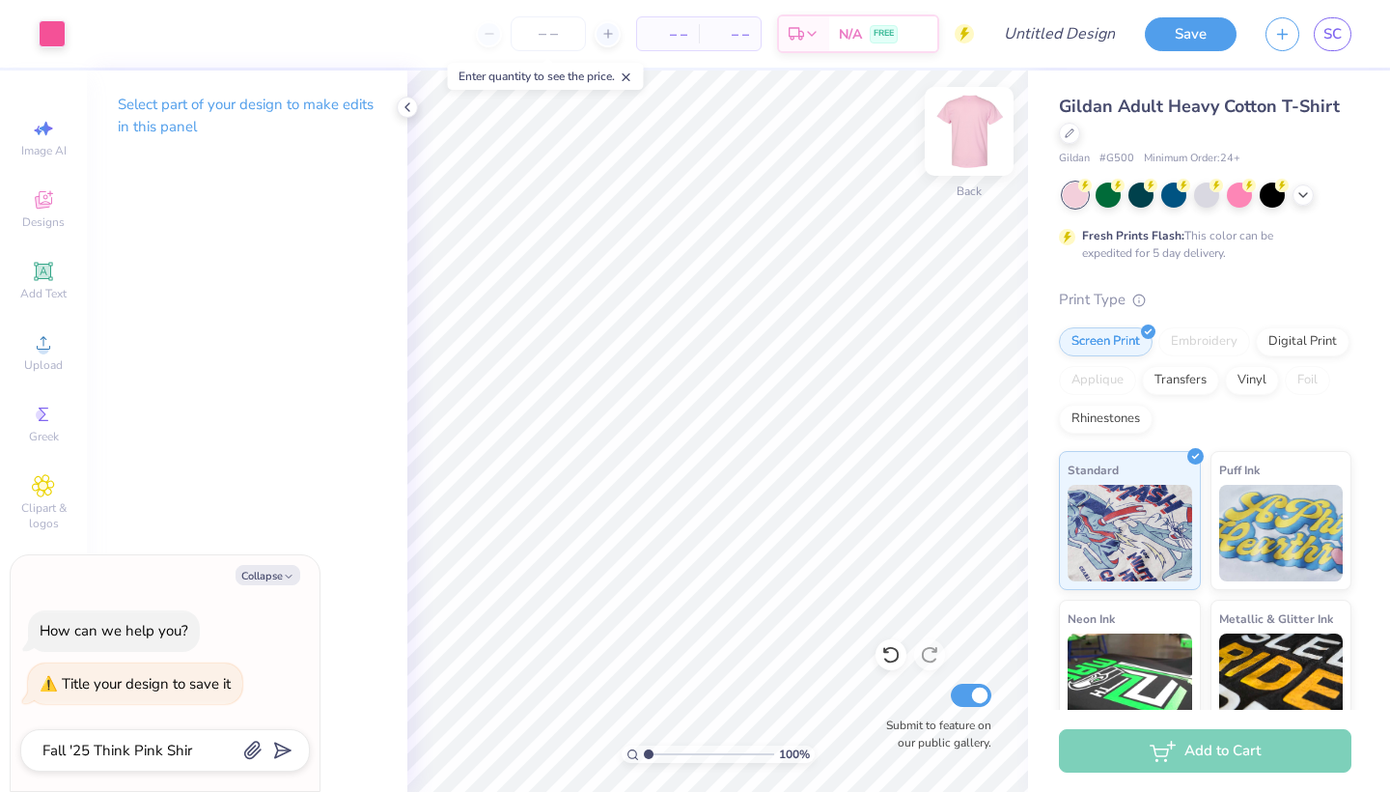
type textarea "x"
type textarea "Fall '25 Think Pink Shirt"
type textarea "x"
type textarea "Fall '25 Think Pink Shirts"
type textarea "x"
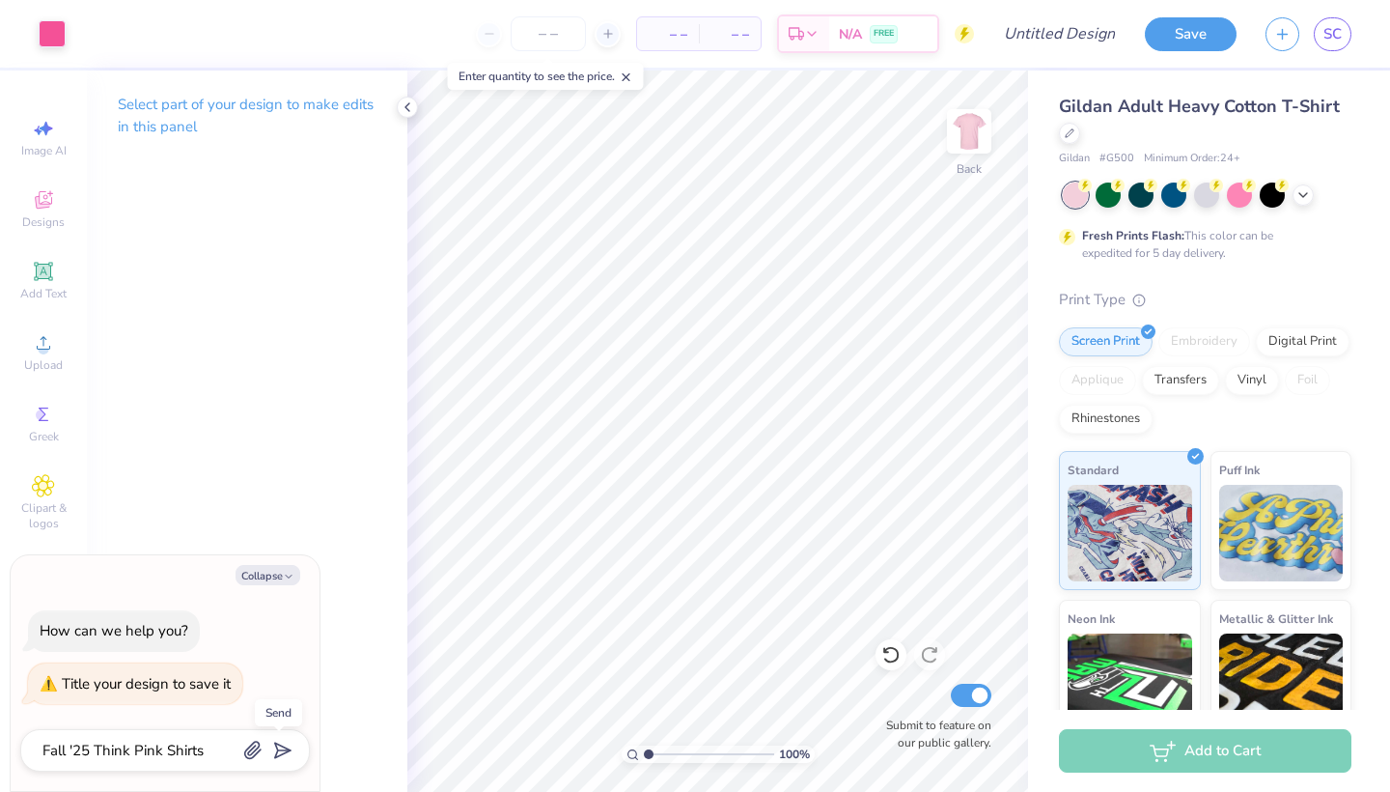
type textarea "Fall '25 Think Pink Shirts"
type textarea "x"
click at [284, 750] on line "submit" at bounding box center [284, 750] width 13 height 13
type textarea "x"
type input "Fall '25 Think Pink Shirts"
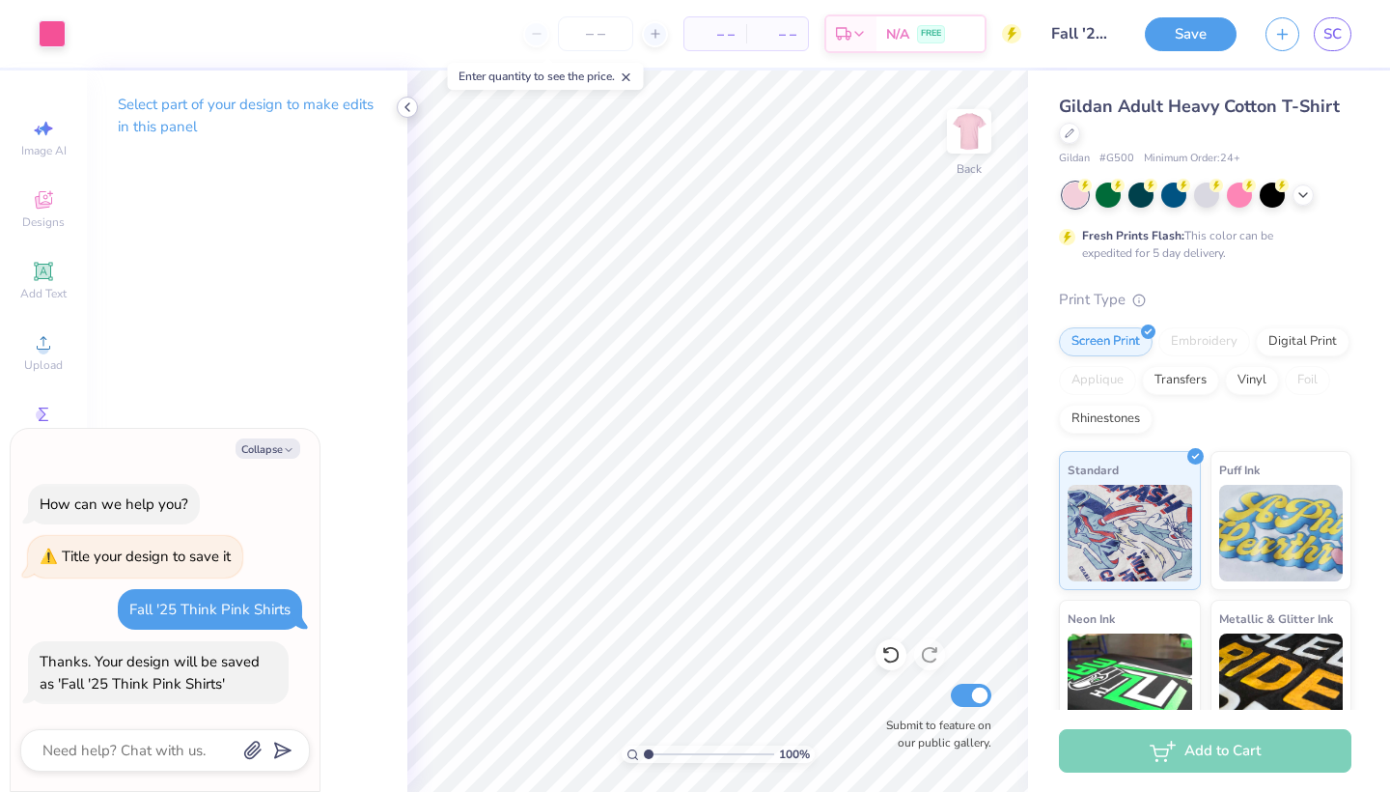
click at [410, 101] on icon at bounding box center [407, 106] width 15 height 15
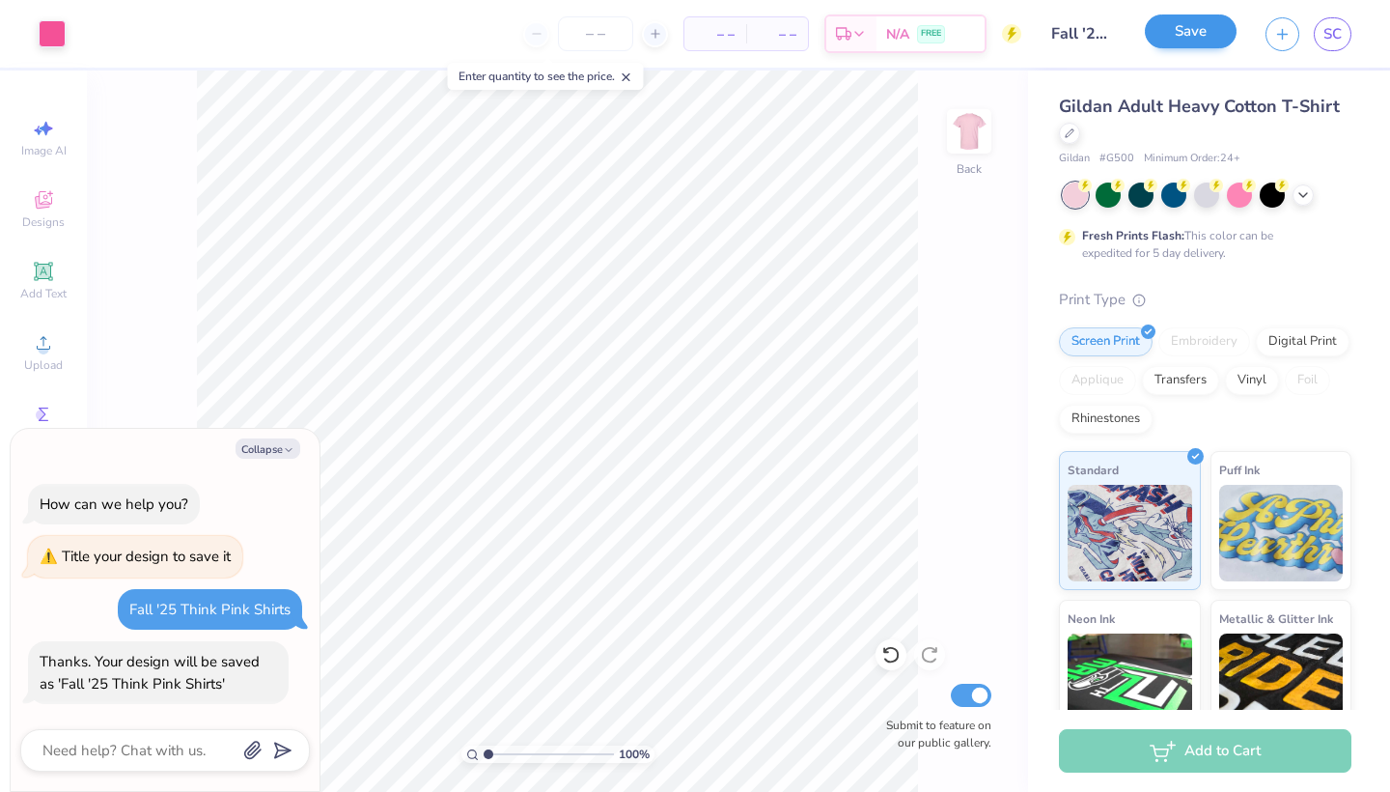
click at [1181, 37] on button "Save" at bounding box center [1191, 31] width 92 height 34
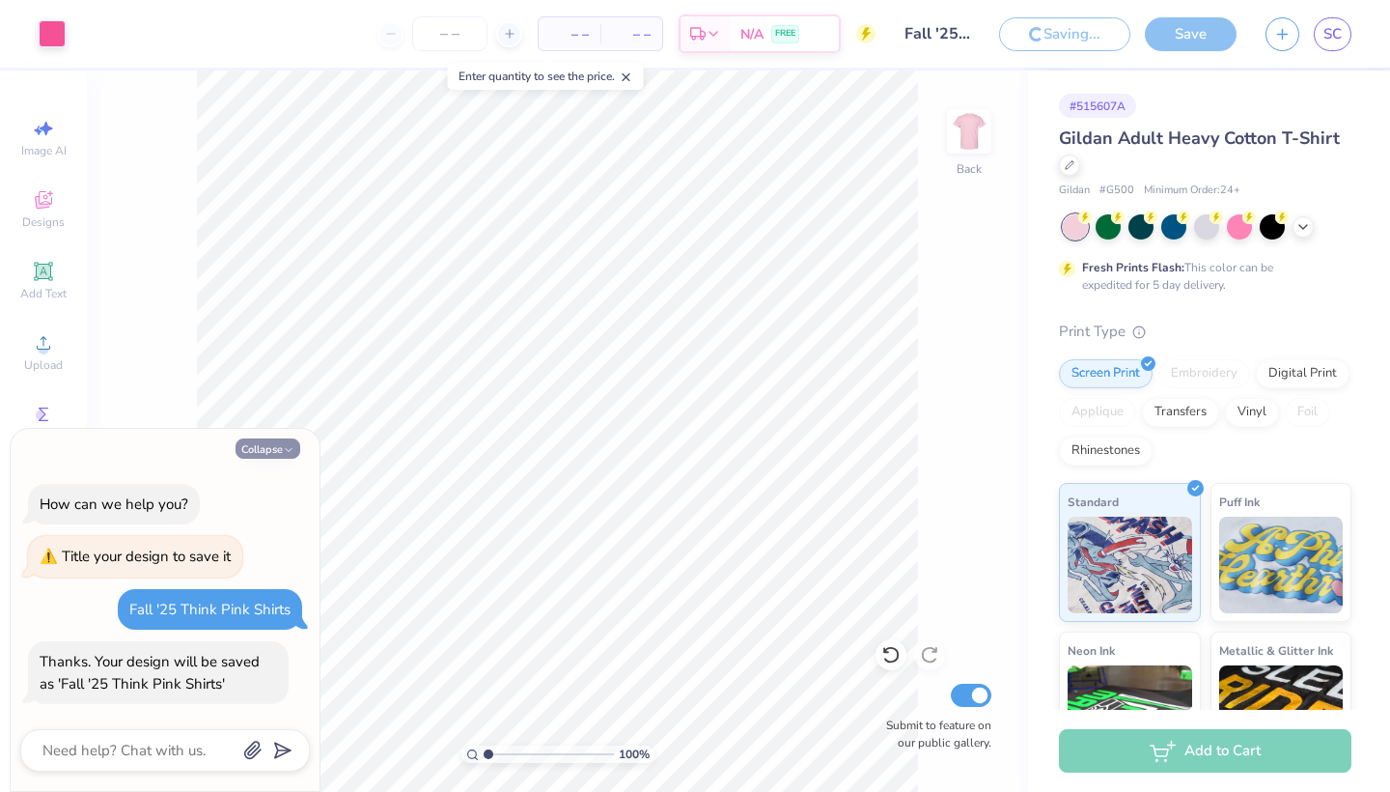
click at [272, 454] on button "Collapse" at bounding box center [268, 448] width 65 height 20
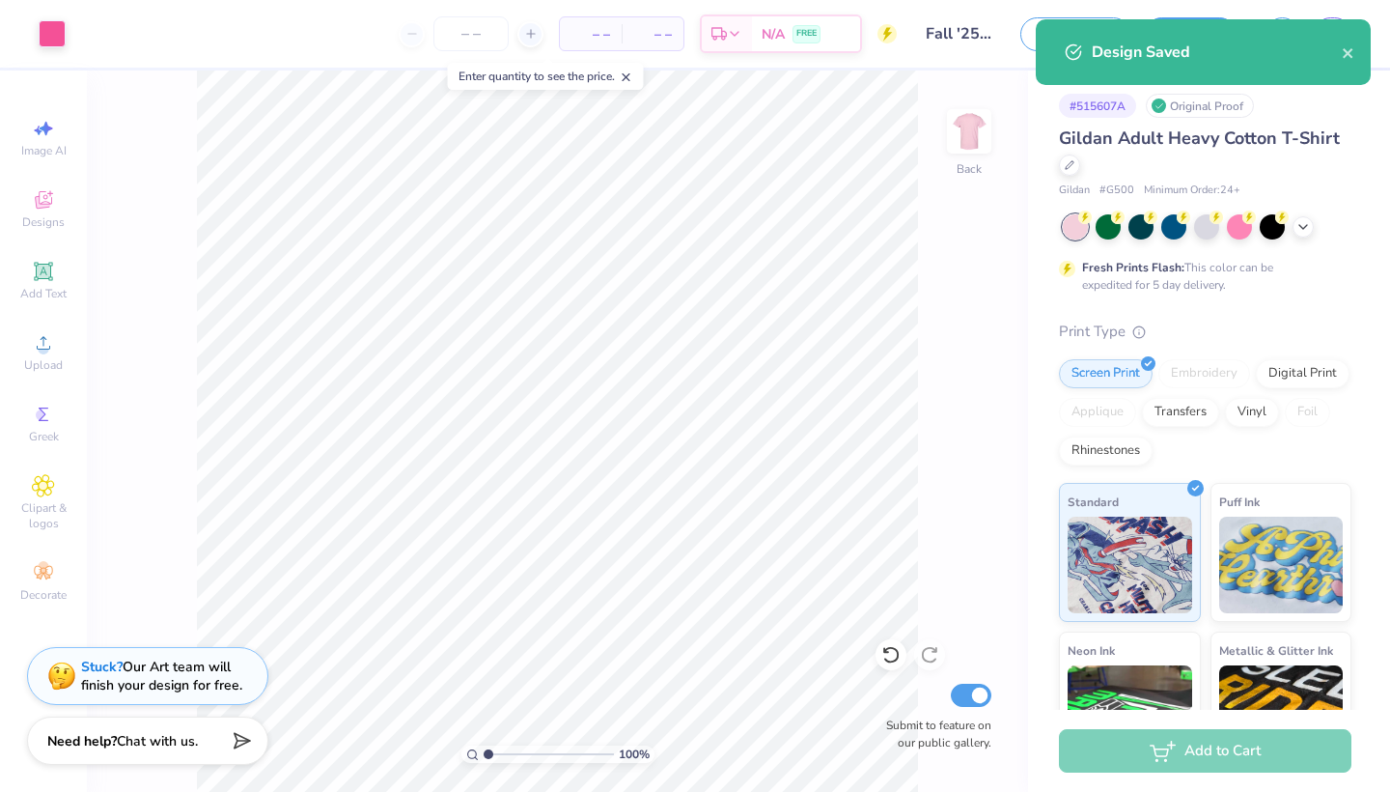
type textarea "x"
click at [1340, 53] on div "Design Saved" at bounding box center [1217, 52] width 250 height 23
click at [1348, 48] on icon "close" at bounding box center [1349, 52] width 14 height 15
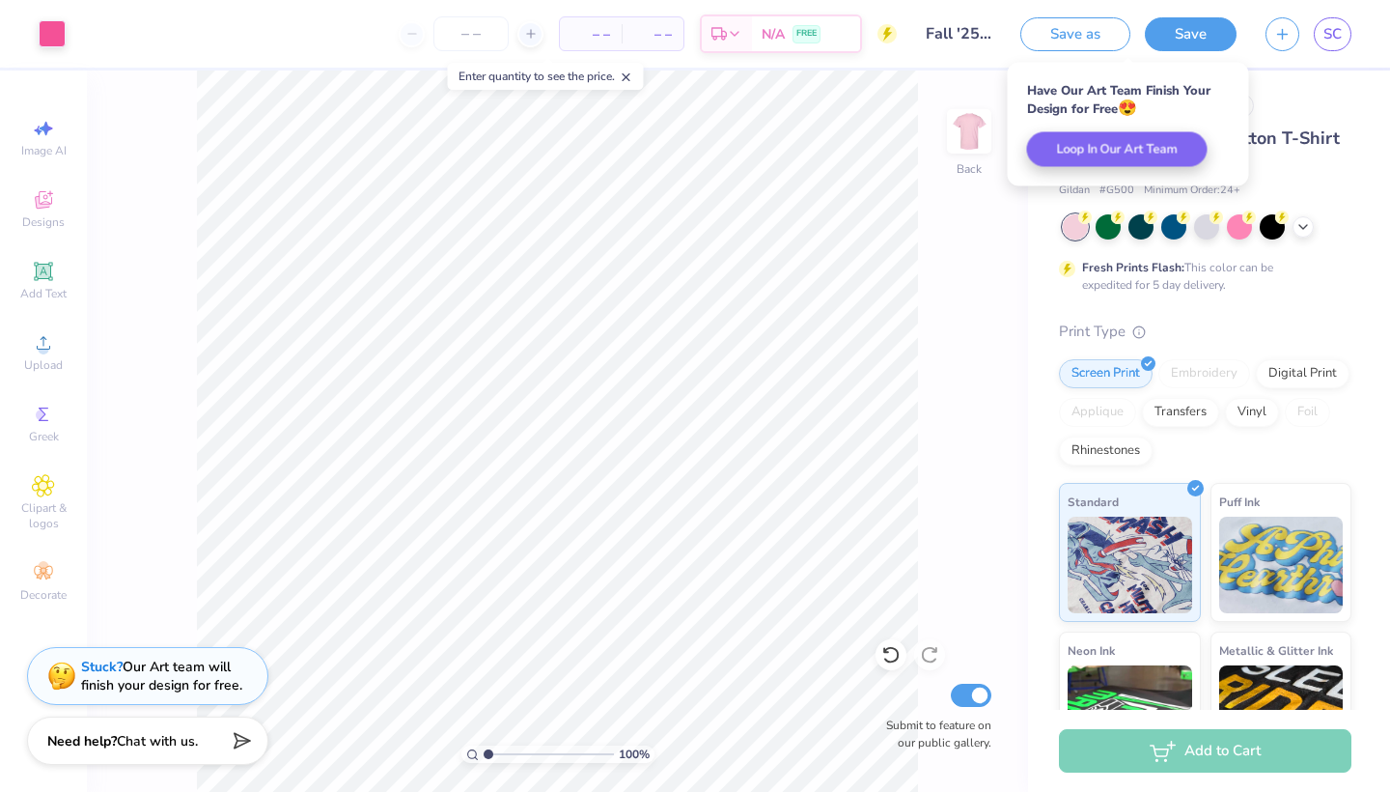
click at [629, 75] on line at bounding box center [626, 77] width 7 height 7
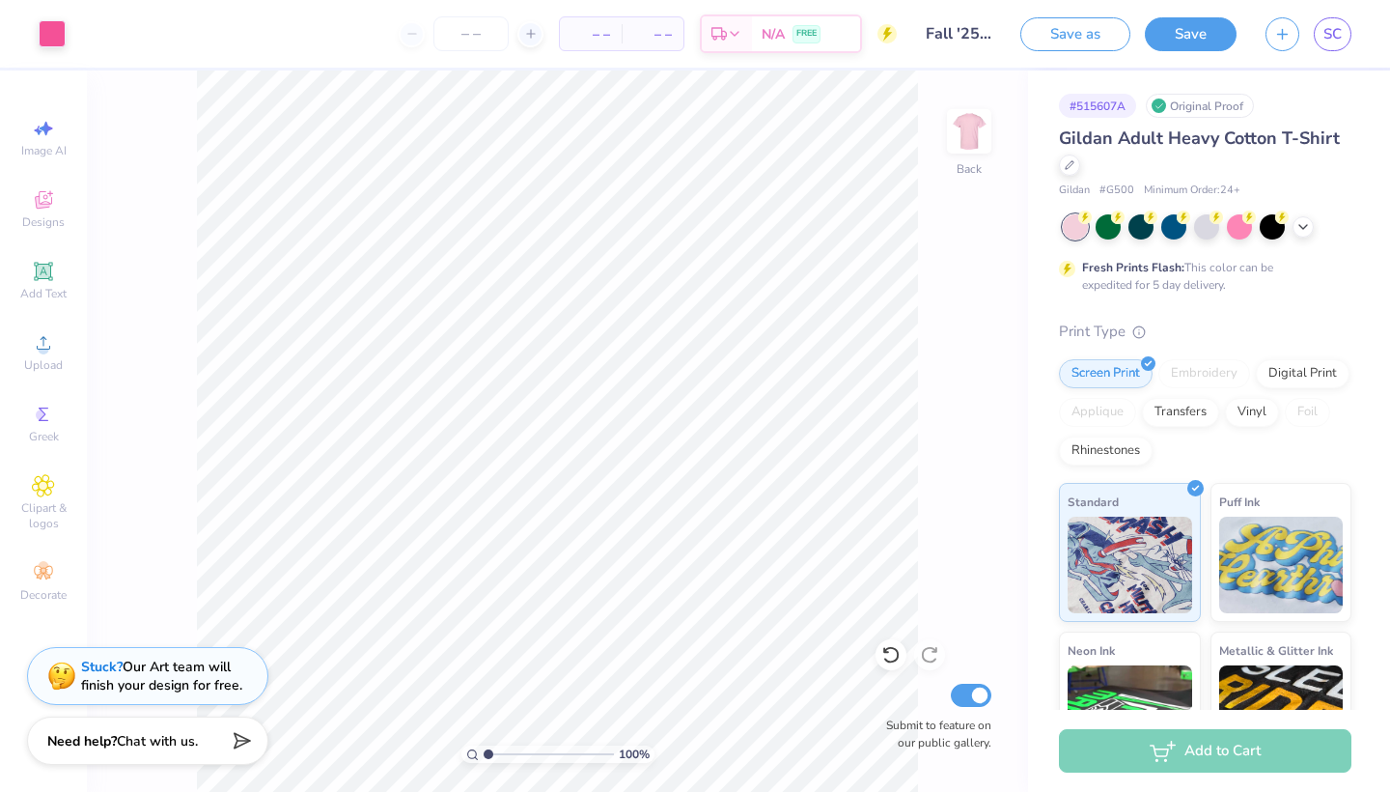
click at [994, 777] on div "100 % Back Submit to feature on our public gallery." at bounding box center [557, 430] width 941 height 721
